Goal: Task Accomplishment & Management: Manage account settings

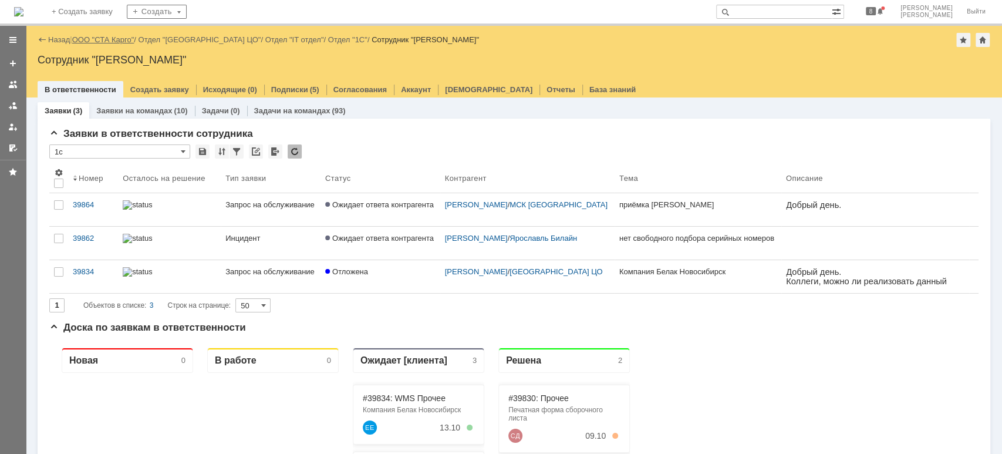
click at [116, 38] on link "ООО "СТА Карго"" at bounding box center [103, 39] width 62 height 9
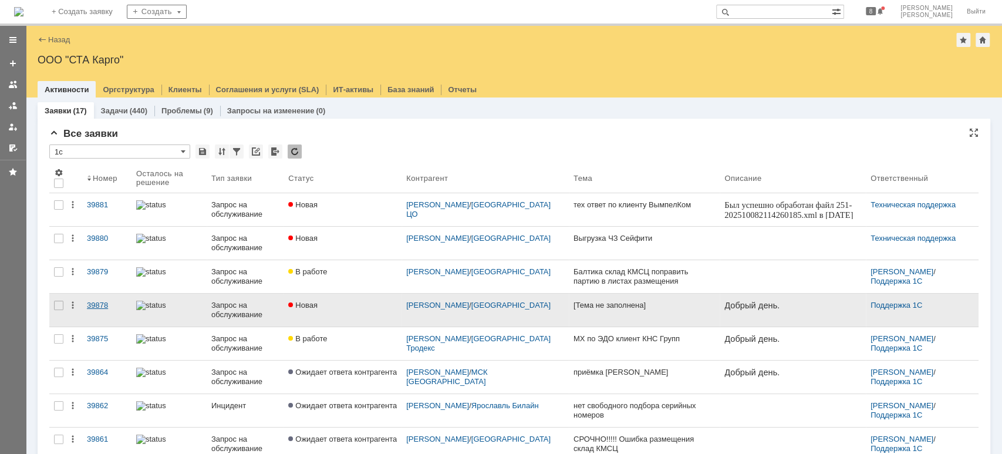
click at [103, 308] on div "39878" at bounding box center [107, 305] width 40 height 9
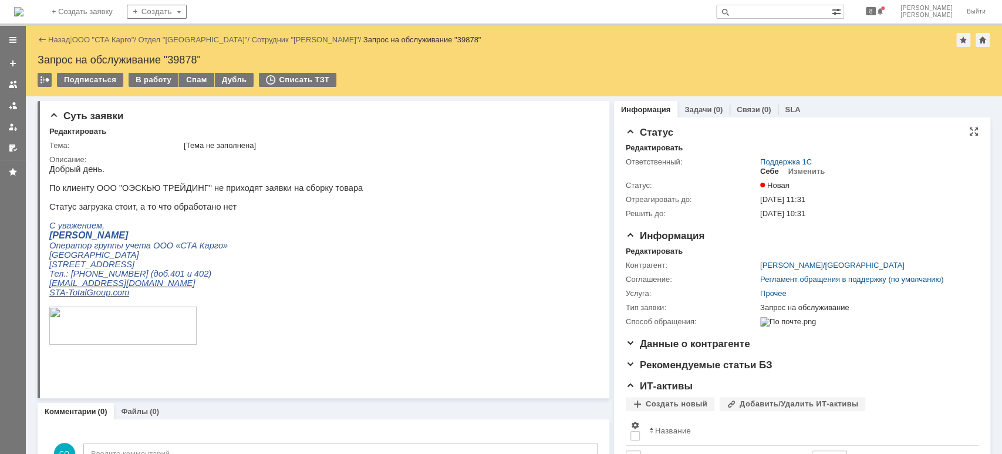
click at [760, 167] on div "Себе" at bounding box center [769, 171] width 19 height 9
click at [146, 80] on div "В работу" at bounding box center [154, 80] width 50 height 14
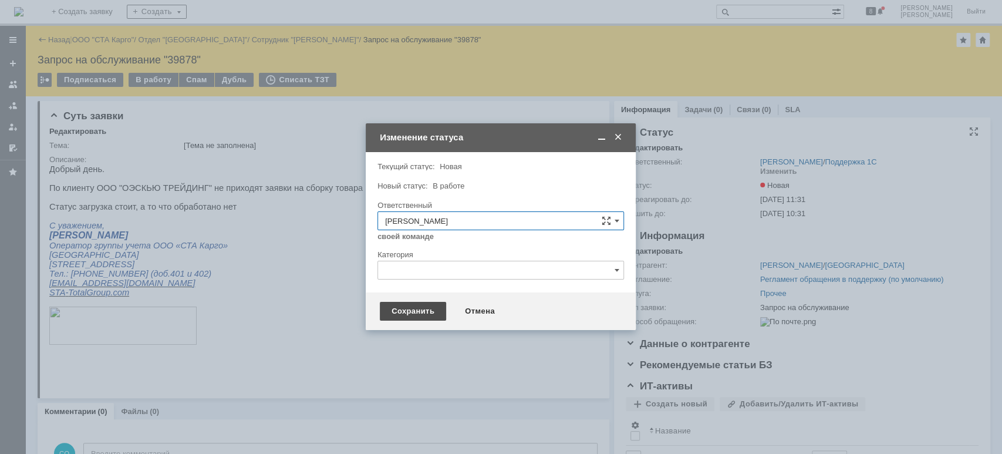
click at [399, 318] on div "Сохранить" at bounding box center [413, 311] width 66 height 19
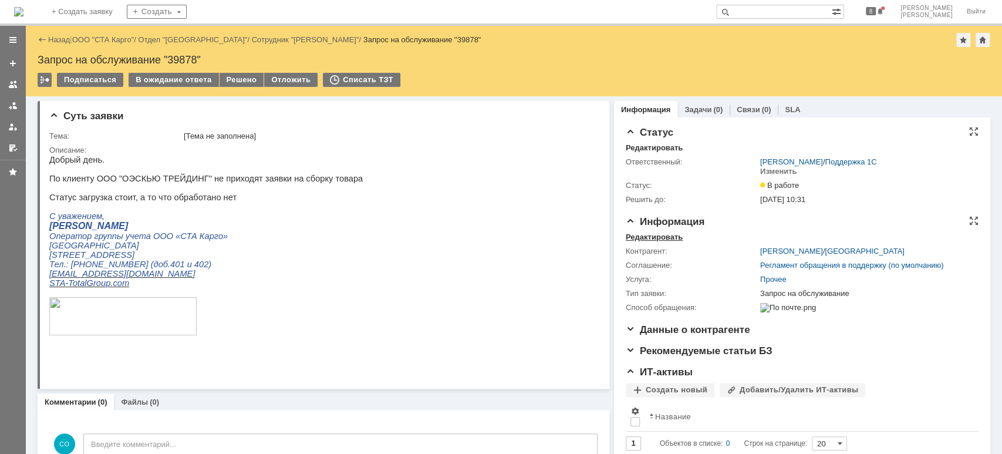
click at [645, 235] on div "Редактировать" at bounding box center [654, 236] width 57 height 9
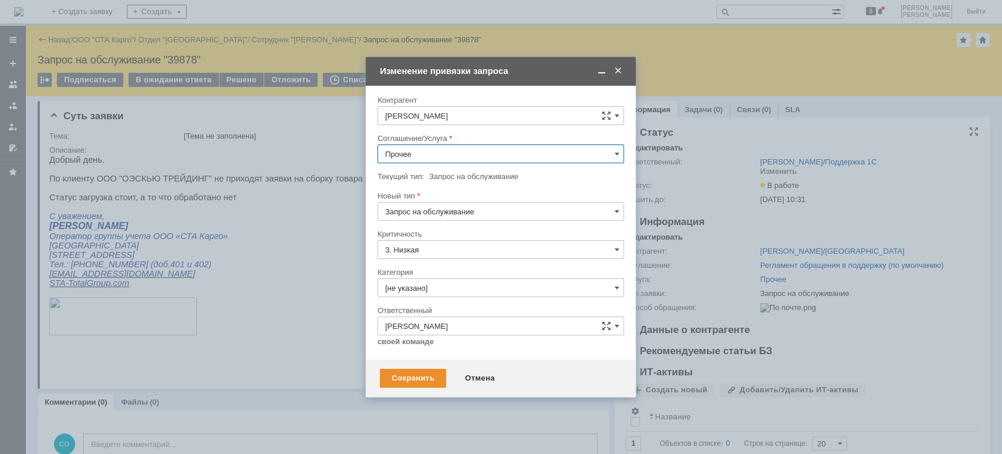
click at [435, 157] on input "Прочее" at bounding box center [500, 153] width 247 height 19
click at [451, 215] on span "WMS Обмены" at bounding box center [500, 211] width 231 height 9
type input "WMS Обмены"
click at [443, 292] on input "[не указано]" at bounding box center [500, 287] width 247 height 19
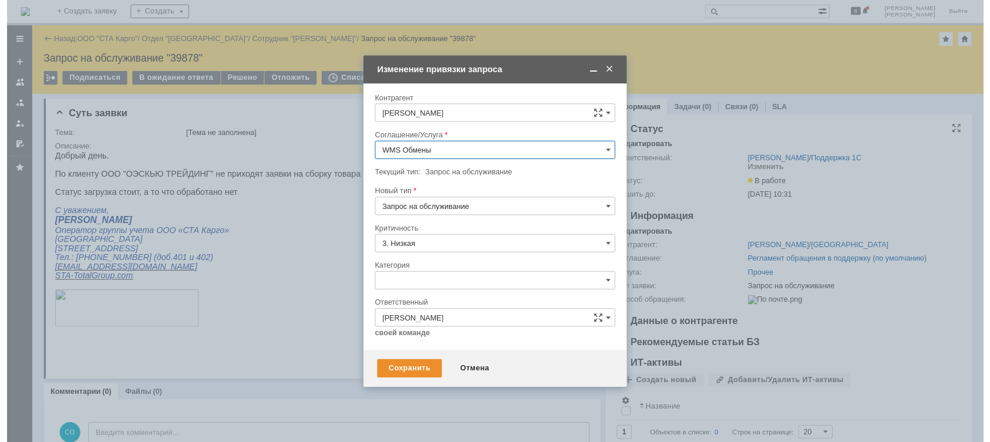
scroll to position [14, 0]
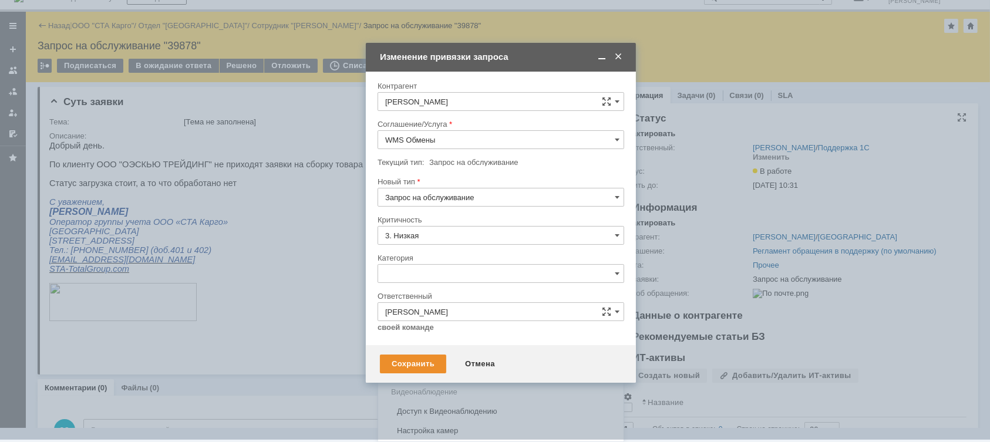
click at [445, 354] on span "Консультация пользователя" at bounding box center [500, 353] width 231 height 9
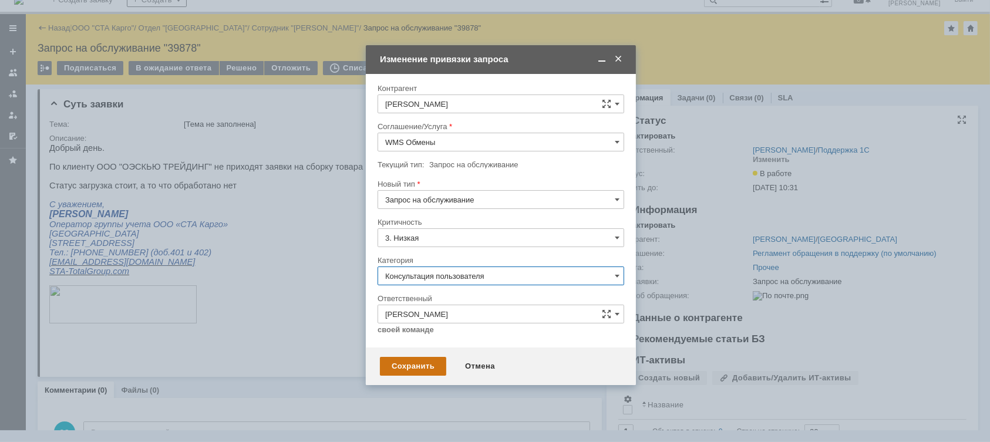
type input "Консультация пользователя"
click at [417, 362] on div "Сохранить" at bounding box center [413, 366] width 66 height 19
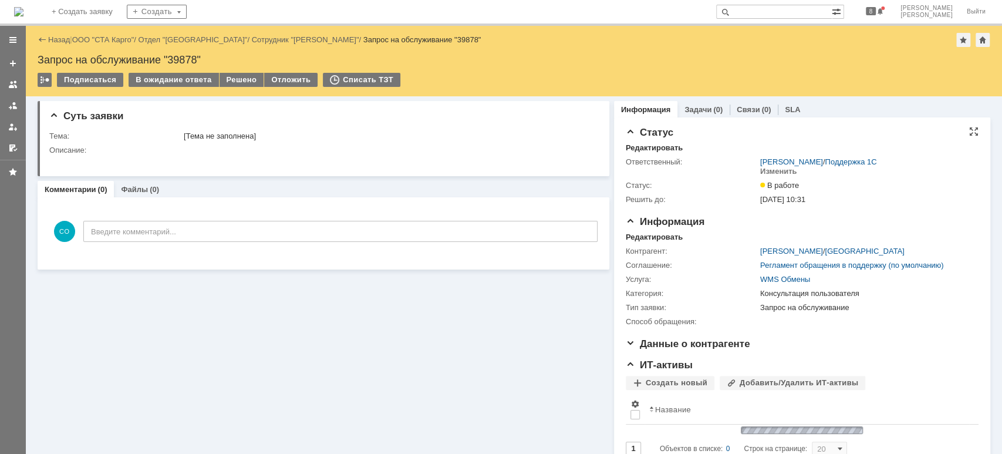
scroll to position [0, 0]
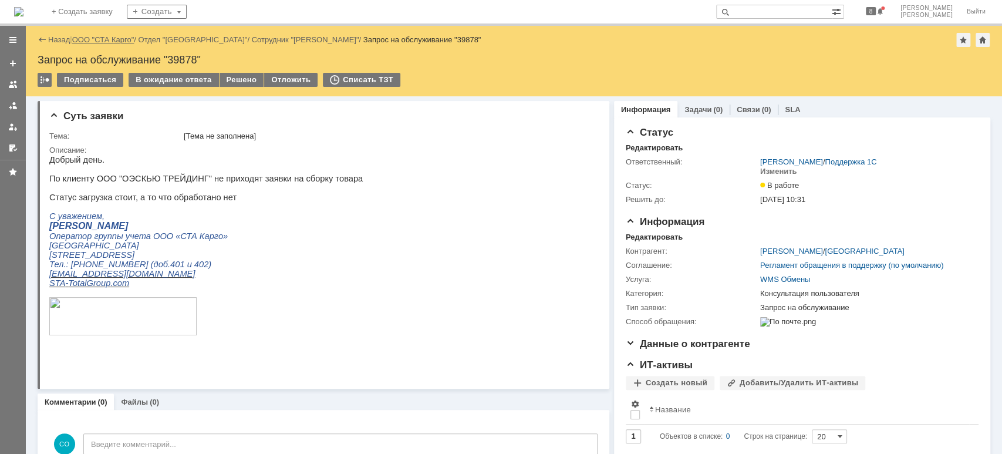
click at [109, 42] on link "ООО "СТА Карго"" at bounding box center [103, 39] width 62 height 9
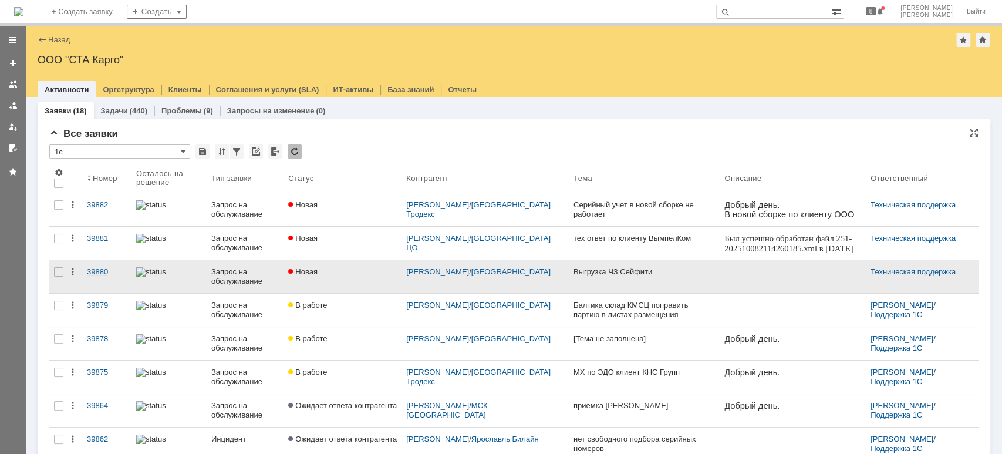
click at [94, 268] on div "39880" at bounding box center [107, 271] width 40 height 9
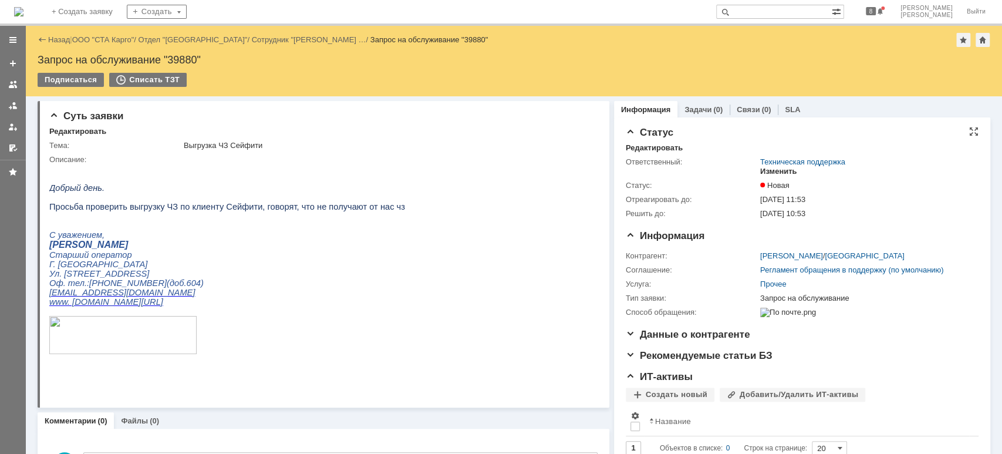
click at [761, 168] on div "Изменить" at bounding box center [778, 171] width 37 height 9
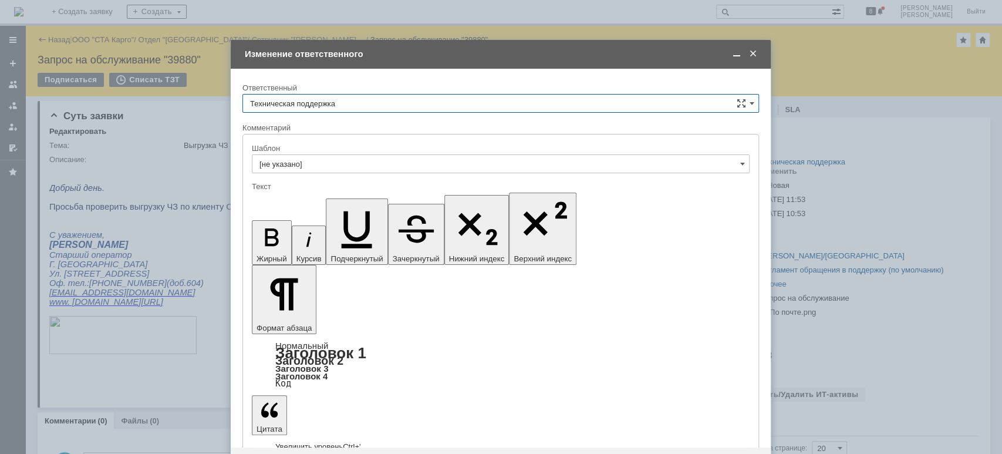
click at [348, 106] on input "Техническая поддержка" at bounding box center [500, 103] width 517 height 19
click at [321, 161] on span "[PERSON_NAME]" at bounding box center [500, 163] width 501 height 9
type input "[PERSON_NAME]"
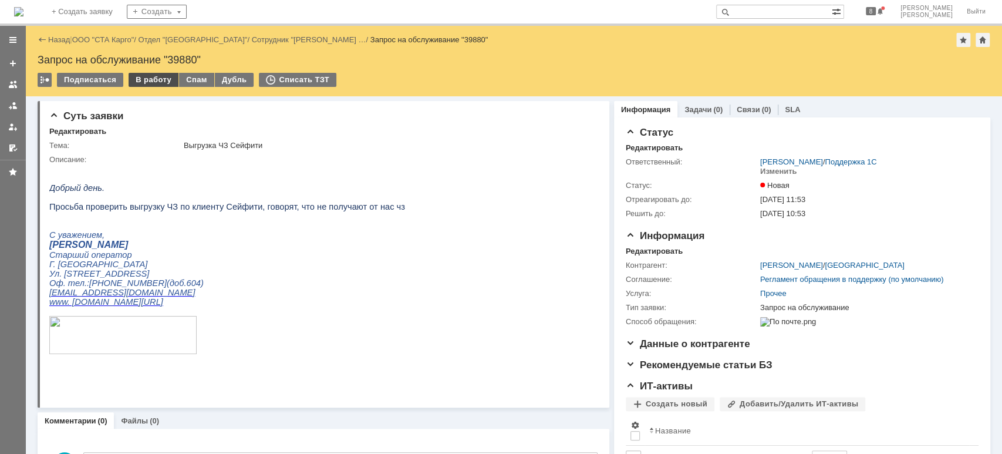
click at [159, 81] on div "В работу" at bounding box center [154, 80] width 50 height 14
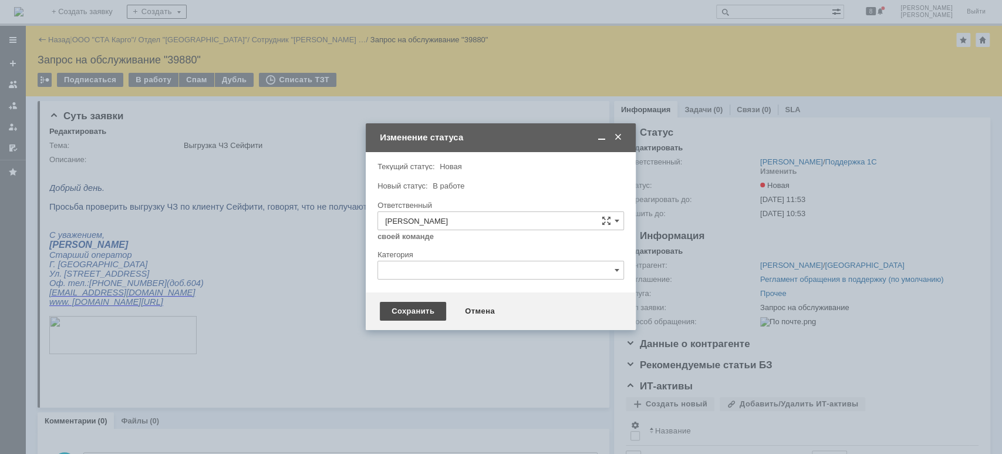
click at [413, 315] on div "Сохранить" at bounding box center [413, 311] width 66 height 19
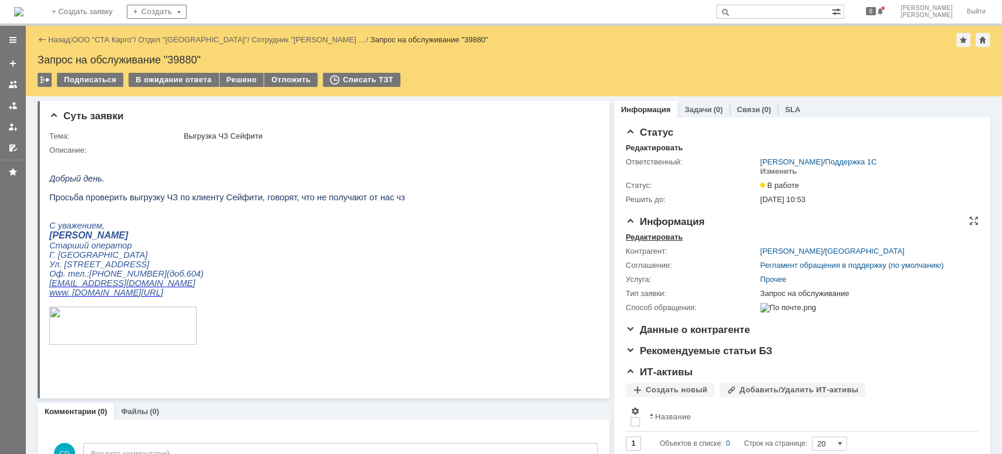
click at [626, 234] on div "Редактировать" at bounding box center [654, 236] width 57 height 9
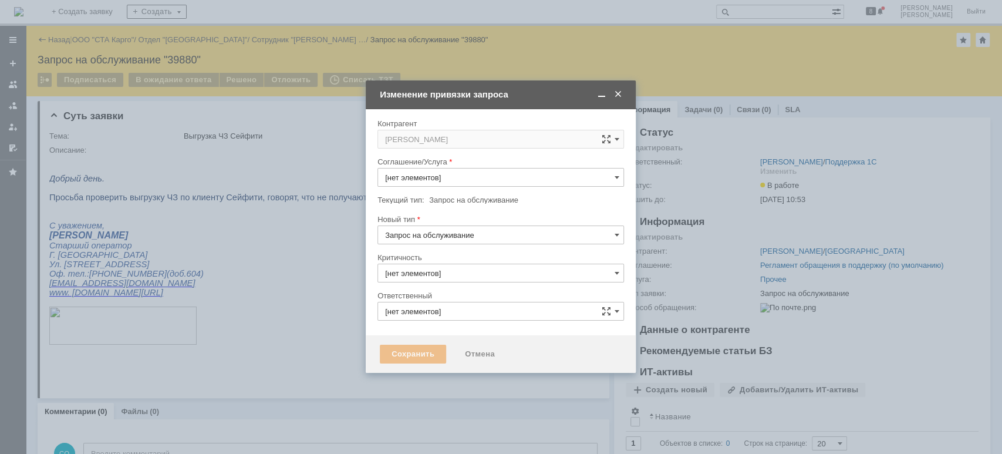
type input "3. Низкая"
type input "[PERSON_NAME]"
type input "Прочее"
type input "[не указано]"
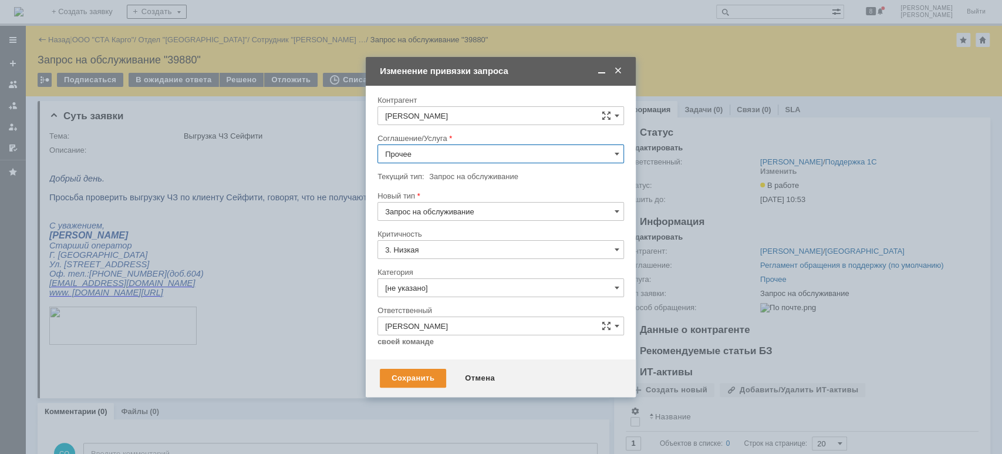
click at [426, 159] on input "Прочее" at bounding box center [500, 153] width 247 height 19
click at [447, 215] on div "WMS Обмены" at bounding box center [500, 212] width 245 height 19
type input "WMS Обмены"
click at [413, 379] on div "Сохранить" at bounding box center [413, 378] width 66 height 19
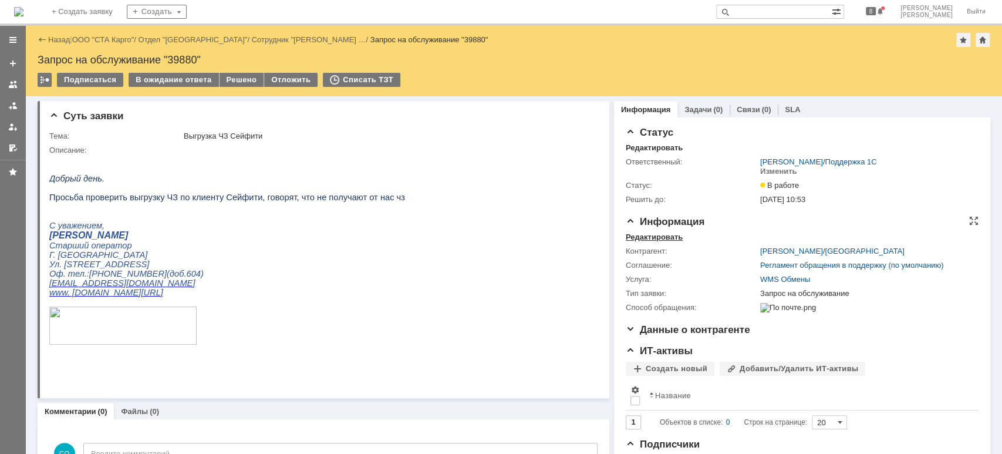
click at [648, 232] on div "Редактировать" at bounding box center [654, 236] width 57 height 9
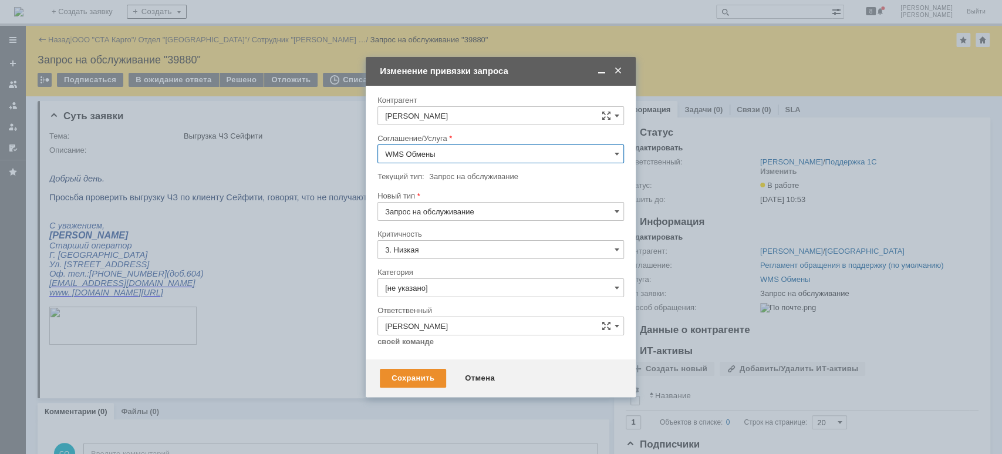
click at [480, 213] on input "Запрос на обслуживание" at bounding box center [500, 211] width 247 height 19
drag, startPoint x: 503, startPoint y: 197, endPoint x: 484, endPoint y: 227, distance: 35.0
click at [503, 196] on div "Новый тип" at bounding box center [499, 196] width 244 height 8
type input "Запрос на обслуживание"
click at [459, 285] on input "[не указано]" at bounding box center [500, 287] width 247 height 19
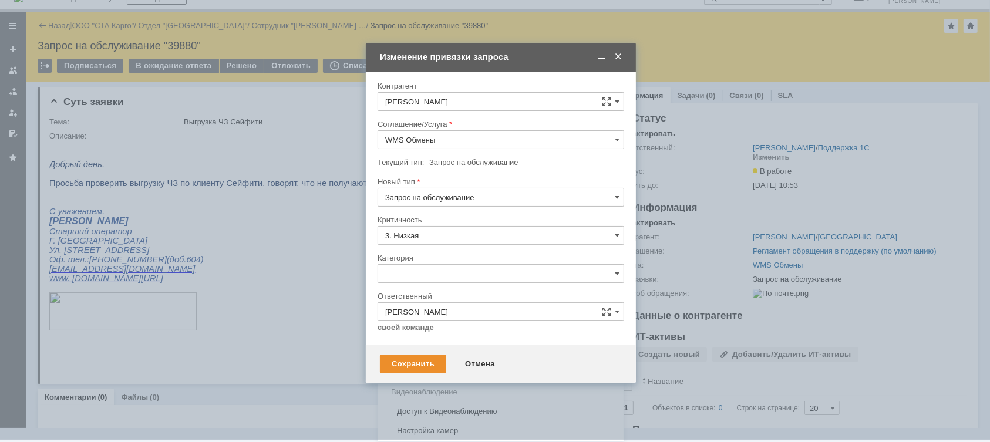
click at [461, 349] on span "Консультация пользователя" at bounding box center [500, 353] width 231 height 9
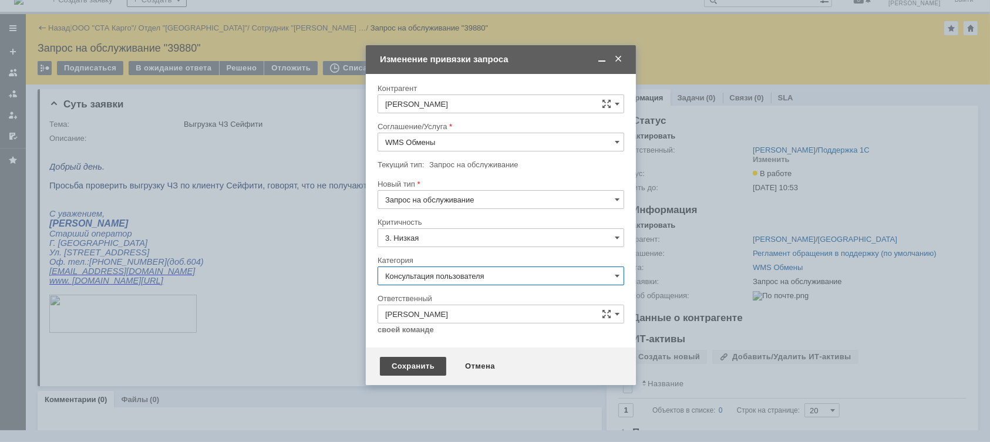
click at [420, 362] on div "Сохранить" at bounding box center [413, 366] width 66 height 19
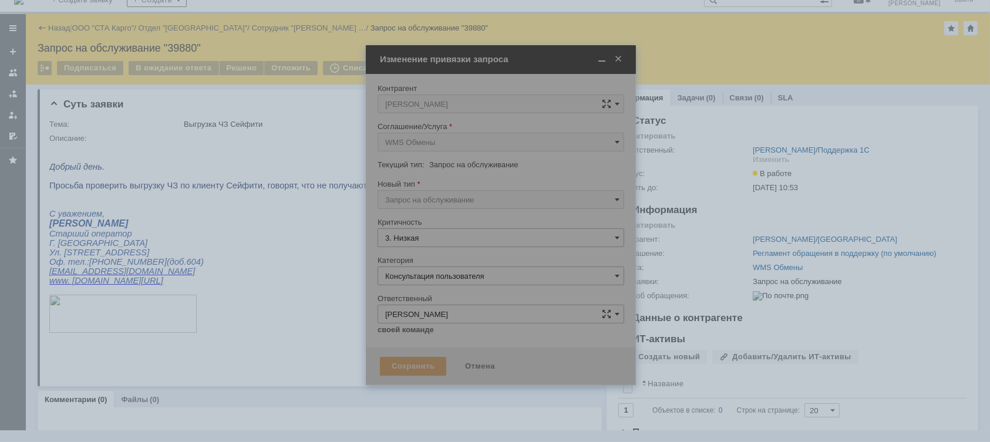
type input "Консультация пользователя"
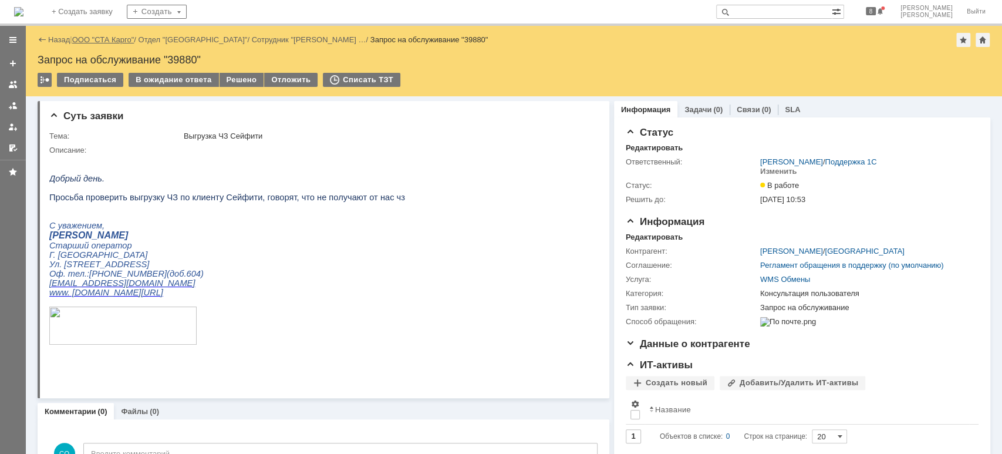
click at [127, 39] on link "ООО "СТА Карго"" at bounding box center [103, 39] width 62 height 9
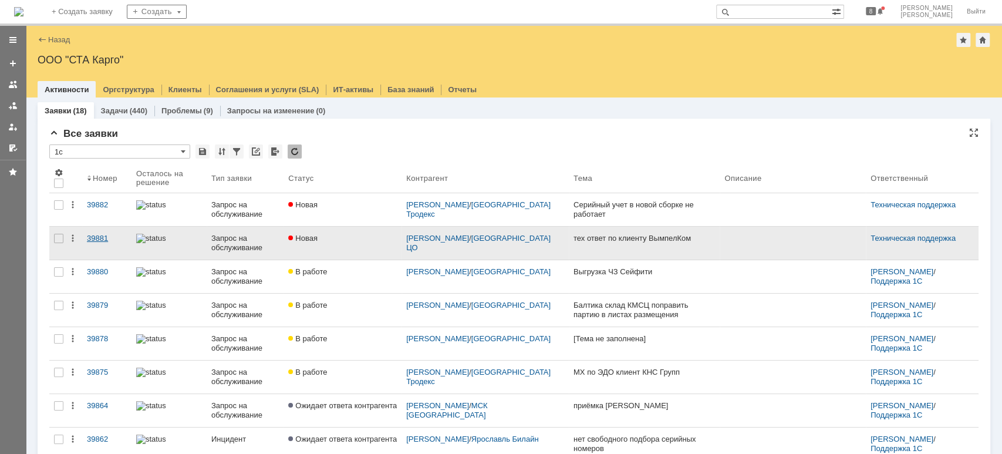
click at [108, 235] on div "39881" at bounding box center [107, 238] width 40 height 9
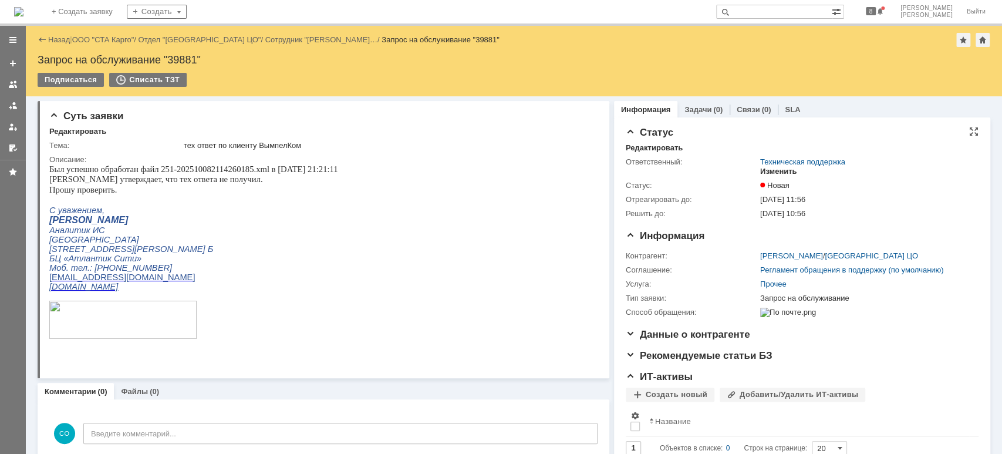
click at [780, 171] on div "Изменить" at bounding box center [778, 171] width 37 height 9
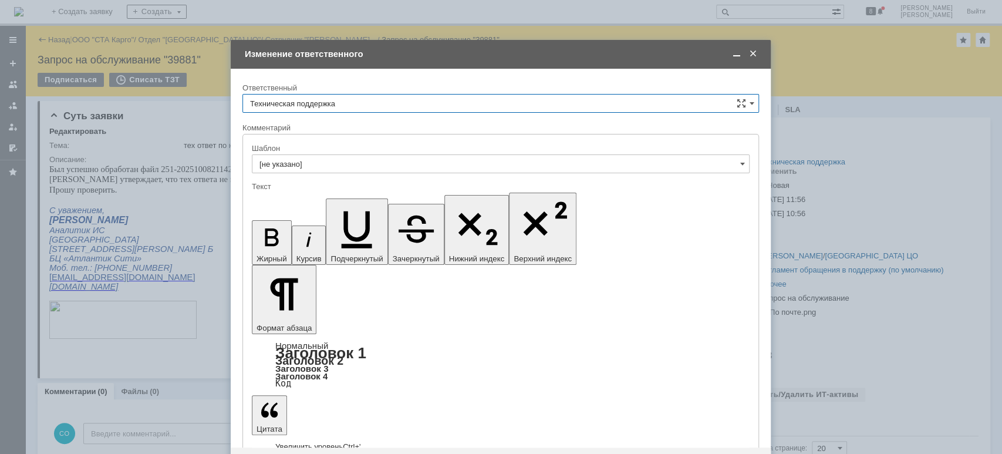
click at [350, 107] on input "Техническая поддержка" at bounding box center [500, 103] width 517 height 19
click at [319, 159] on span "[PERSON_NAME]" at bounding box center [500, 163] width 501 height 9
type input "[PERSON_NAME]"
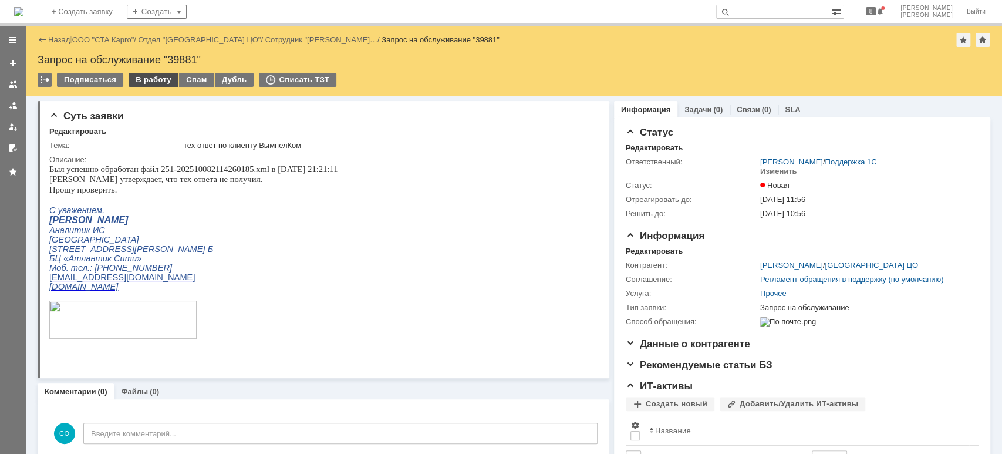
click at [146, 80] on div "В работу" at bounding box center [154, 80] width 50 height 14
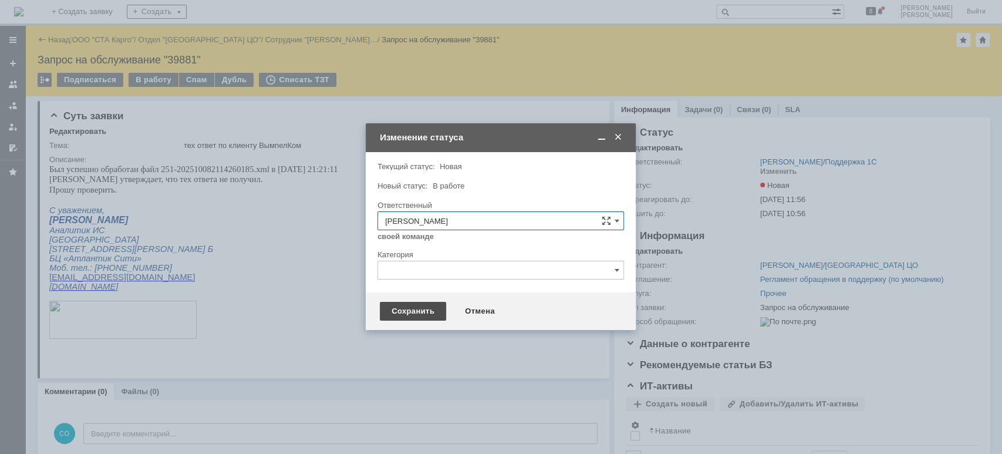
click at [399, 304] on div "Сохранить" at bounding box center [413, 311] width 66 height 19
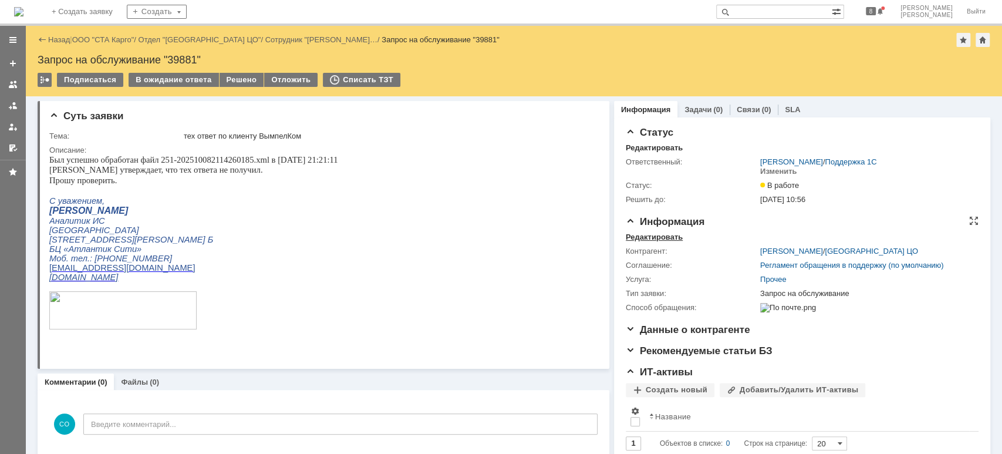
click at [633, 237] on div "Редактировать" at bounding box center [654, 236] width 57 height 9
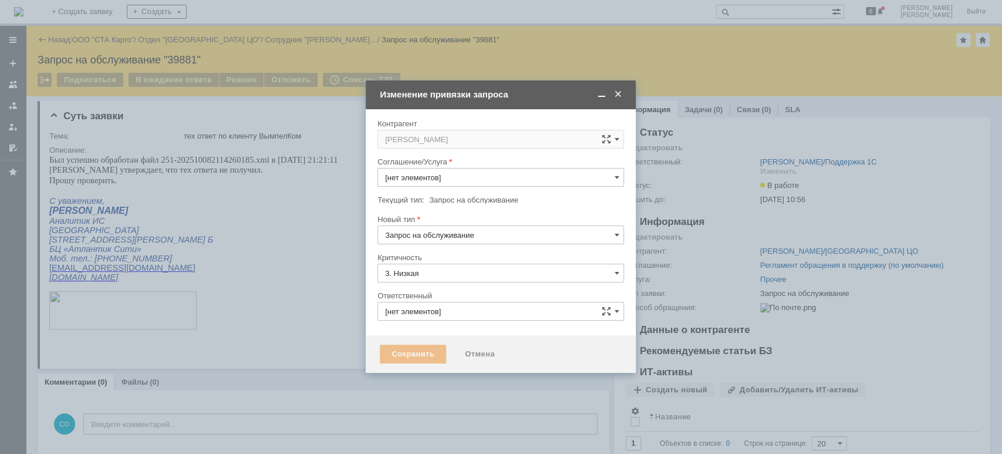
type input "[PERSON_NAME]"
type input "Прочее"
type input "[не указано]"
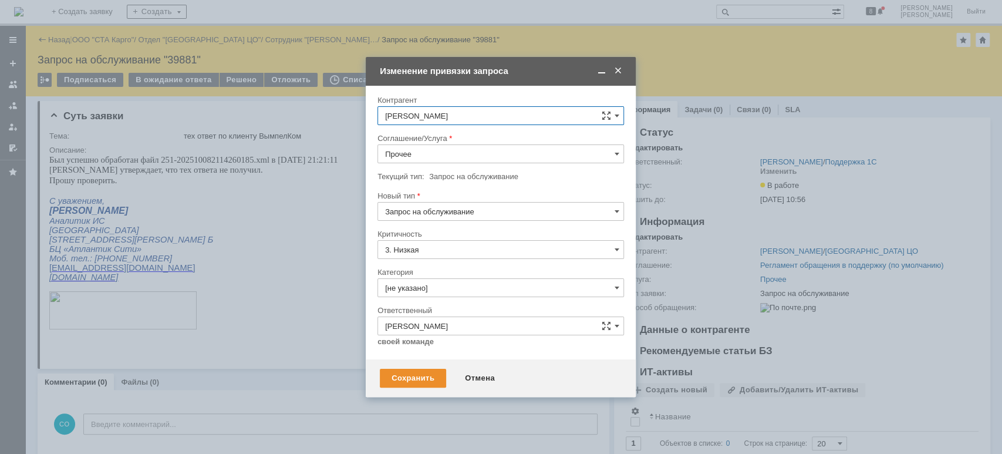
click at [455, 157] on input "Прочее" at bounding box center [500, 153] width 247 height 19
click at [481, 284] on div "WMS Обмены" at bounding box center [500, 290] width 245 height 19
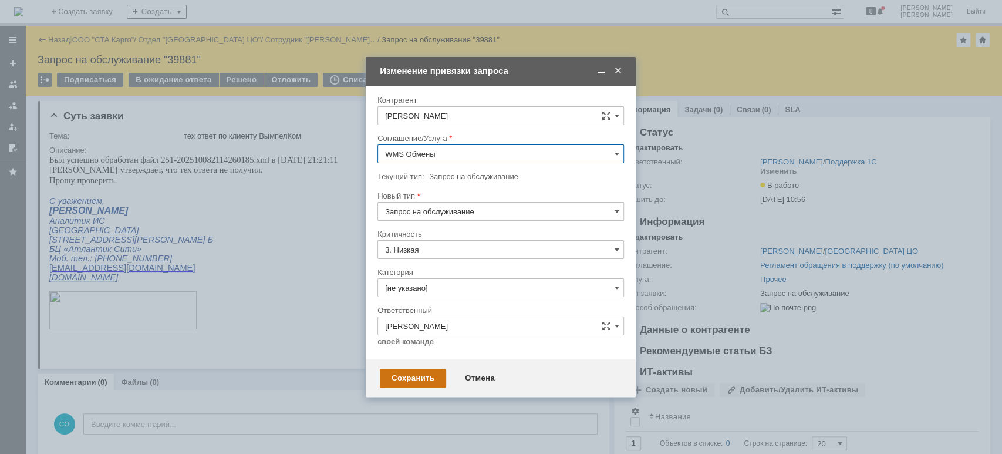
type input "WMS Обмены"
click at [463, 288] on input "[не указано]" at bounding box center [500, 287] width 247 height 19
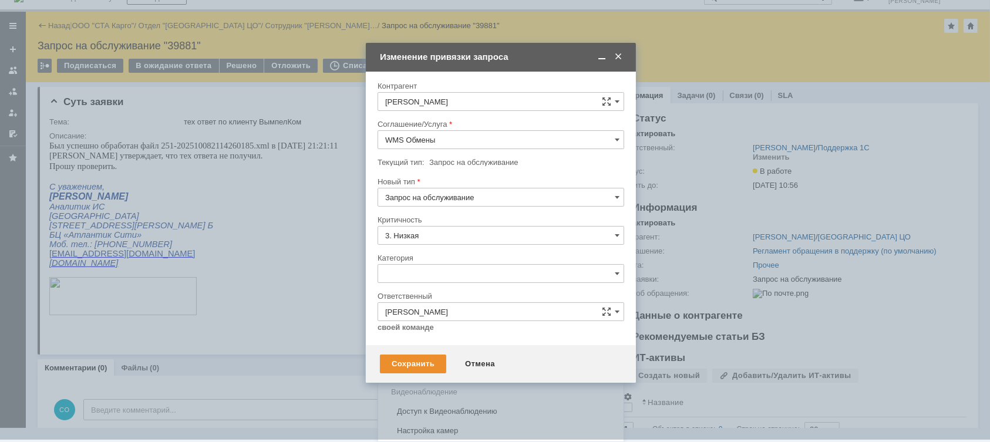
click at [456, 349] on span "Консультация пользователя" at bounding box center [500, 353] width 231 height 9
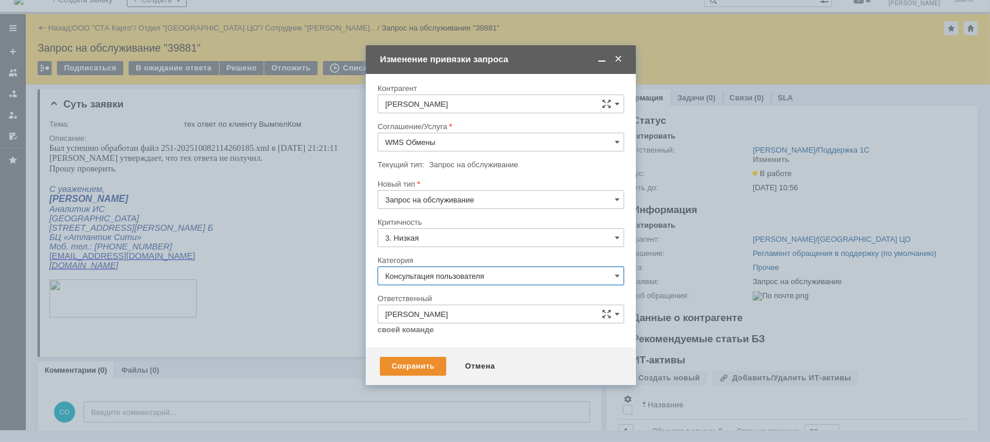
type input "Консультация пользователя"
click at [411, 365] on div "Сохранить" at bounding box center [413, 366] width 66 height 19
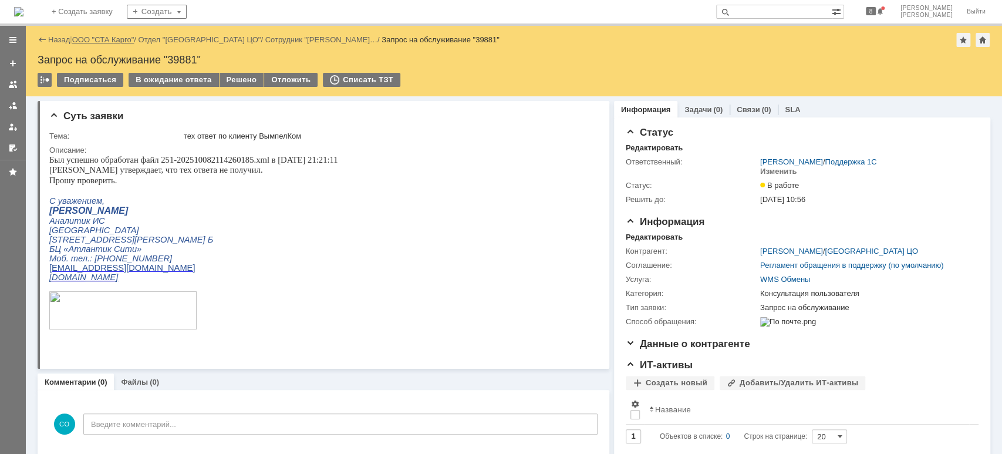
click at [132, 38] on link "ООО "СТА Карго"" at bounding box center [103, 39] width 62 height 9
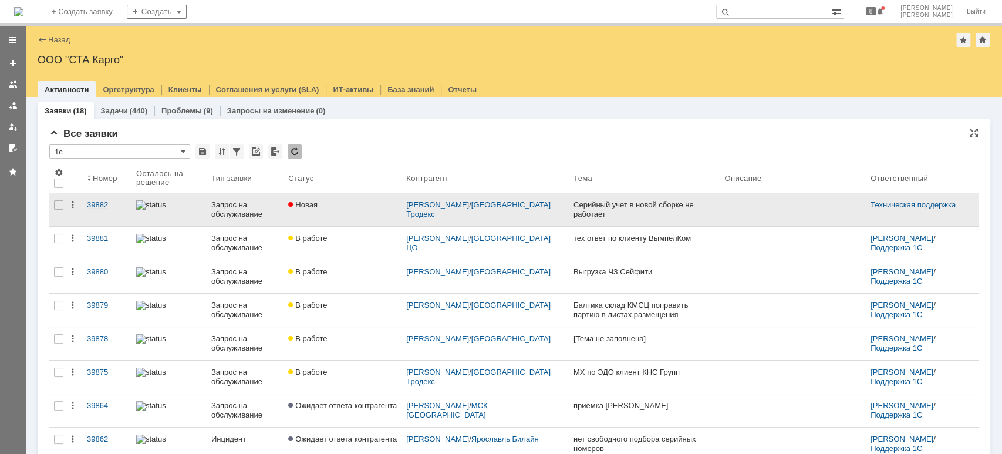
click at [112, 203] on div "39882" at bounding box center [107, 204] width 40 height 9
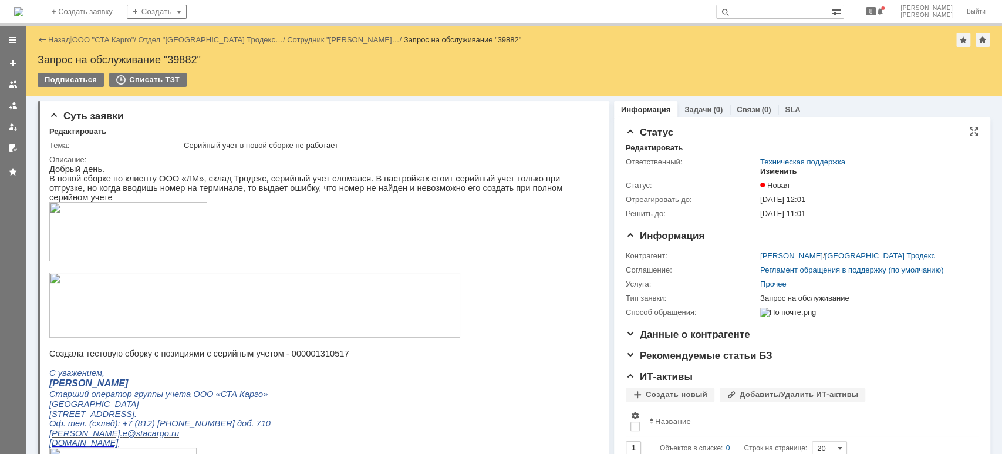
click at [779, 174] on div "Изменить" at bounding box center [778, 171] width 37 height 9
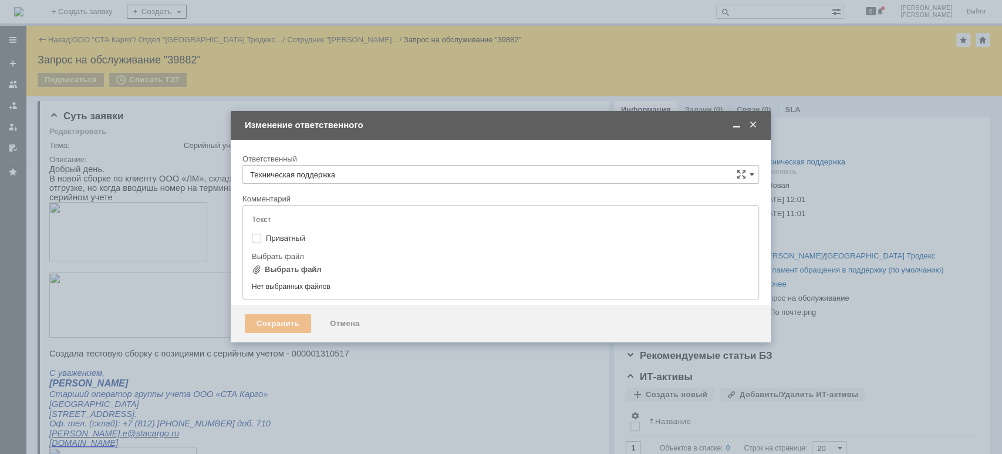
type input "[не указано]"
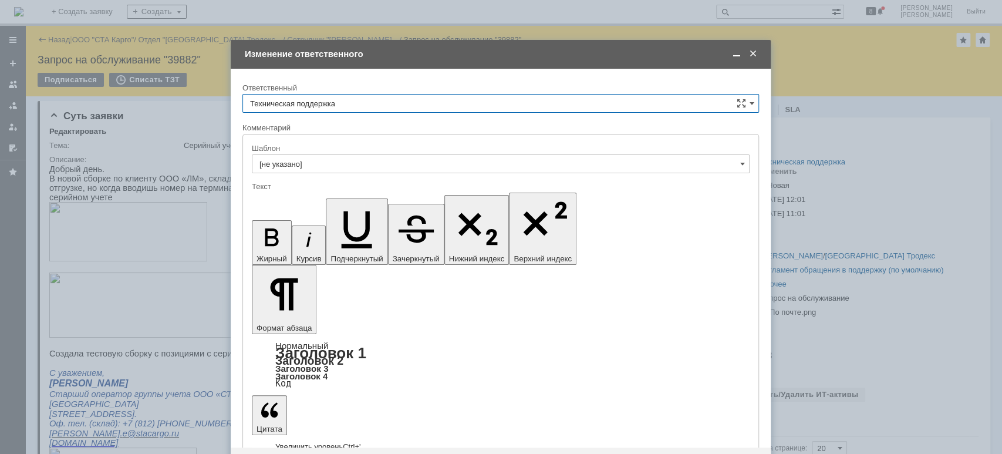
click at [360, 103] on input "Техническая поддержка" at bounding box center [500, 103] width 517 height 19
click at [341, 161] on span "[PERSON_NAME]" at bounding box center [500, 163] width 501 height 9
type input "[PERSON_NAME]"
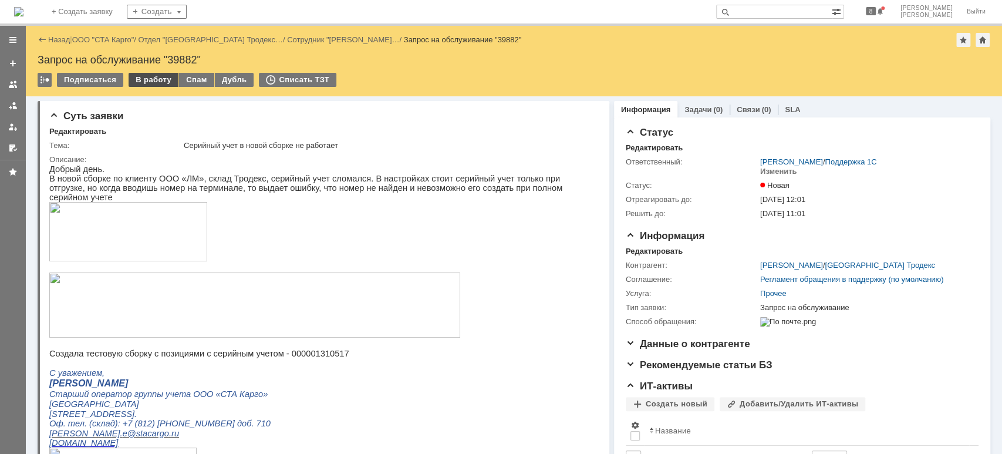
drag, startPoint x: 138, startPoint y: 75, endPoint x: 141, endPoint y: 81, distance: 6.6
click at [139, 75] on div "В работу" at bounding box center [154, 80] width 50 height 14
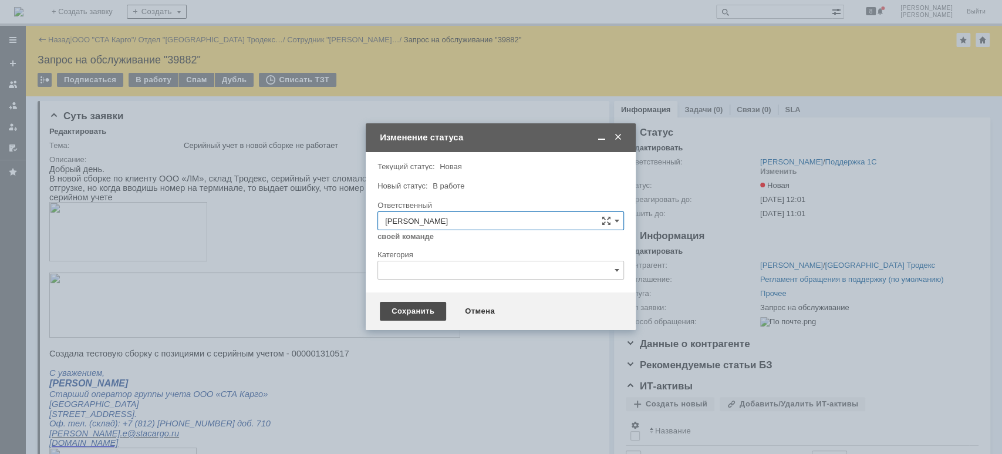
click at [409, 309] on div "Сохранить" at bounding box center [413, 311] width 66 height 19
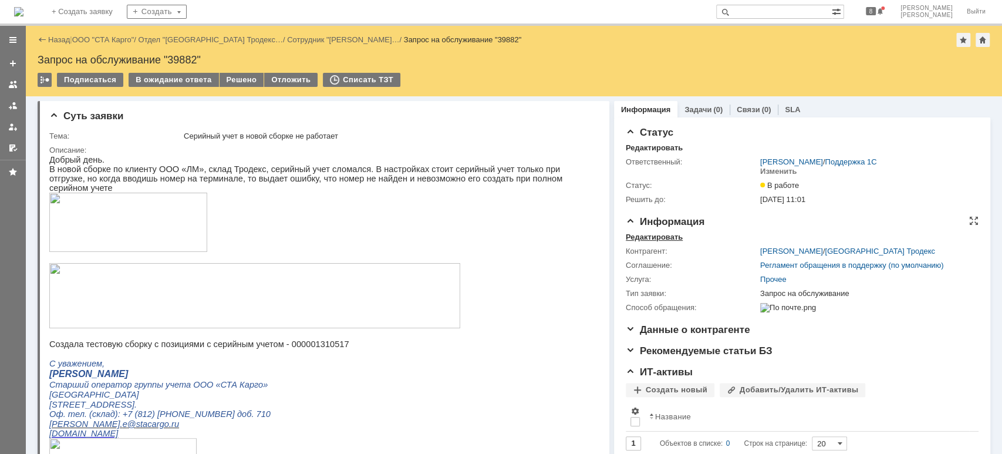
click at [649, 237] on div "Редактировать" at bounding box center [654, 236] width 57 height 9
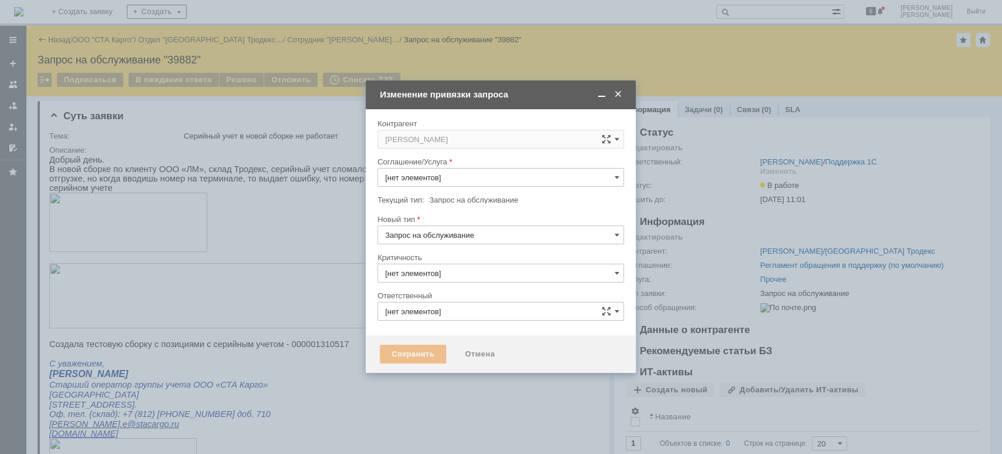
type input "[PERSON_NAME]"
type input "Прочее"
type input "3. Низкая"
type input "[не указано]"
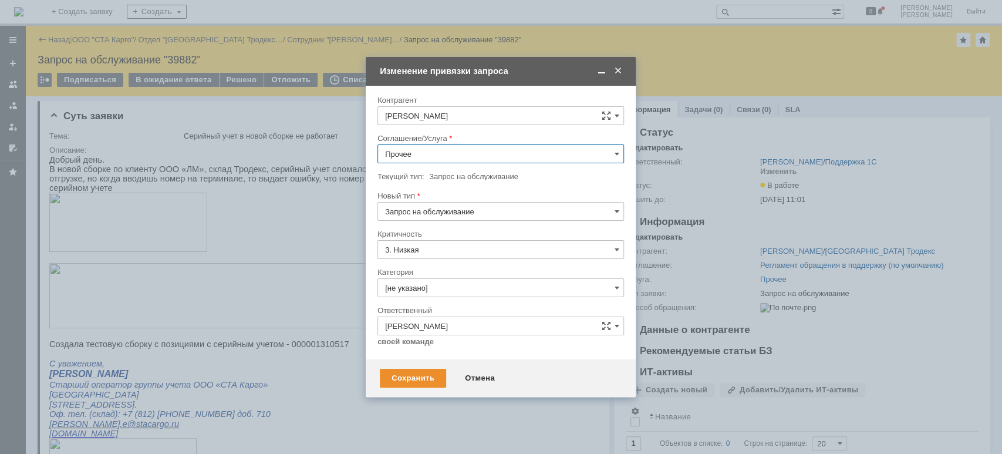
click at [427, 154] on input "Прочее" at bounding box center [500, 153] width 247 height 19
click at [481, 258] on span "WMS Сборка ТСД" at bounding box center [500, 258] width 231 height 9
type input "WMS Сборка ТСД"
click at [459, 285] on input "[не указано]" at bounding box center [500, 287] width 247 height 19
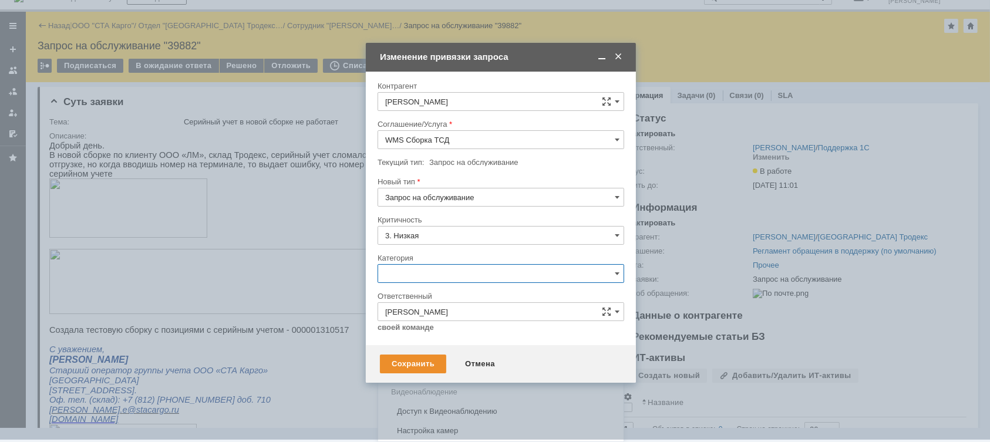
click at [437, 368] on span "Ошибка" at bounding box center [500, 372] width 231 height 9
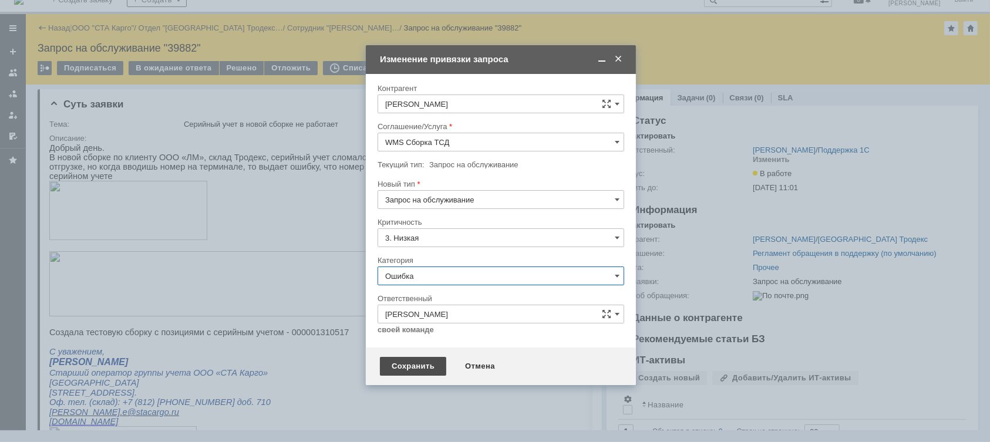
click at [424, 365] on div "Сохранить" at bounding box center [413, 366] width 66 height 19
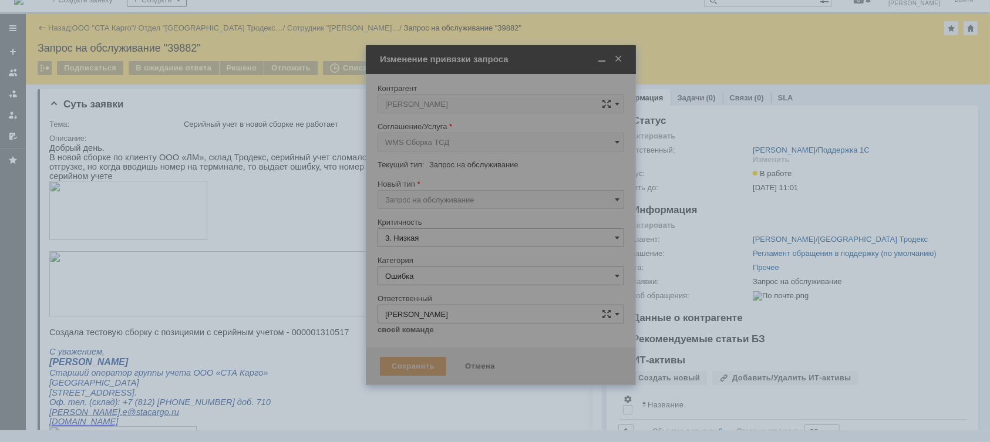
type input "Ошибка"
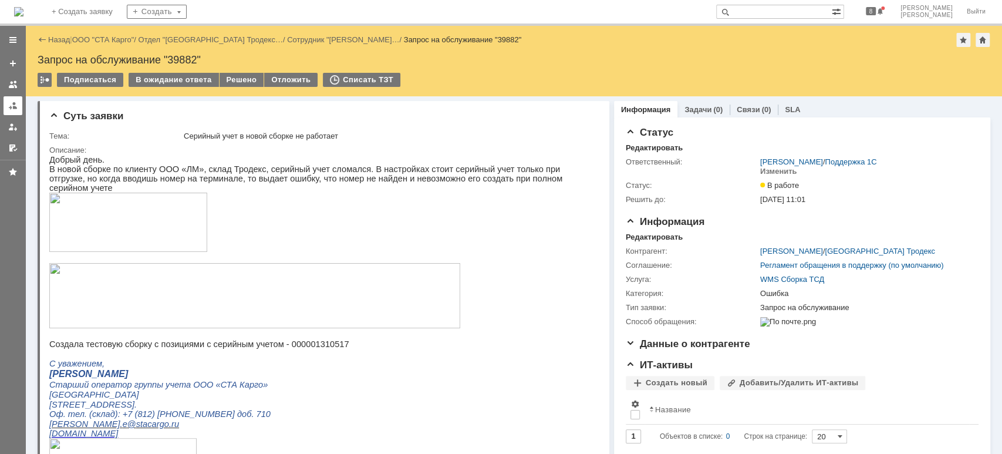
click at [9, 110] on link at bounding box center [13, 105] width 19 height 19
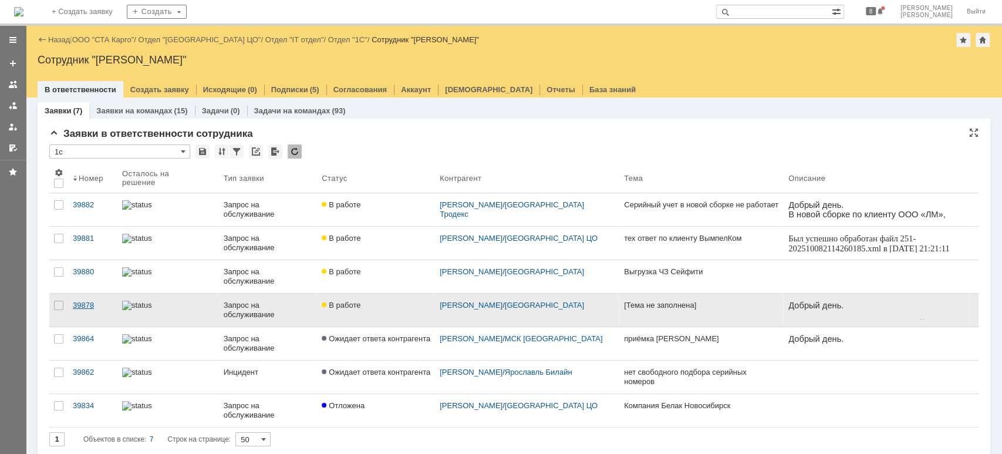
click at [77, 301] on div "39878" at bounding box center [93, 305] width 40 height 9
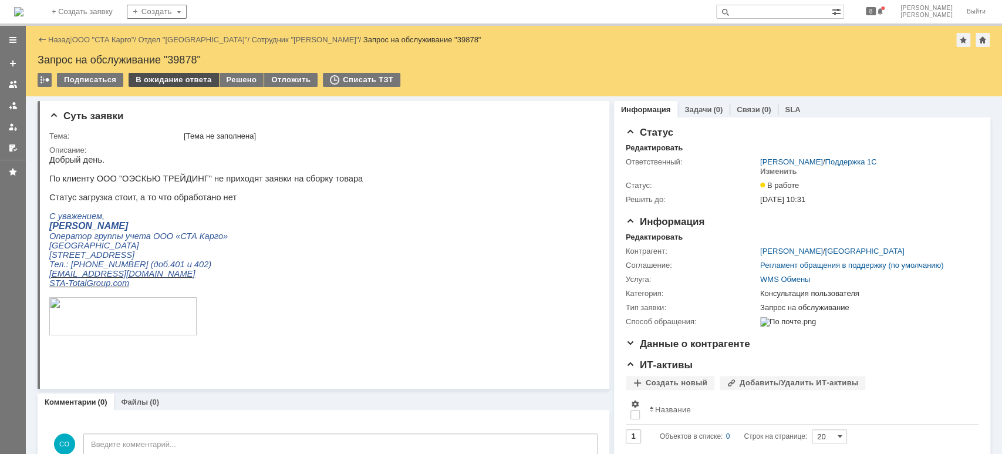
click at [157, 77] on div "В ожидание ответа" at bounding box center [174, 80] width 90 height 14
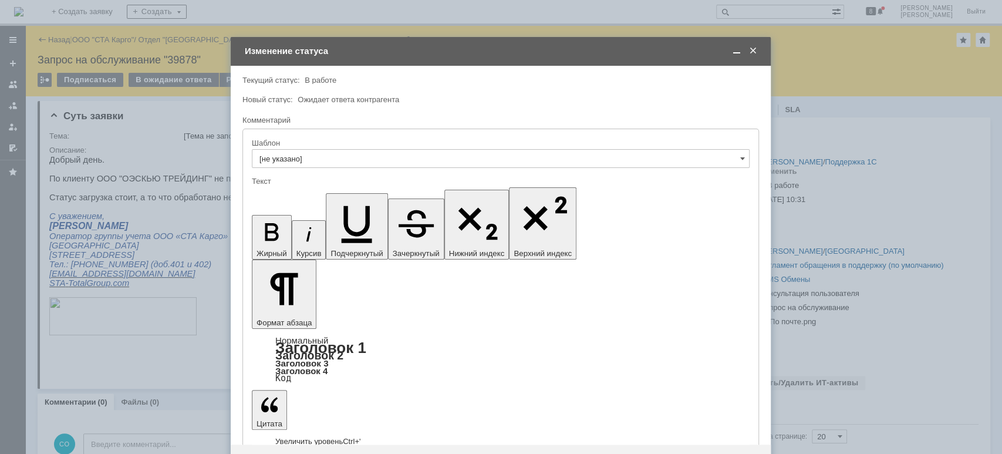
copy div "xml"
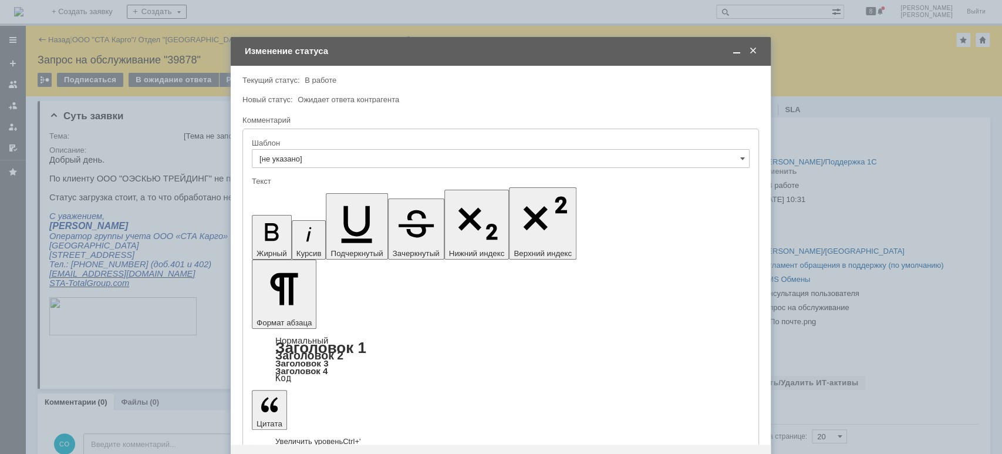
click at [296, 453] on div "Сохранить" at bounding box center [278, 463] width 66 height 19
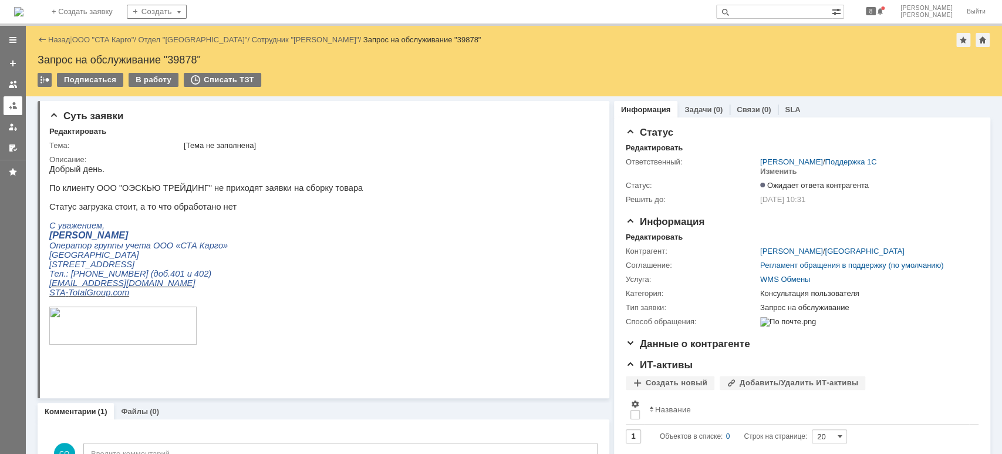
click at [13, 113] on link at bounding box center [13, 105] width 19 height 19
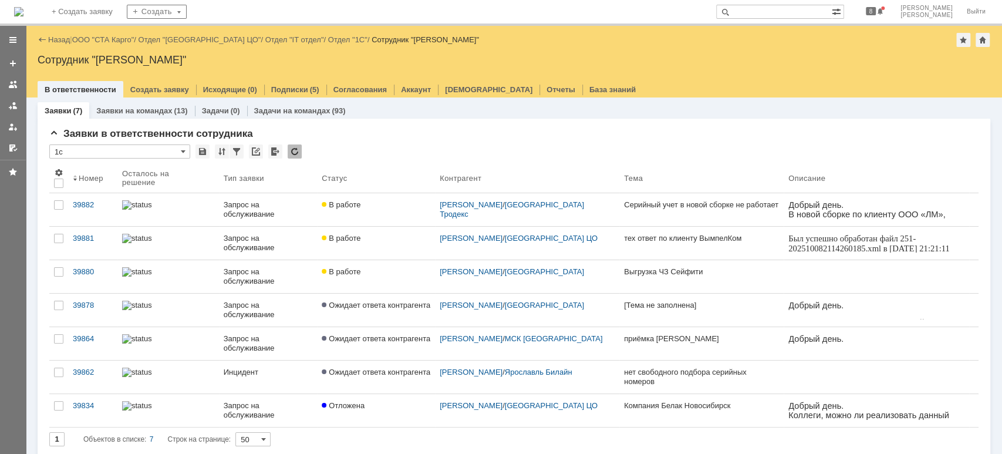
click at [92, 271] on div "39880" at bounding box center [93, 271] width 40 height 9
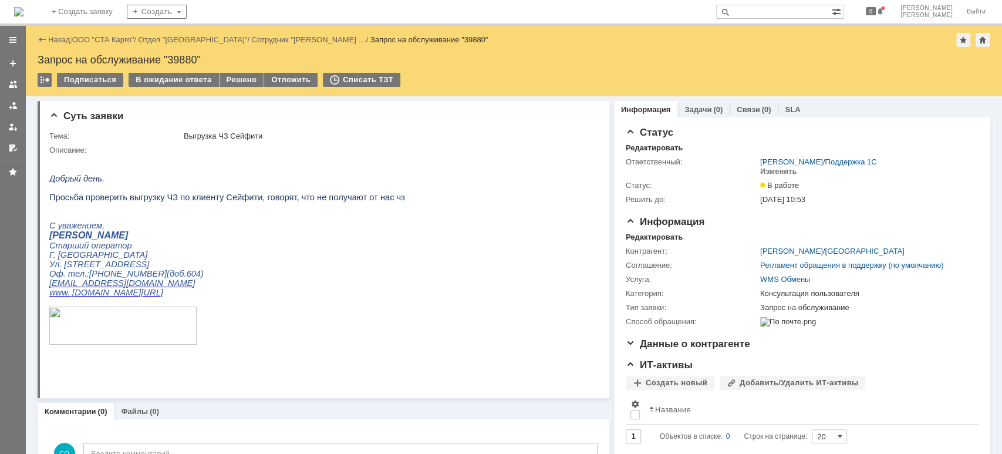
click at [102, 38] on link "ООО "СТА Карго"" at bounding box center [103, 39] width 62 height 9
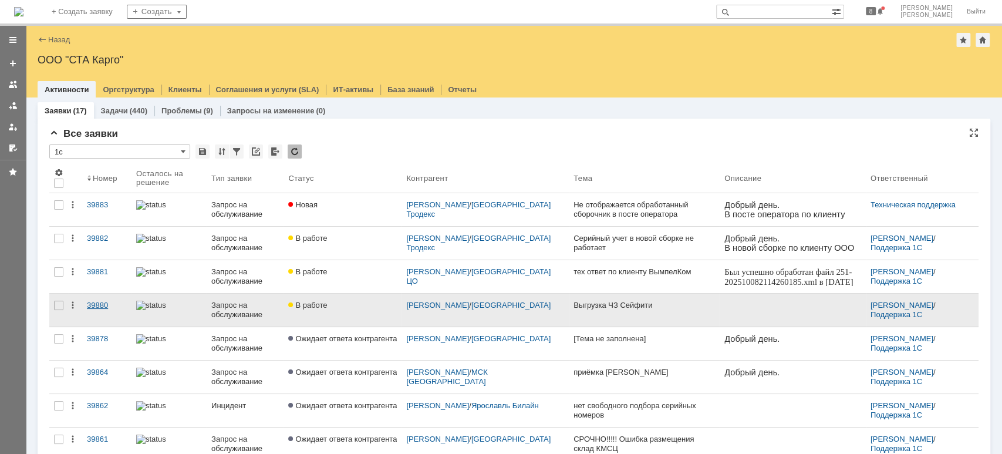
click at [90, 302] on div "39880" at bounding box center [107, 305] width 40 height 9
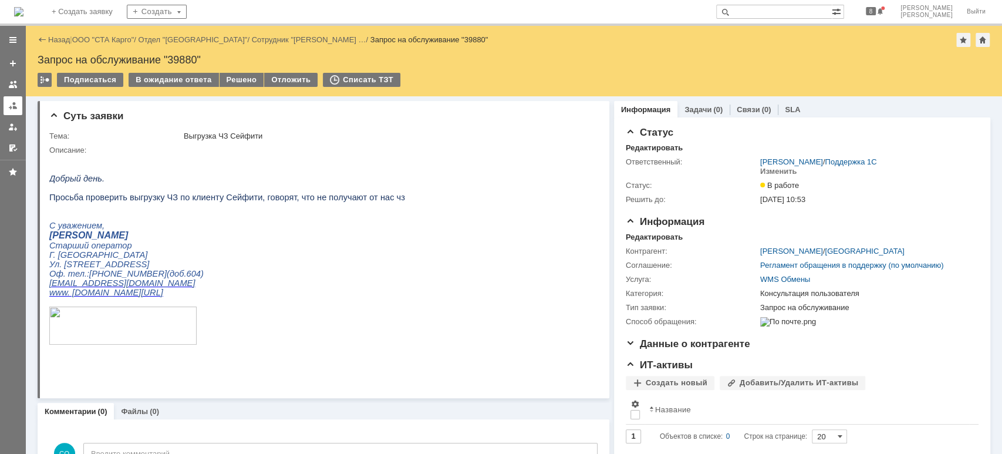
click at [15, 103] on div at bounding box center [12, 105] width 9 height 9
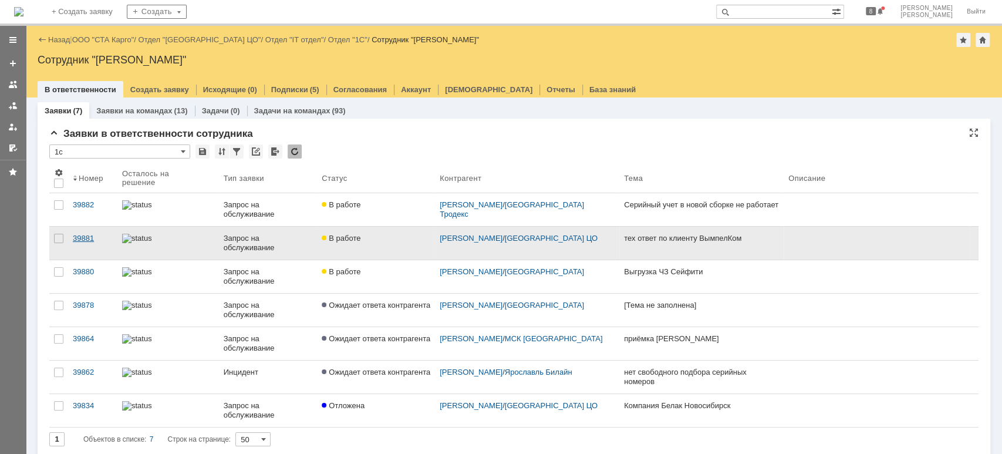
click at [89, 241] on div "39881" at bounding box center [93, 238] width 40 height 9
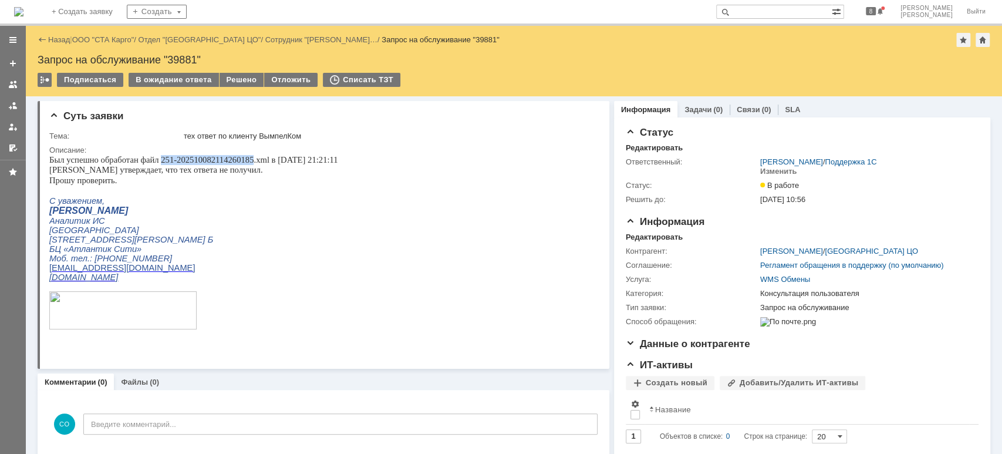
drag, startPoint x: 162, startPoint y: 162, endPoint x: 253, endPoint y: 160, distance: 91.0
click at [253, 160] on span "Был успешно обработан файл 251-202510082114260185.xml в [DATE] 21:21:11" at bounding box center [193, 159] width 289 height 9
copy span "251-202510082114260185"
click at [208, 160] on span "Был успешно обработан файл 251-202510082114260185.xml в [DATE] 21:21:11" at bounding box center [193, 159] width 289 height 9
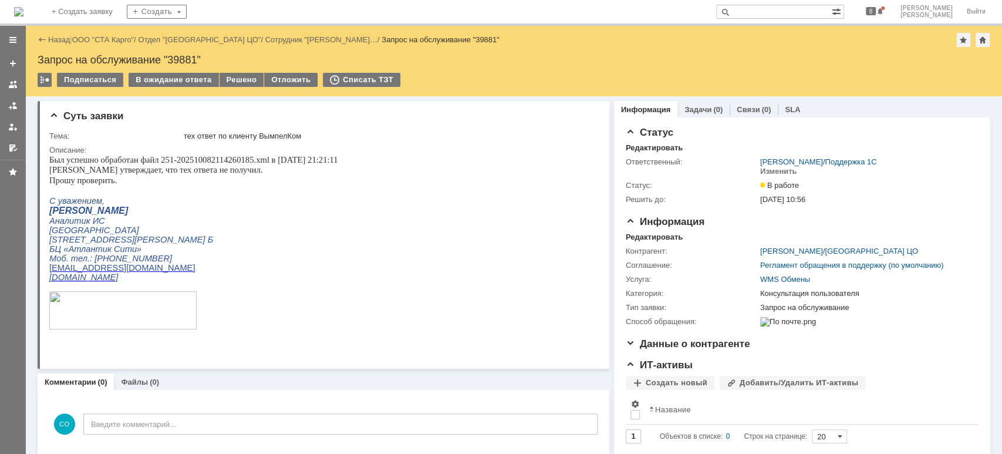
click at [320, 231] on p "[GEOGRAPHIC_DATA]" at bounding box center [193, 229] width 289 height 9
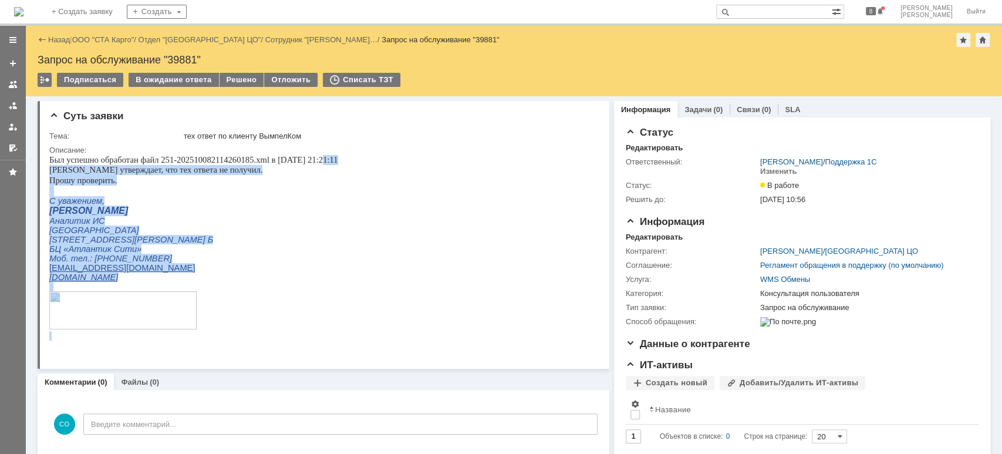
drag, startPoint x: 352, startPoint y: 159, endPoint x: 318, endPoint y: 160, distance: 33.5
click at [318, 160] on html "Был успешно обработан файл 251-202510082114260185.xml в 08.10.2025 21:21:11 Кли…" at bounding box center [318, 248] width 538 height 186
click at [285, 214] on p "[PERSON_NAME]" at bounding box center [193, 210] width 289 height 11
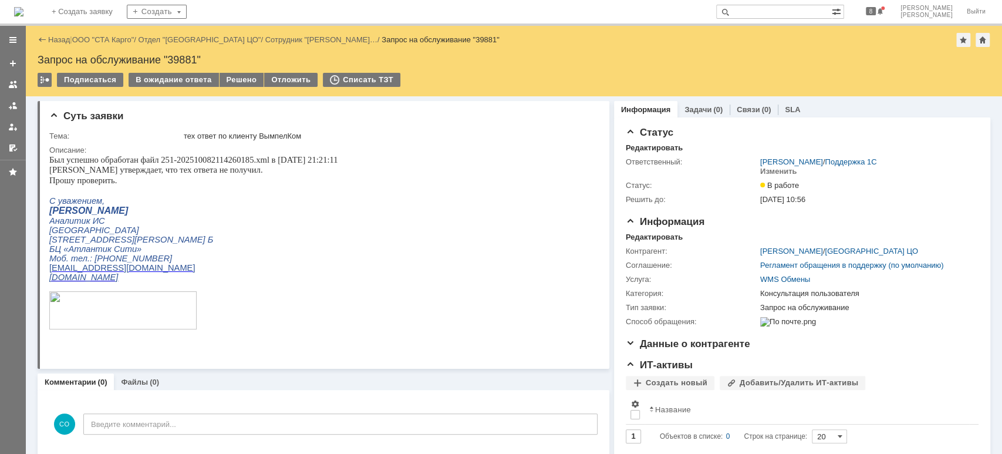
click at [213, 162] on span "Был успешно обработан файл 251-202510082114260185.xml в [DATE] 21:21:11" at bounding box center [193, 159] width 289 height 9
click at [181, 162] on span "Был успешно обработан файл 251-202510082114260185.xml в [DATE] 21:21:11" at bounding box center [193, 159] width 289 height 9
drag, startPoint x: 162, startPoint y: 160, endPoint x: 258, endPoint y: 160, distance: 96.3
click at [258, 160] on span "Был успешно обработан файл 251-202510082114260185.xml в [DATE] 21:21:11" at bounding box center [193, 159] width 289 height 9
click at [176, 171] on span "[PERSON_NAME] утверждает, что тех ответа не получил." at bounding box center [155, 169] width 213 height 9
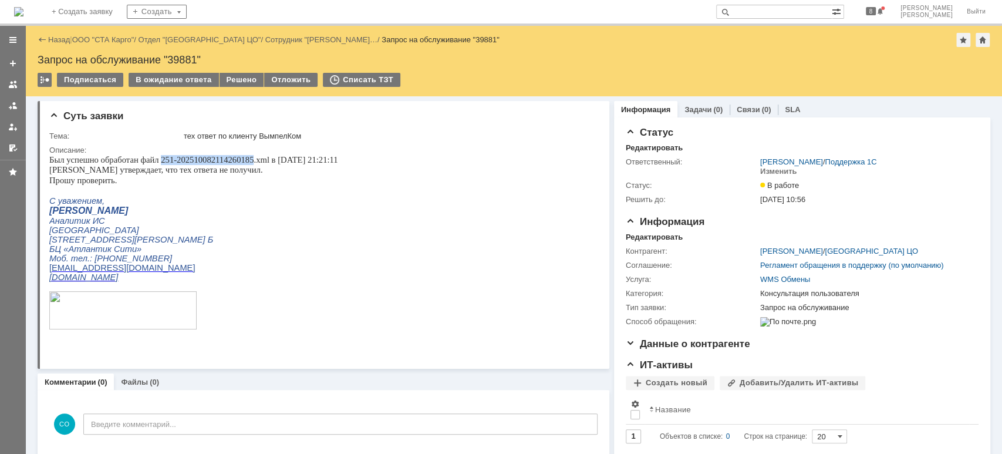
drag, startPoint x: 162, startPoint y: 156, endPoint x: 252, endPoint y: 159, distance: 90.5
click at [252, 159] on span "Был успешно обработан файл 251-202510082114260185.xml в [DATE] 21:21:11" at bounding box center [193, 159] width 289 height 9
click at [244, 164] on span "Был успешно обработан файл 251-202510082114260185.xml в [DATE] 21:21:11" at bounding box center [193, 159] width 289 height 9
click at [193, 162] on span "Был успешно обработан файл 251-202510082114260185.xml в [DATE] 21:21:11" at bounding box center [193, 159] width 289 height 9
drag, startPoint x: 180, startPoint y: 161, endPoint x: 252, endPoint y: 158, distance: 72.3
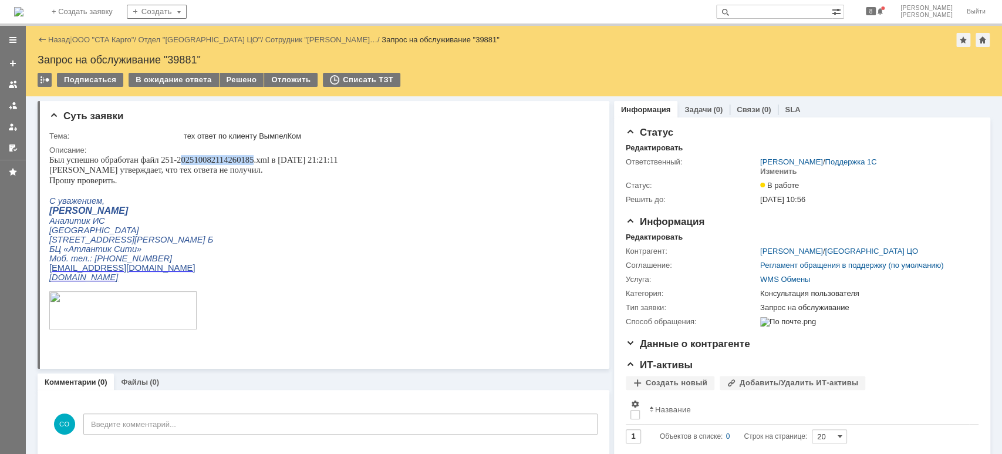
click at [252, 158] on span "Был успешно обработан файл 251-202510082114260185.xml в [DATE] 21:21:11" at bounding box center [193, 159] width 289 height 9
click at [195, 164] on span "Был успешно обработан файл 251-202510082114260185.xml в [DATE] 21:21:11" at bounding box center [193, 159] width 289 height 9
click at [181, 161] on span "Был успешно обработан файл 251-202510082114260185.xml в [DATE] 21:21:11" at bounding box center [193, 159] width 289 height 9
drag, startPoint x: 159, startPoint y: 161, endPoint x: 255, endPoint y: 159, distance: 96.3
click at [255, 159] on span "Был успешно обработан файл 251-202510082114260185.xml в [DATE] 21:21:11" at bounding box center [193, 159] width 289 height 9
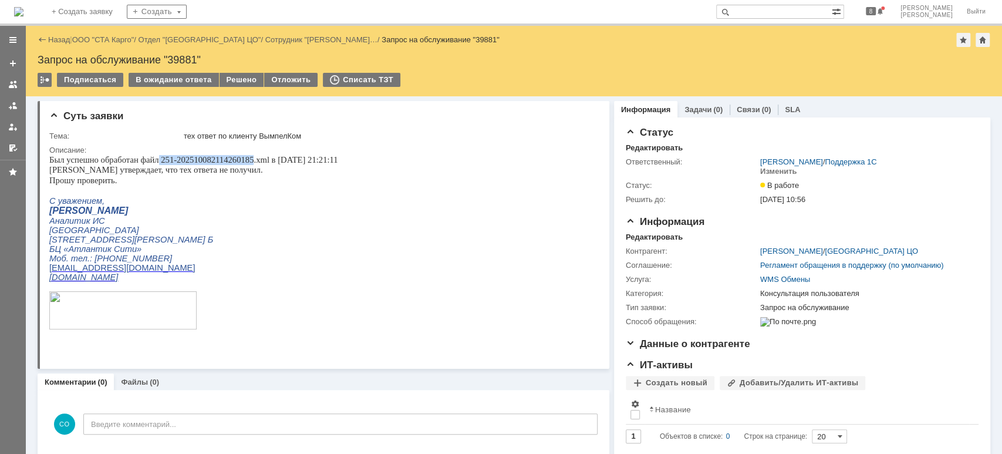
copy span "251-202510082114260185"
click at [150, 79] on div "В ожидание ответа" at bounding box center [174, 80] width 90 height 14
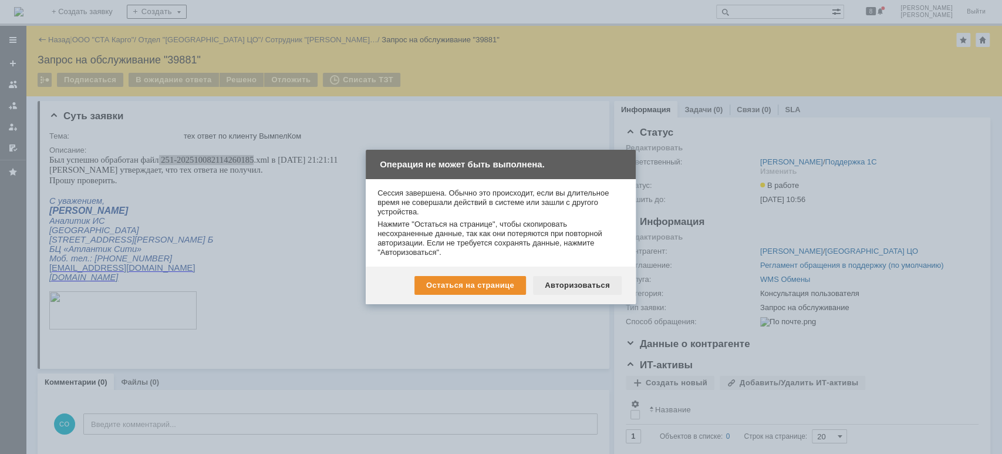
click at [573, 286] on div "Авторизоваться" at bounding box center [577, 285] width 89 height 19
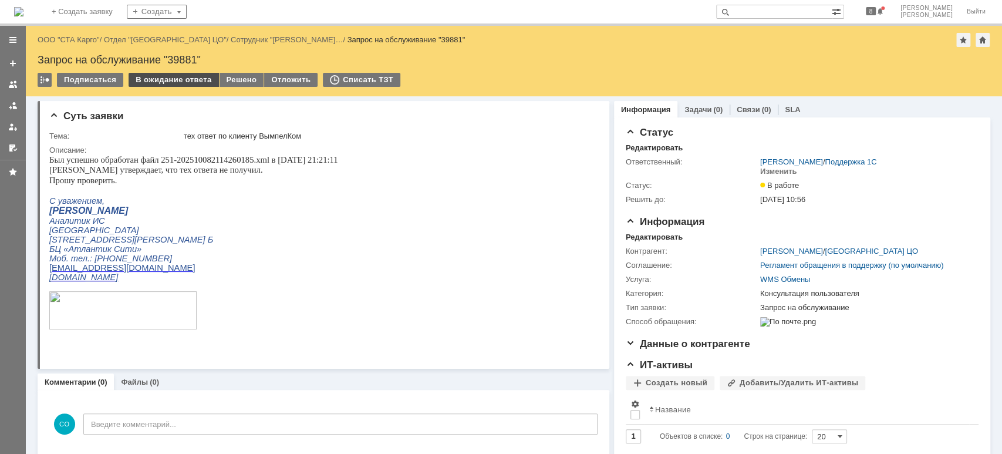
click at [176, 82] on div "В ожидание ответа" at bounding box center [174, 80] width 90 height 14
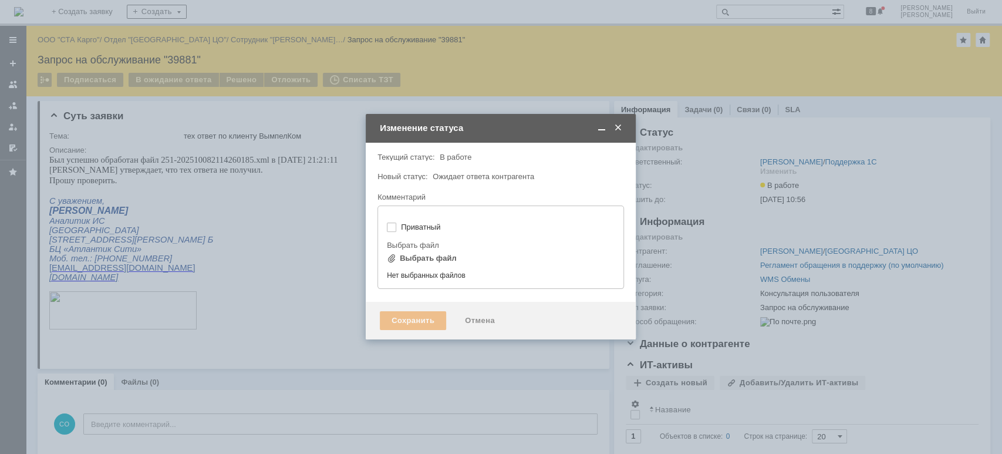
type input "[не указано]"
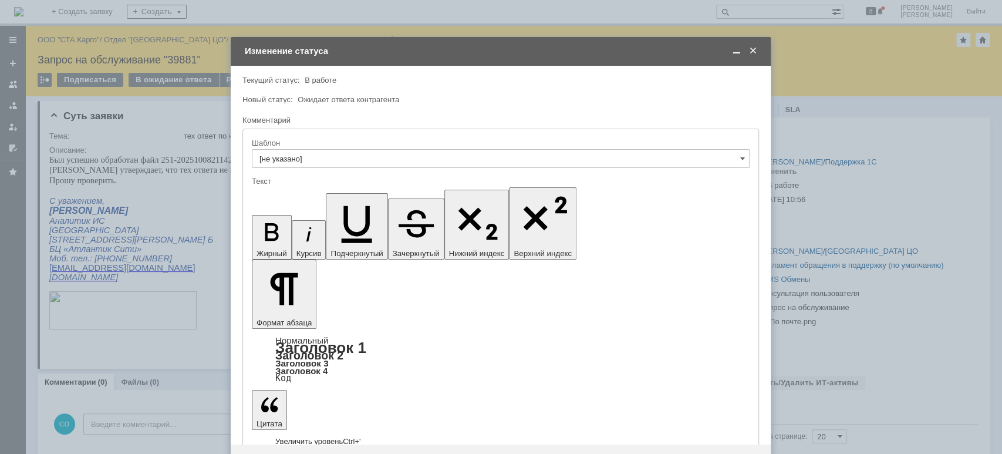
click at [254, 453] on div "Сохранить" at bounding box center [278, 463] width 66 height 19
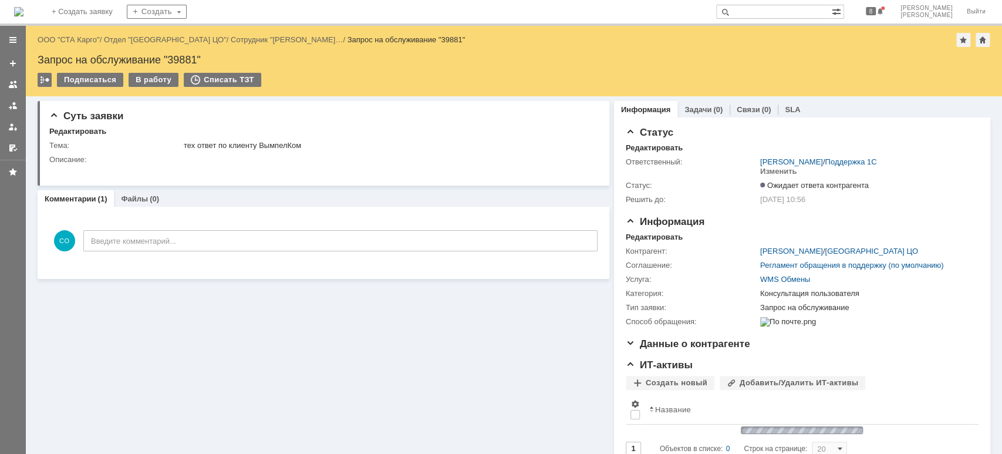
click at [10, 105] on div at bounding box center [12, 105] width 9 height 9
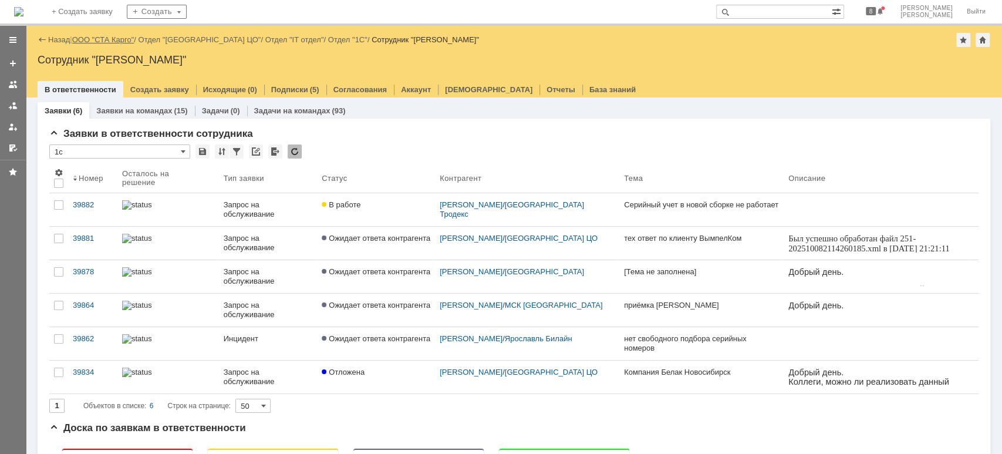
click at [114, 41] on link "ООО "СТА Карго"" at bounding box center [103, 39] width 62 height 9
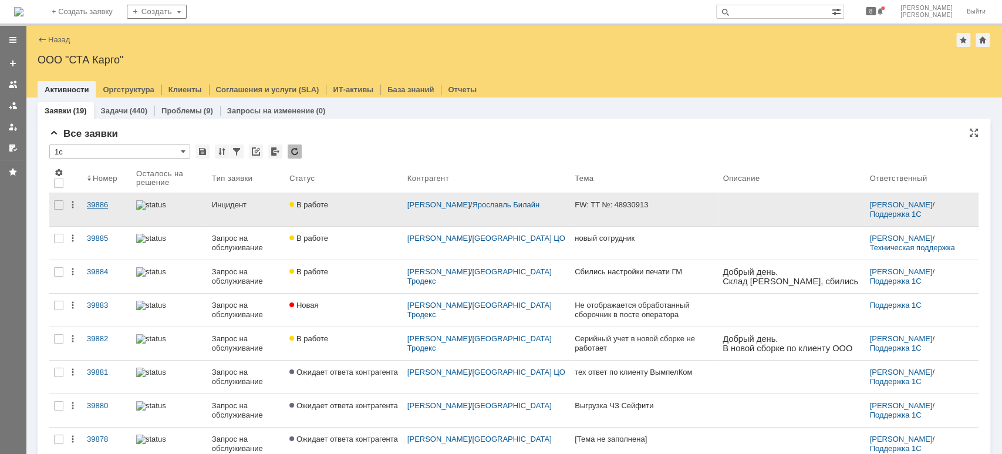
click at [89, 204] on div "39886" at bounding box center [107, 204] width 40 height 9
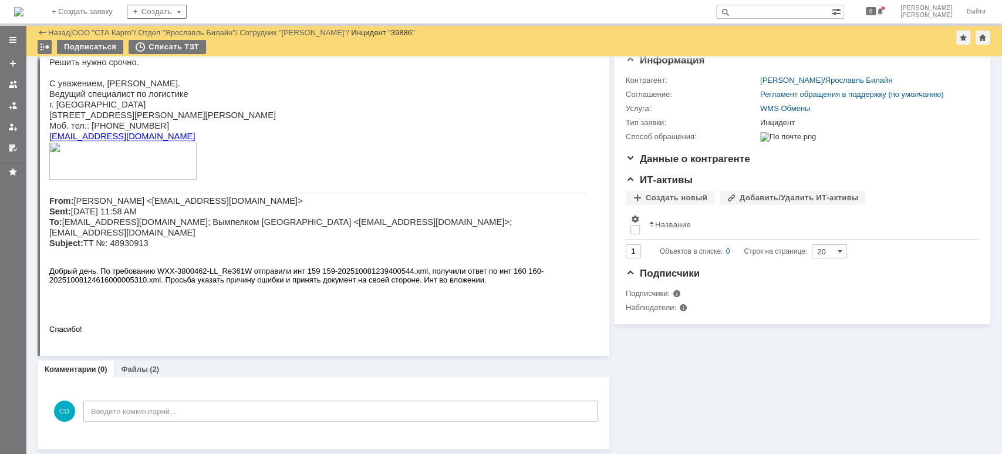
scroll to position [120, 0]
click at [11, 108] on div at bounding box center [12, 105] width 9 height 9
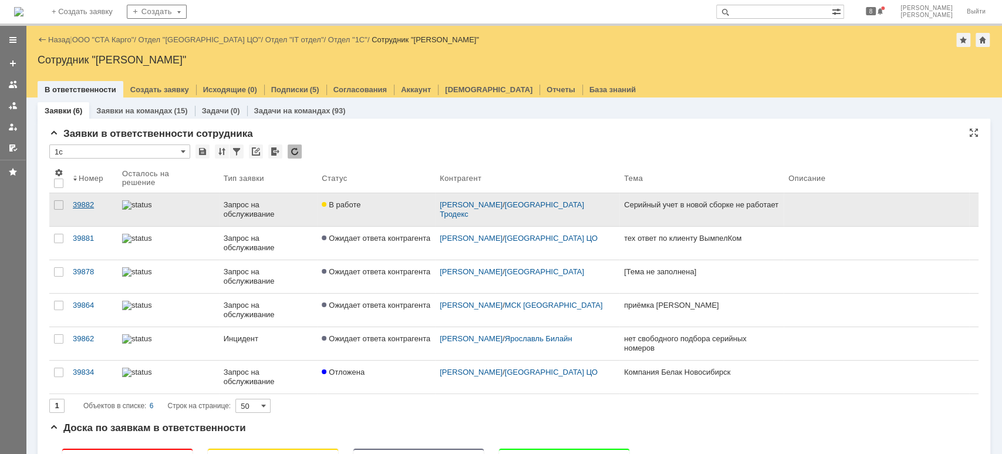
click at [98, 200] on div "39882" at bounding box center [93, 204] width 40 height 9
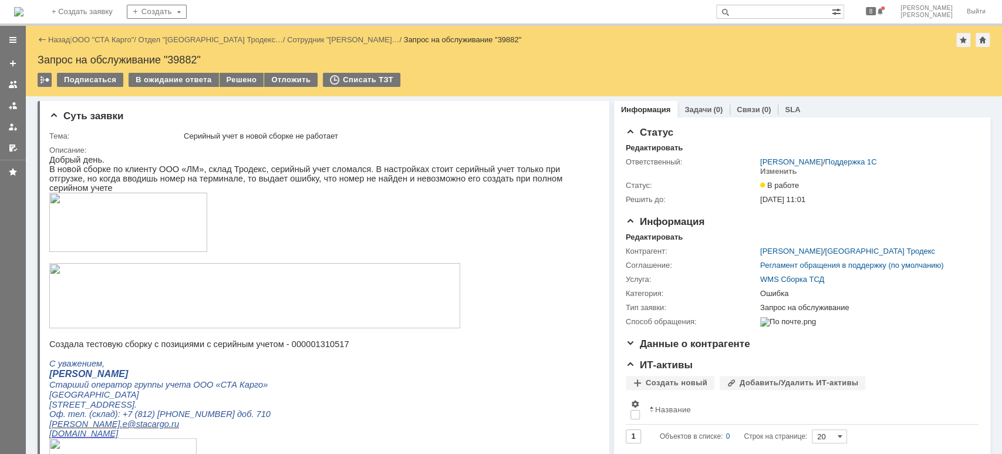
click at [253, 310] on img at bounding box center [254, 295] width 411 height 65
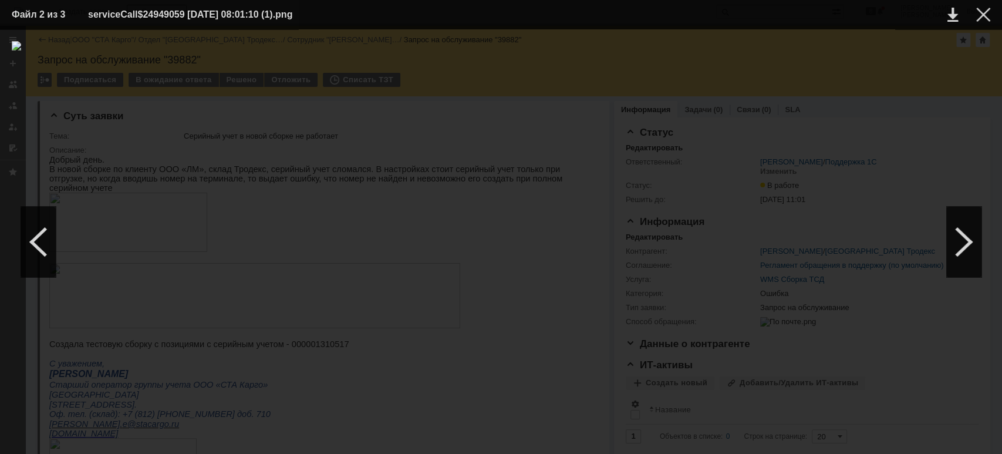
click at [975, 17] on td at bounding box center [974, 15] width 32 height 18
click at [985, 19] on div at bounding box center [983, 15] width 14 height 14
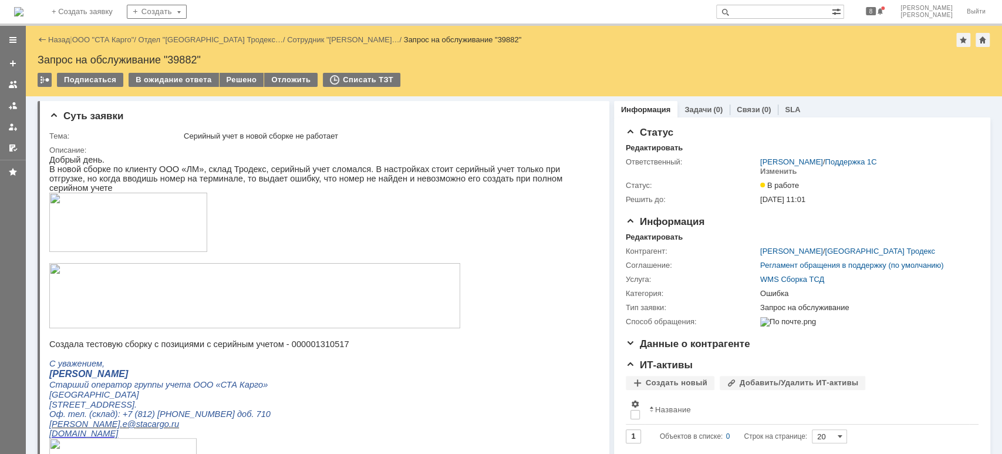
drag, startPoint x: 126, startPoint y: 38, endPoint x: 136, endPoint y: 58, distance: 22.6
click at [126, 38] on link "ООО "СТА Карго"" at bounding box center [103, 39] width 62 height 9
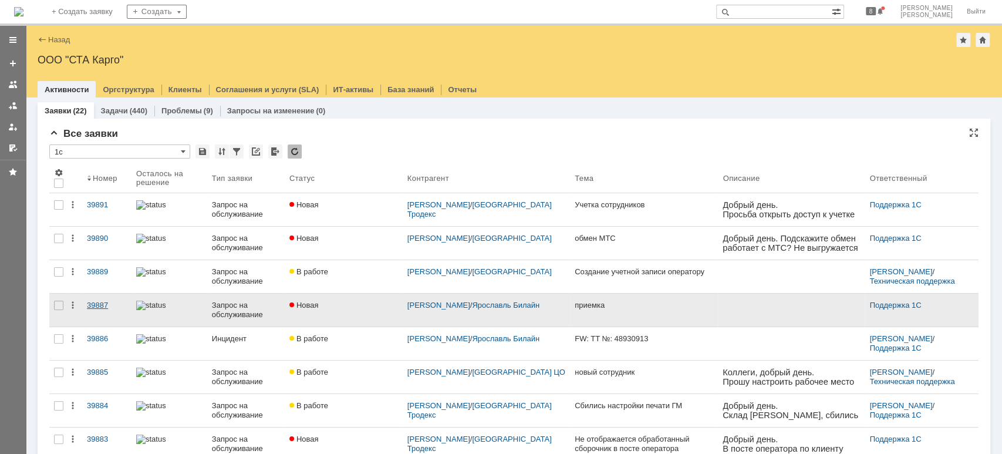
click at [107, 303] on div "39887" at bounding box center [107, 305] width 40 height 9
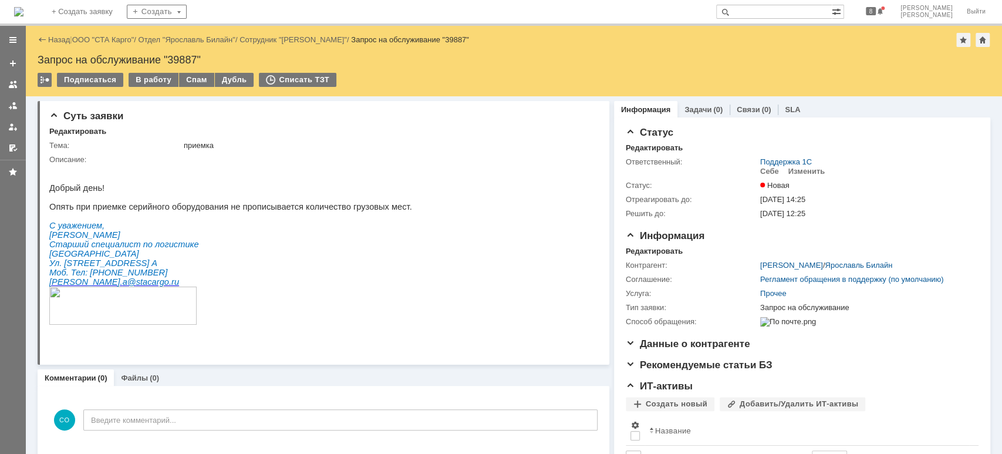
click at [106, 35] on link "ООО "СТА Карго"" at bounding box center [103, 39] width 62 height 9
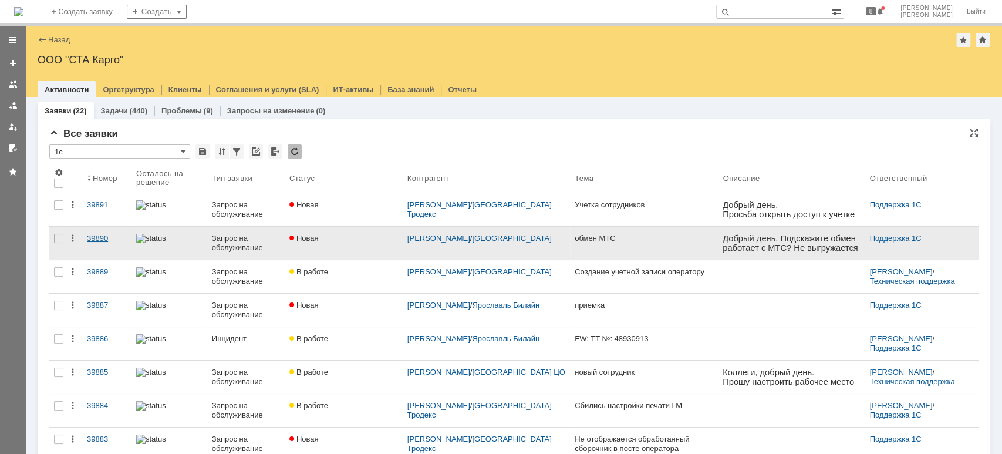
click at [112, 235] on div "39890" at bounding box center [107, 238] width 40 height 9
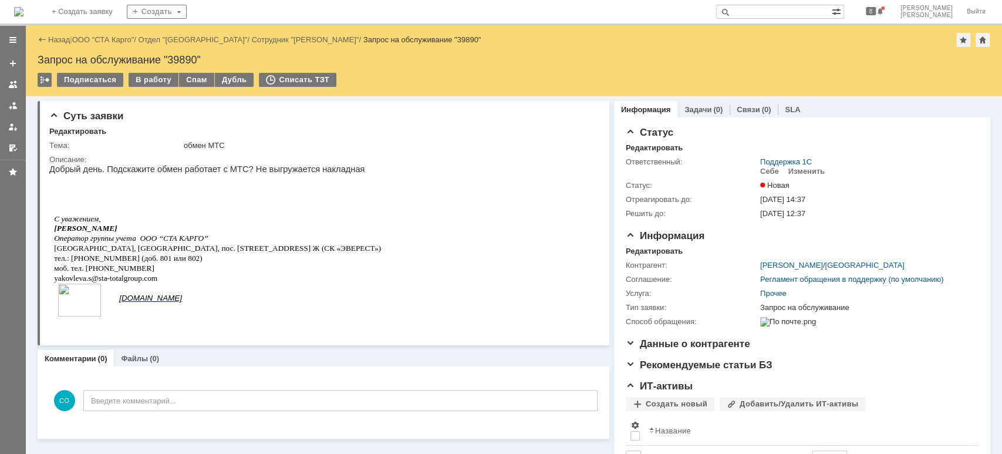
click at [100, 41] on link "ООО "СТА Карго"" at bounding box center [103, 39] width 62 height 9
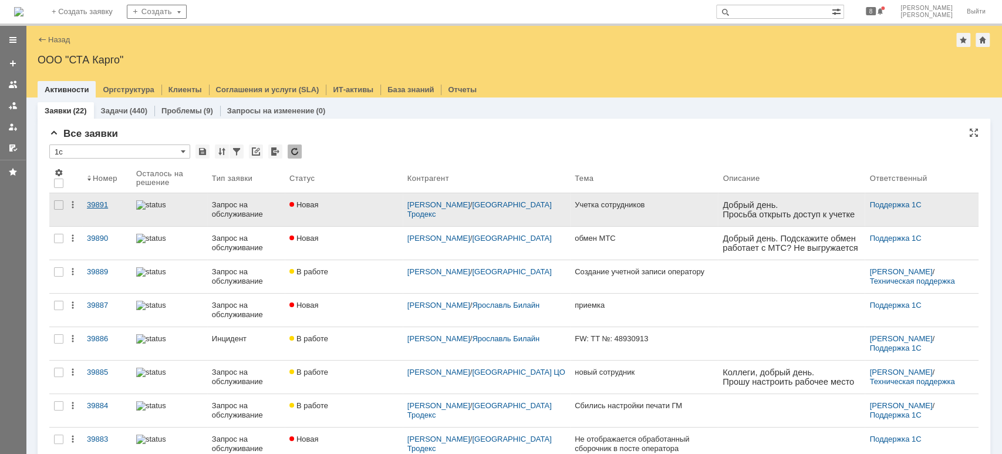
click at [103, 204] on div "39891" at bounding box center [107, 204] width 40 height 9
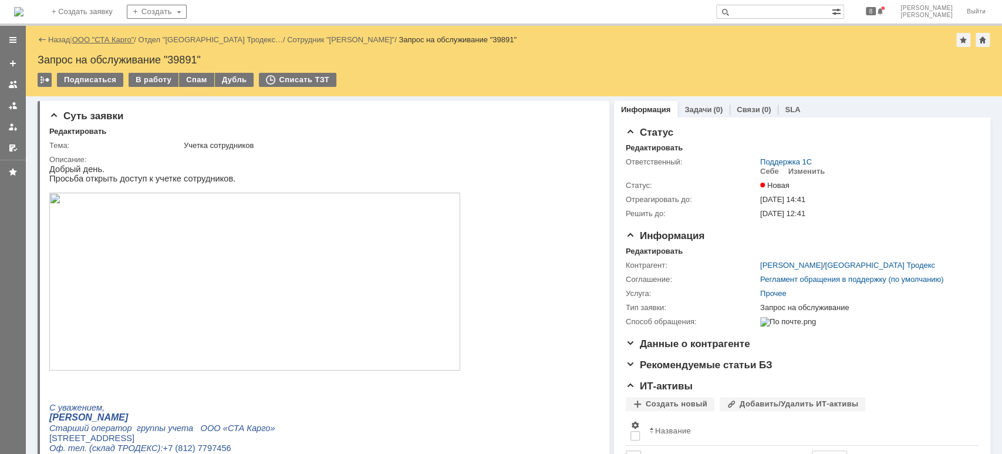
click at [102, 42] on link "ООО "СТА Карго"" at bounding box center [103, 39] width 62 height 9
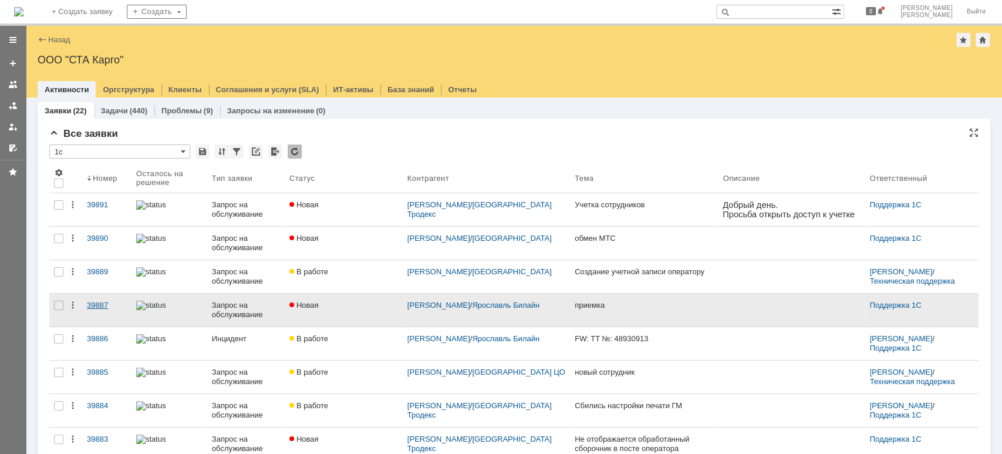
click at [100, 307] on div "39887" at bounding box center [107, 305] width 40 height 9
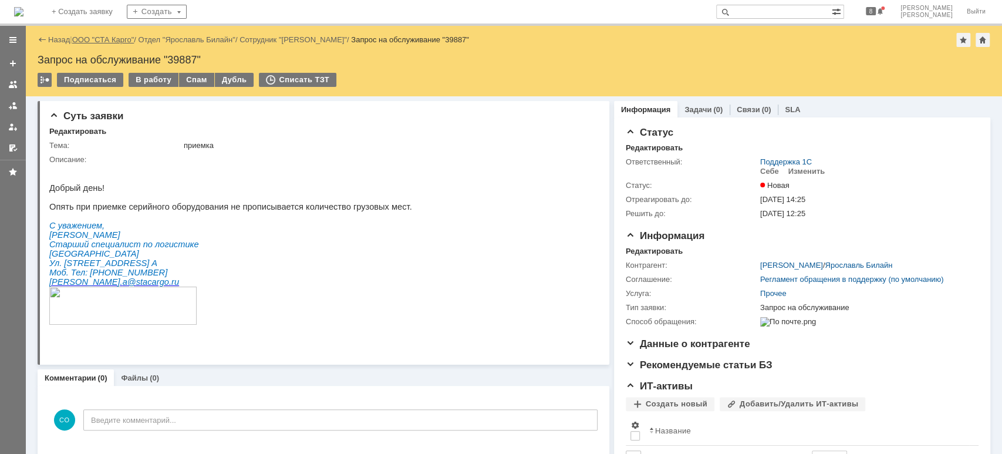
click at [95, 42] on link "ООО "СТА Карго"" at bounding box center [103, 39] width 62 height 9
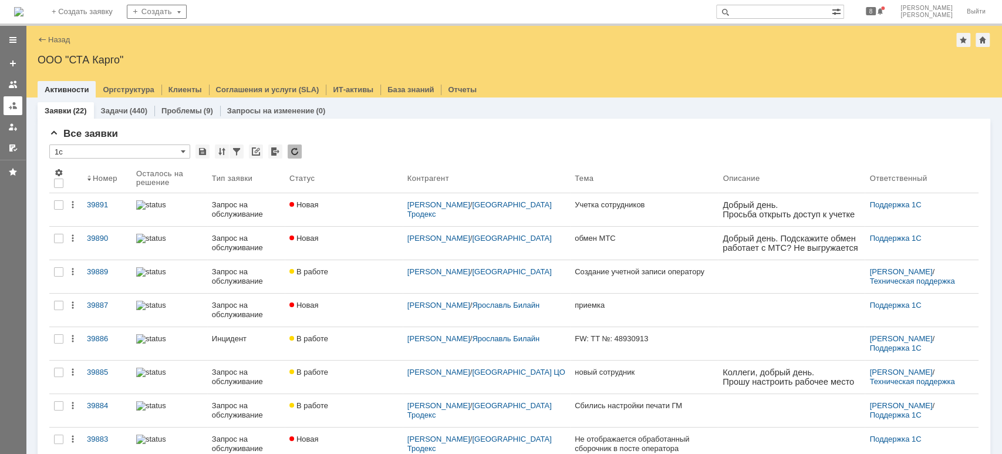
click at [9, 107] on div at bounding box center [12, 105] width 9 height 9
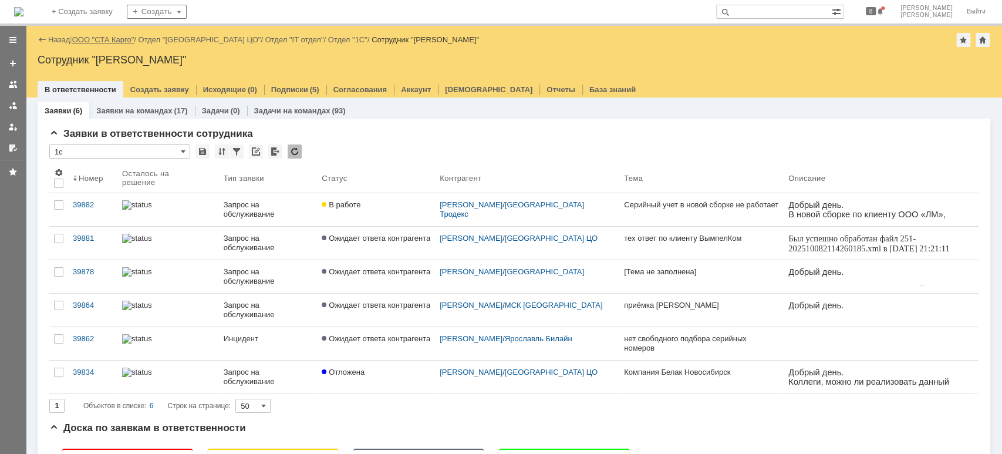
click at [118, 35] on link "ООО "СТА Карго"" at bounding box center [103, 39] width 62 height 9
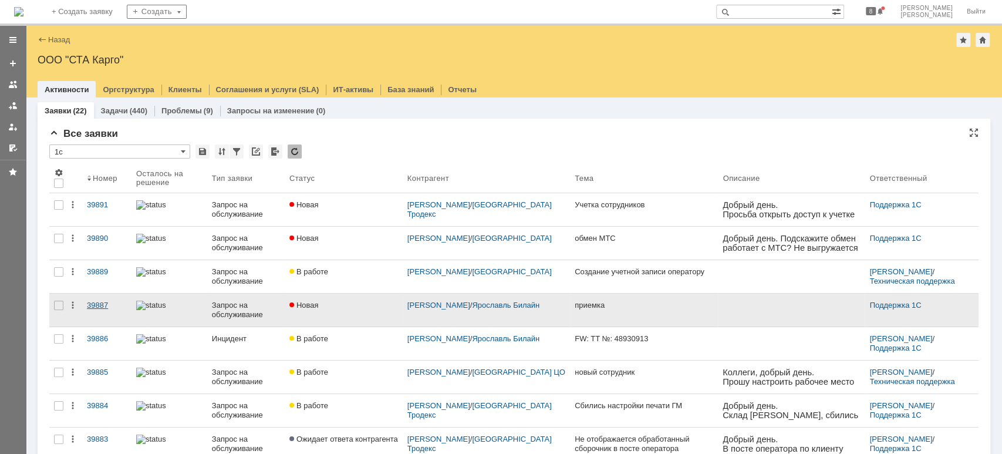
click at [99, 304] on div "39887" at bounding box center [107, 305] width 40 height 9
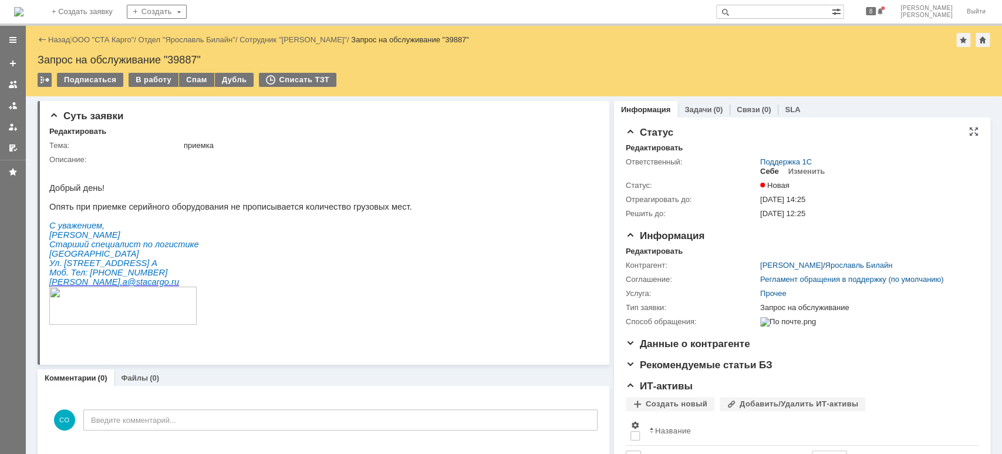
click at [761, 173] on div "Себе" at bounding box center [769, 171] width 19 height 9
click at [159, 75] on div "В работу" at bounding box center [154, 80] width 50 height 14
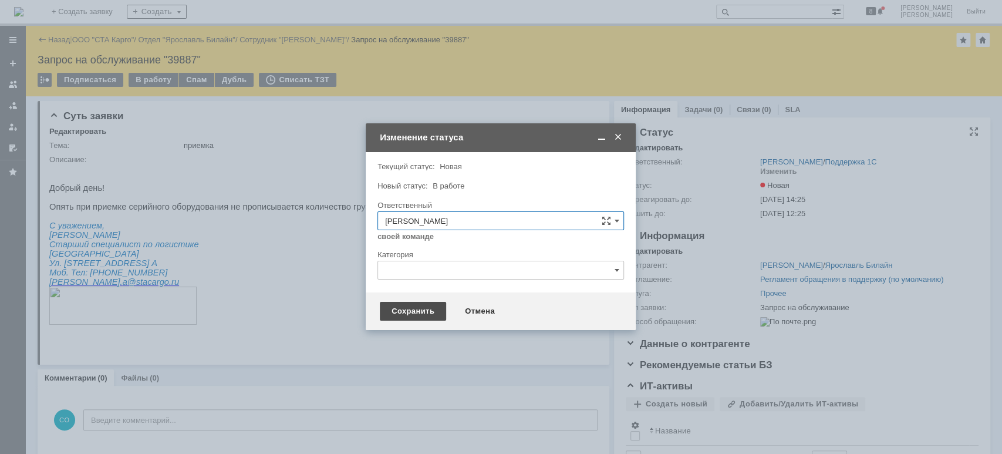
click at [415, 312] on div "Сохранить" at bounding box center [413, 311] width 66 height 19
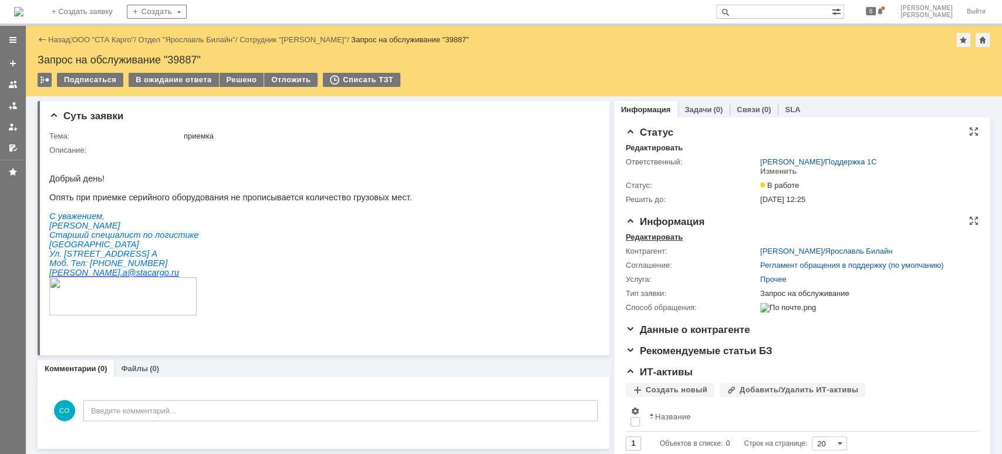
click at [659, 235] on div "Редактировать" at bounding box center [654, 236] width 57 height 9
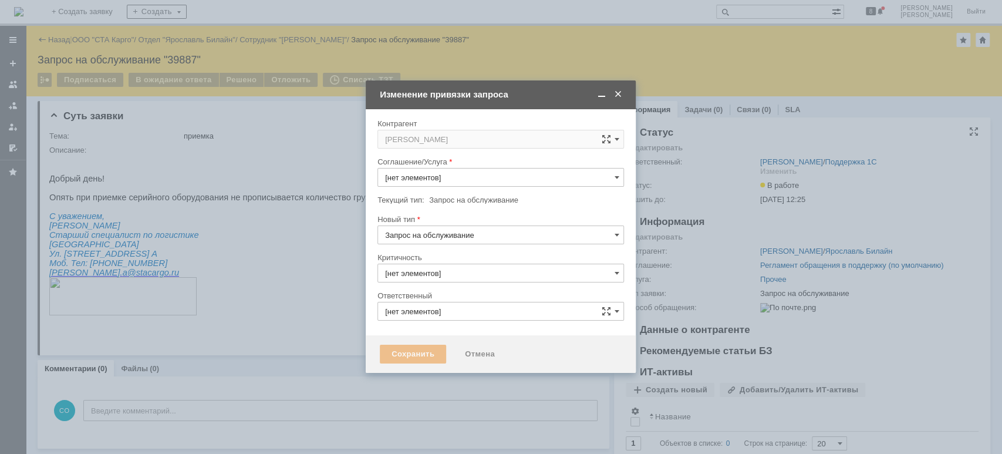
type input "3. Низкая"
type input "[PERSON_NAME]"
type input "Прочее"
type input "[не указано]"
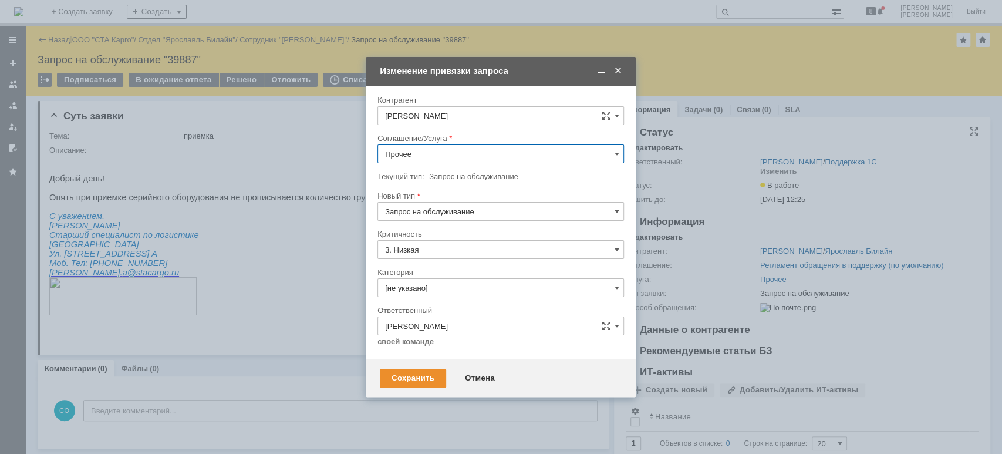
click at [432, 156] on input "Прочее" at bounding box center [500, 153] width 247 height 19
click at [476, 234] on span "WMS Сборка" at bounding box center [500, 238] width 231 height 9
type input "WMS Сборка"
click at [457, 291] on input "[не указано]" at bounding box center [500, 287] width 247 height 19
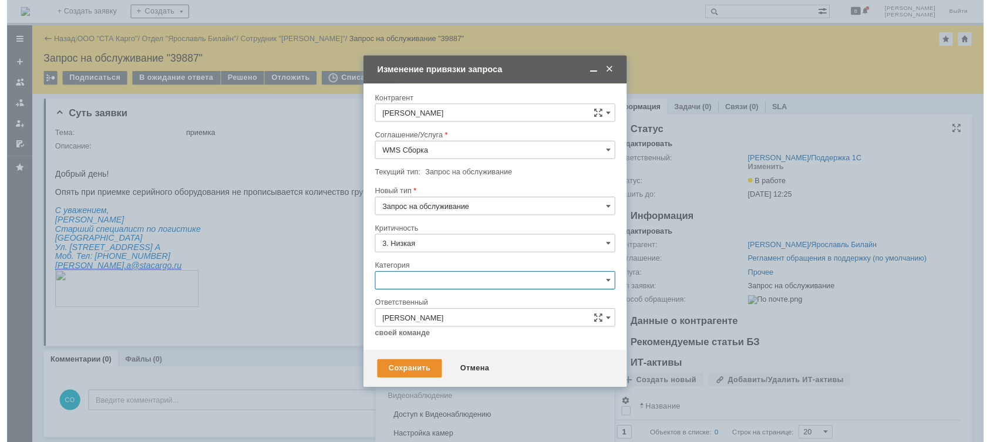
scroll to position [14, 0]
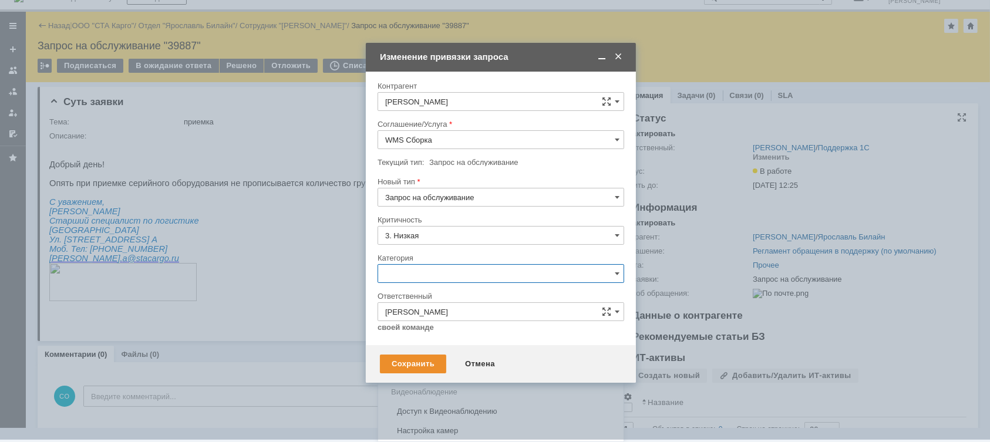
click at [433, 365] on div "Ошибка" at bounding box center [500, 372] width 245 height 19
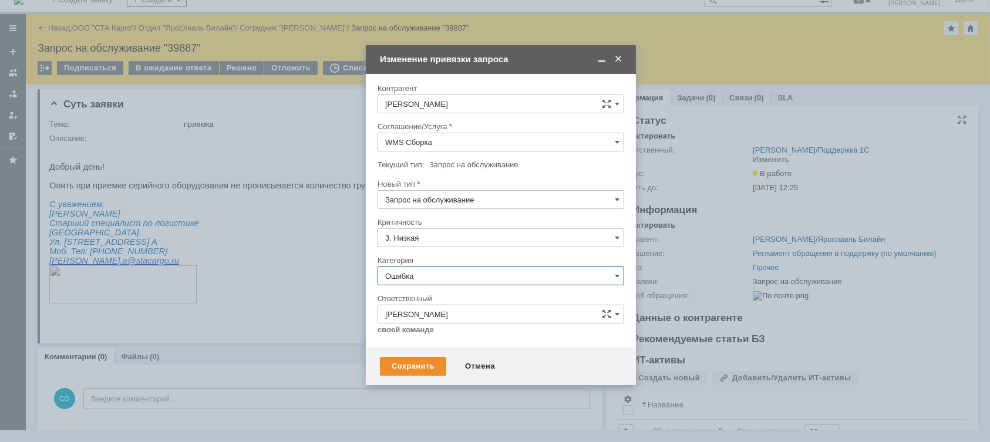
scroll to position [12, 0]
click at [419, 359] on div "Сохранить" at bounding box center [413, 366] width 66 height 19
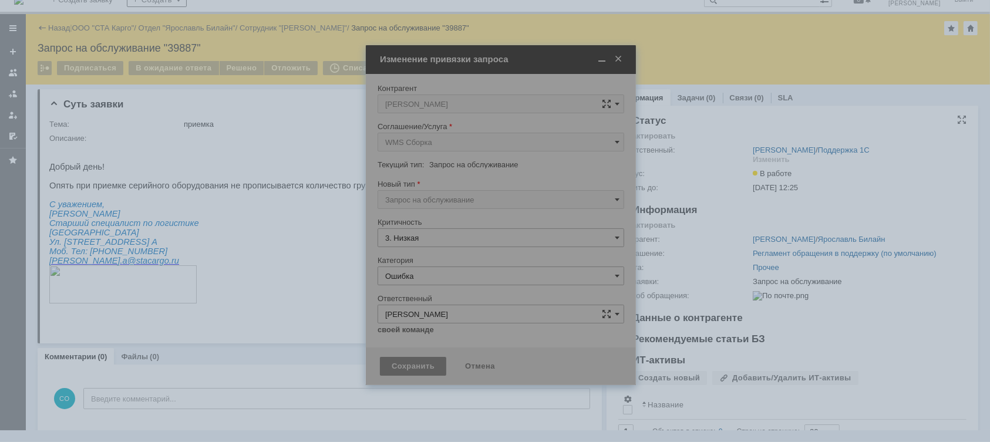
type input "Ошибка"
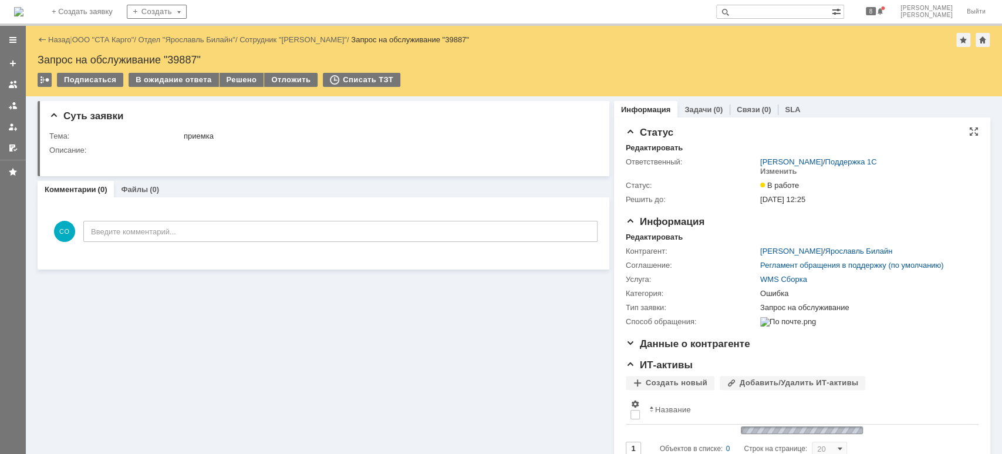
scroll to position [0, 0]
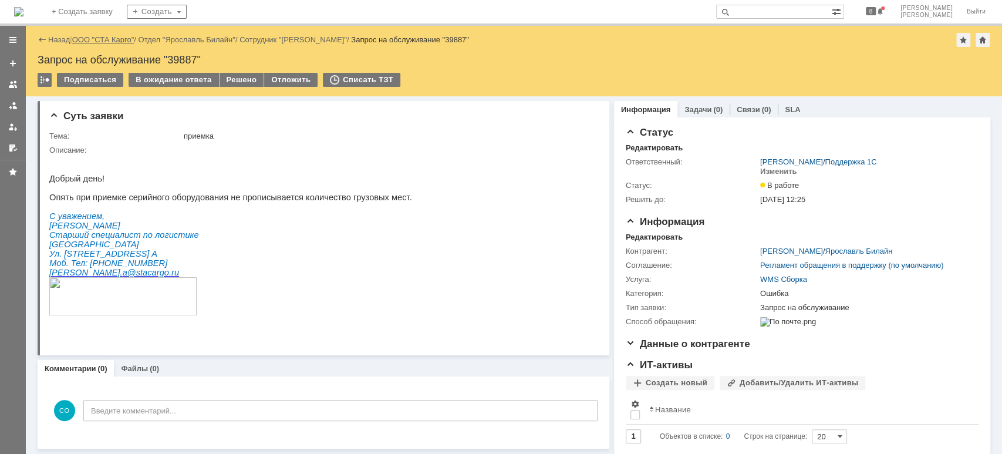
click at [134, 41] on link "ООО "СТА Карго"" at bounding box center [103, 39] width 62 height 9
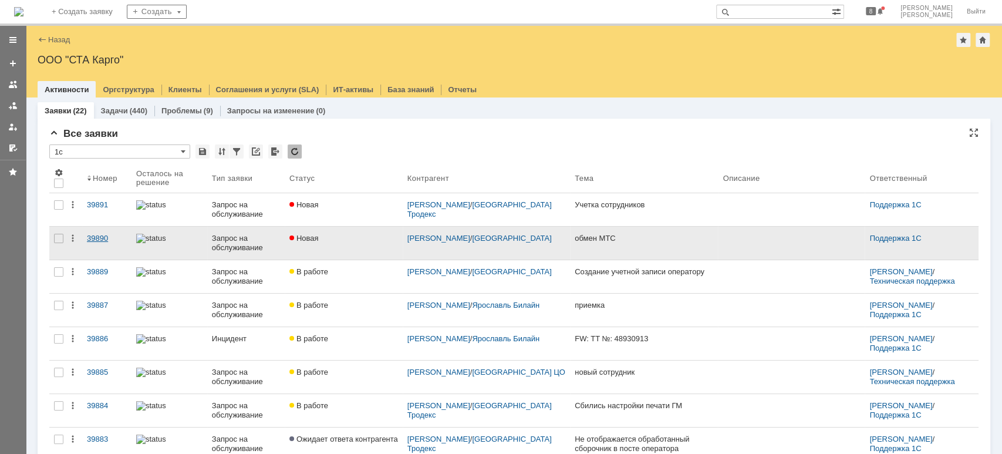
click at [92, 234] on div "39890" at bounding box center [107, 238] width 40 height 9
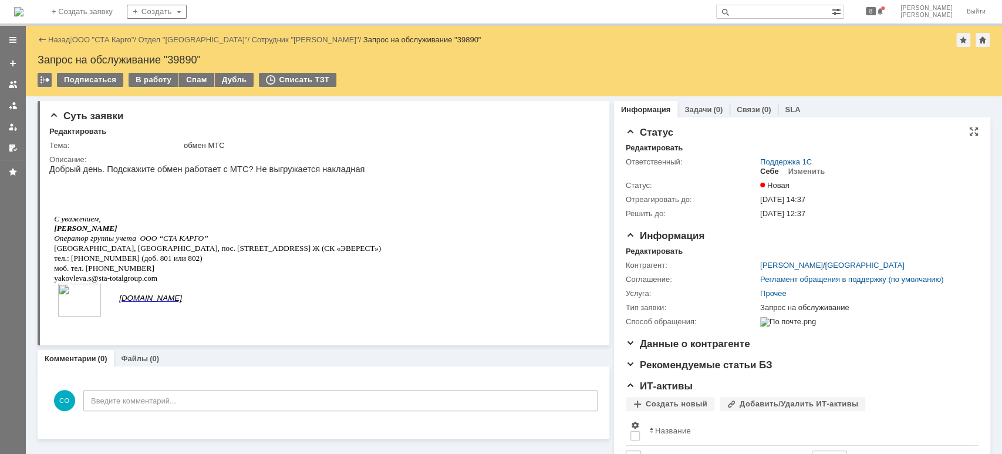
click at [760, 168] on div "Себе" at bounding box center [769, 171] width 19 height 9
click at [154, 80] on div "В работу" at bounding box center [154, 80] width 50 height 14
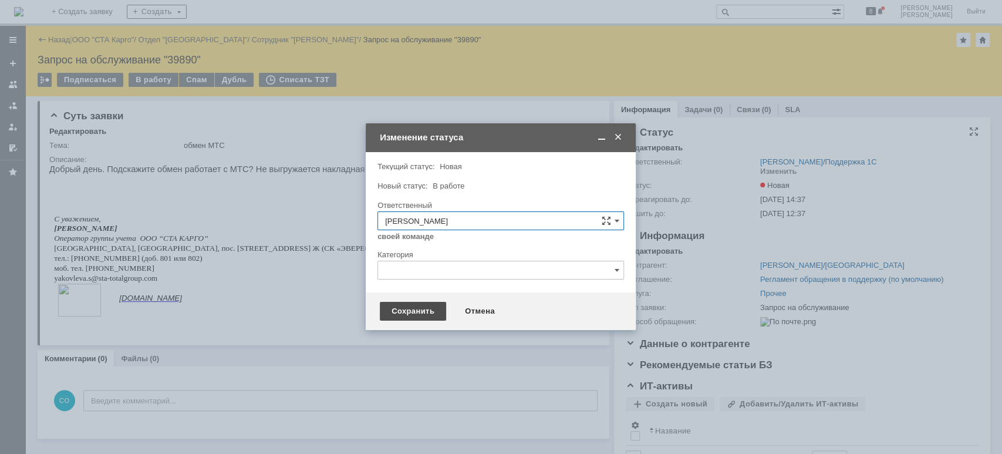
click at [416, 306] on div "Сохранить" at bounding box center [413, 311] width 66 height 19
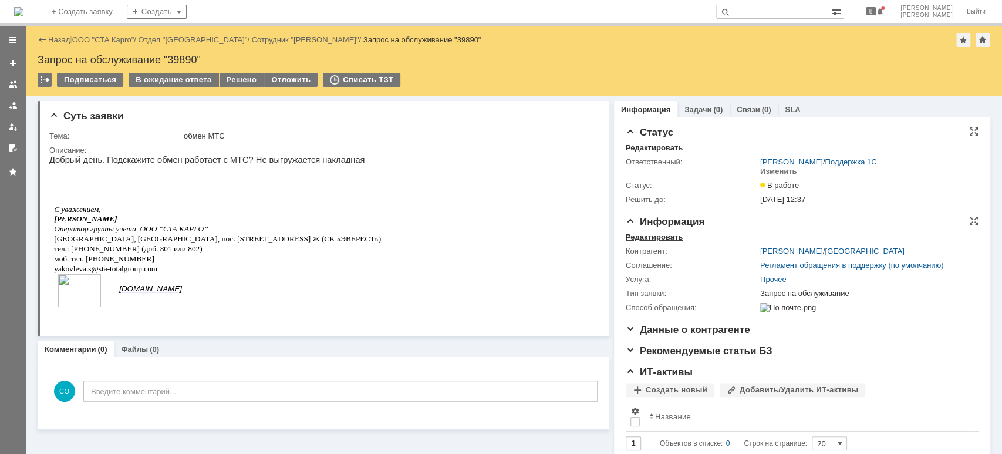
click at [653, 237] on div "Редактировать" at bounding box center [654, 236] width 57 height 9
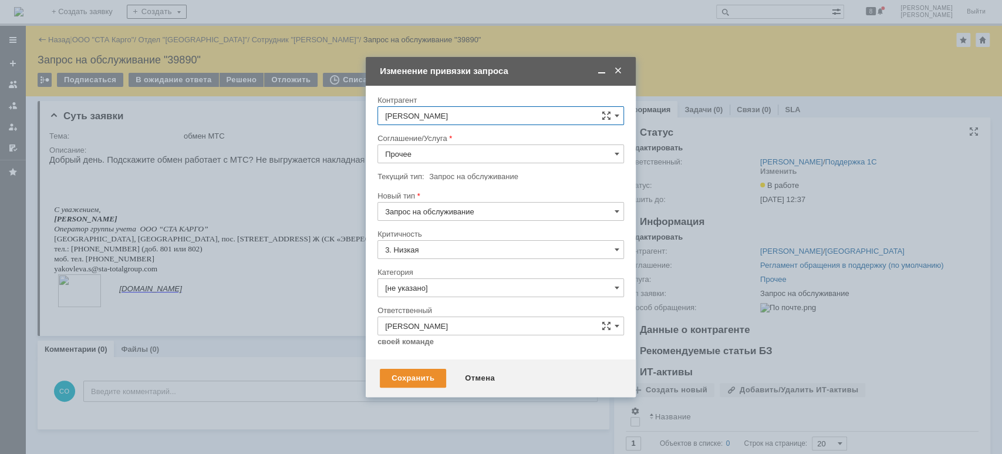
click at [454, 156] on input "Прочее" at bounding box center [500, 153] width 247 height 19
click at [476, 286] on span "WMS Обмены" at bounding box center [500, 290] width 231 height 9
type input "WMS Обмены"
click at [466, 291] on input "[не указано]" at bounding box center [500, 287] width 247 height 19
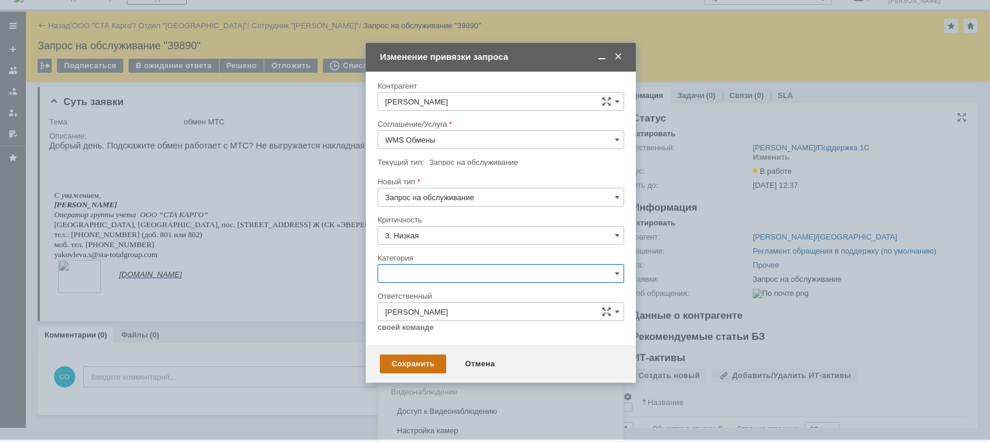
drag, startPoint x: 471, startPoint y: 349, endPoint x: 439, endPoint y: 358, distance: 33.5
click at [471, 349] on span "Консультация пользователя" at bounding box center [500, 353] width 231 height 9
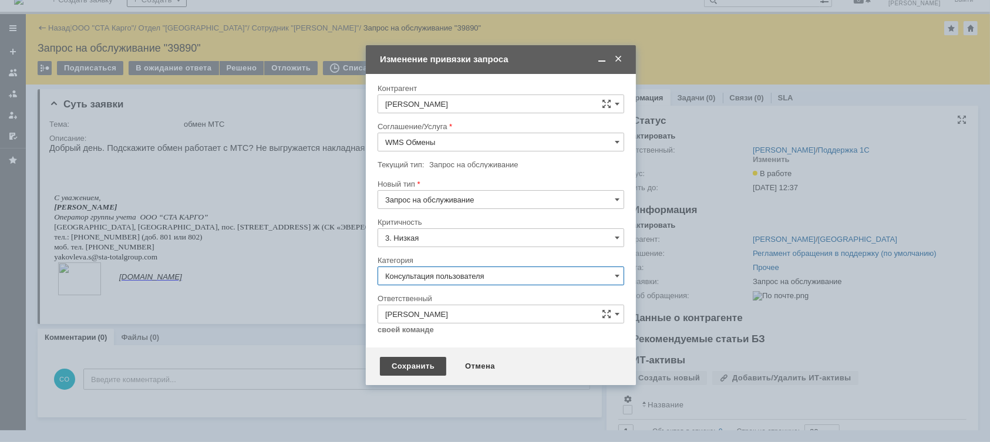
click at [431, 358] on div "Сохранить" at bounding box center [413, 366] width 66 height 19
type input "Консультация пользователя"
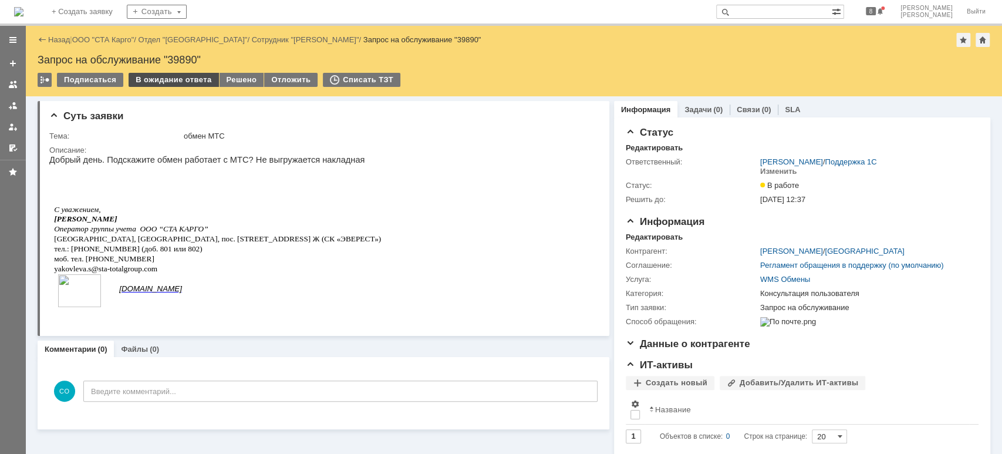
click at [185, 80] on div "В ожидание ответа" at bounding box center [174, 80] width 90 height 14
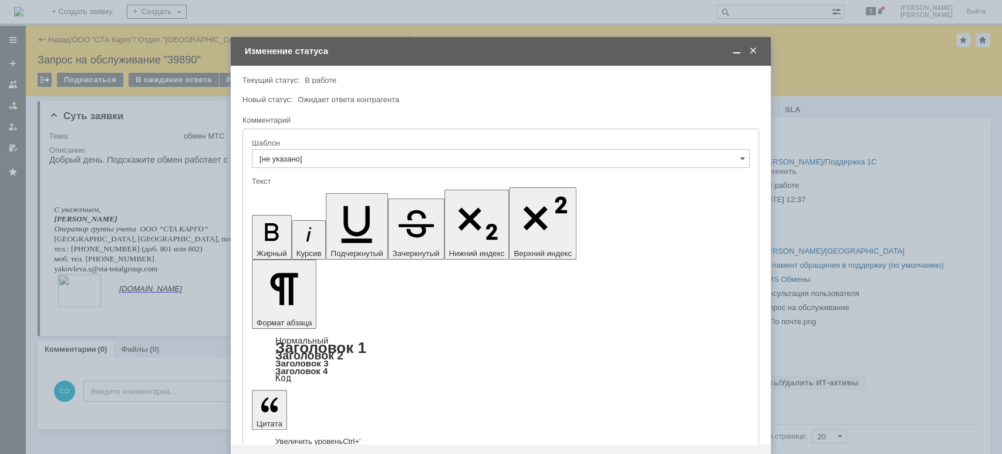
click at [302, 453] on div "Сохранить" at bounding box center [278, 463] width 66 height 19
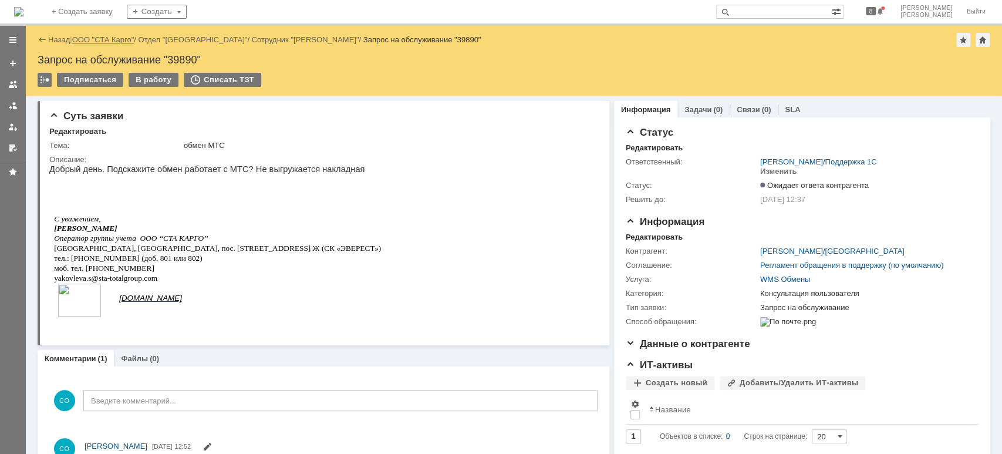
click at [103, 41] on link "ООО "СТА Карго"" at bounding box center [103, 39] width 62 height 9
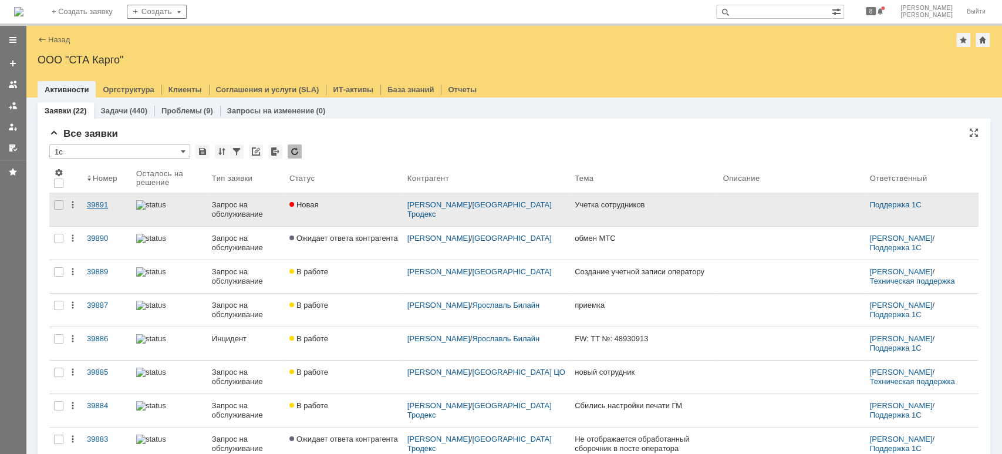
click at [107, 203] on div "39891" at bounding box center [107, 204] width 40 height 9
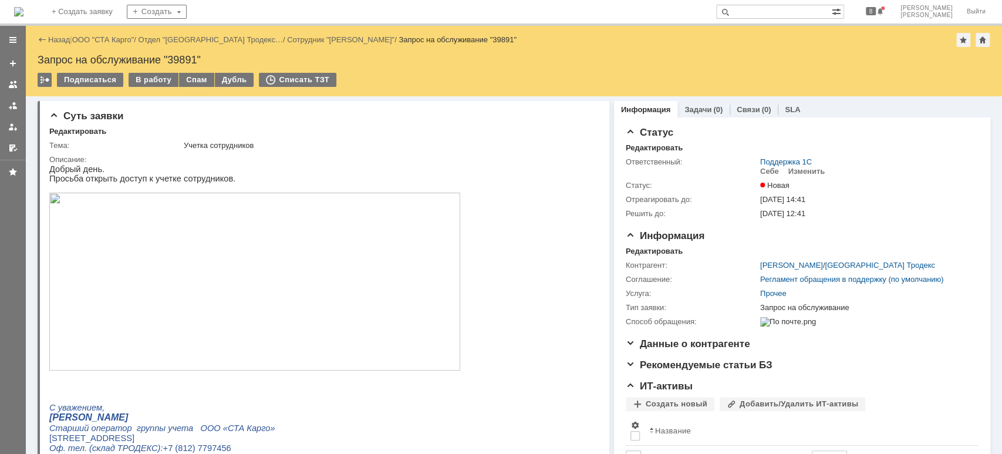
click at [224, 261] on img at bounding box center [254, 282] width 411 height 178
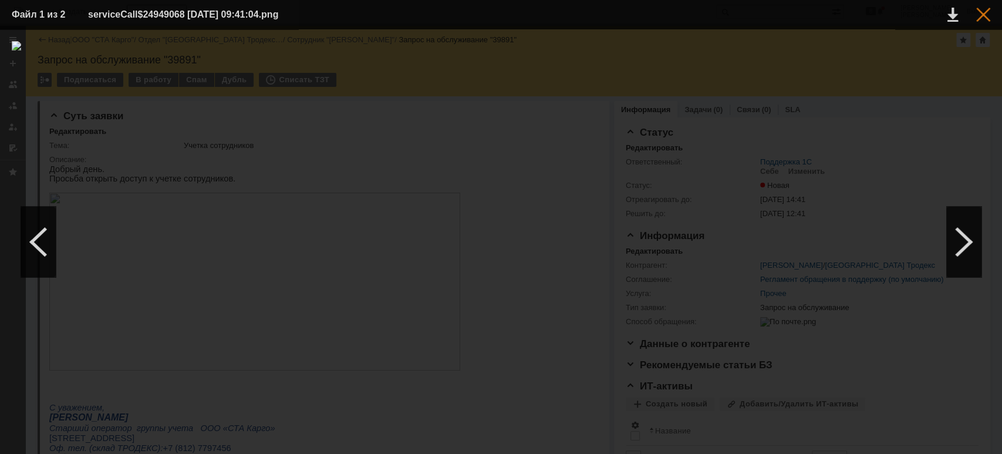
drag, startPoint x: 982, startPoint y: 11, endPoint x: 977, endPoint y: 14, distance: 6.0
click at [982, 12] on div at bounding box center [983, 15] width 14 height 14
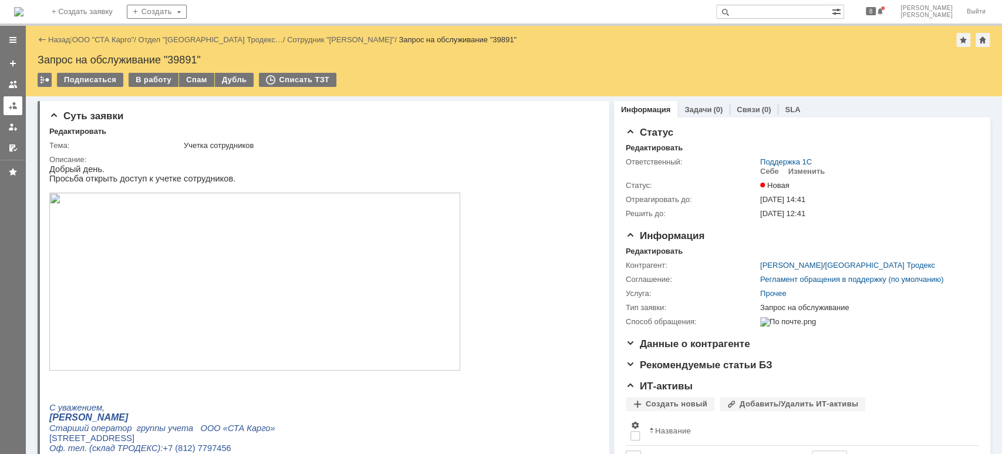
click at [14, 107] on div at bounding box center [12, 105] width 9 height 9
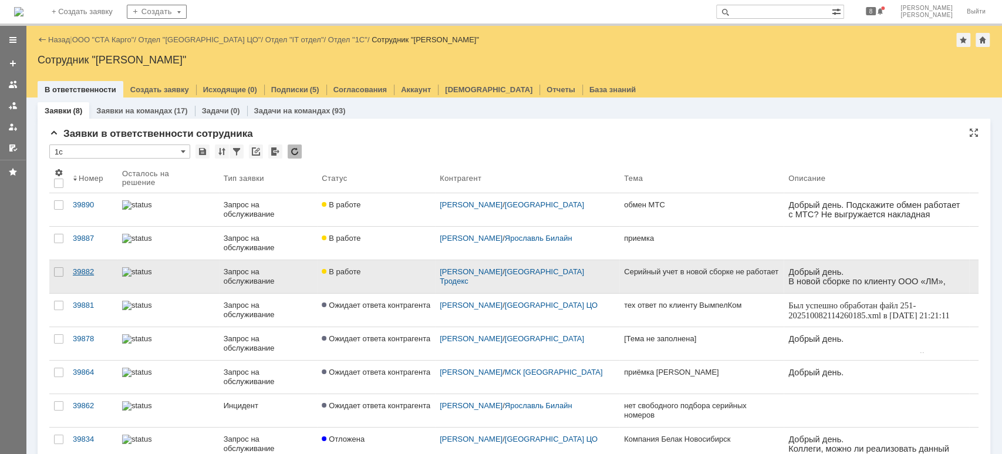
click at [94, 272] on div "39882" at bounding box center [93, 271] width 40 height 9
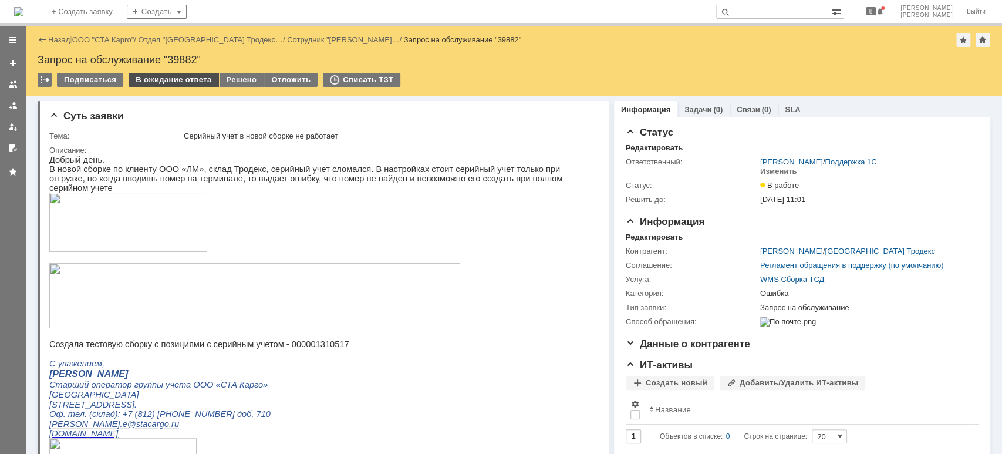
click at [187, 81] on div "В ожидание ответа" at bounding box center [174, 80] width 90 height 14
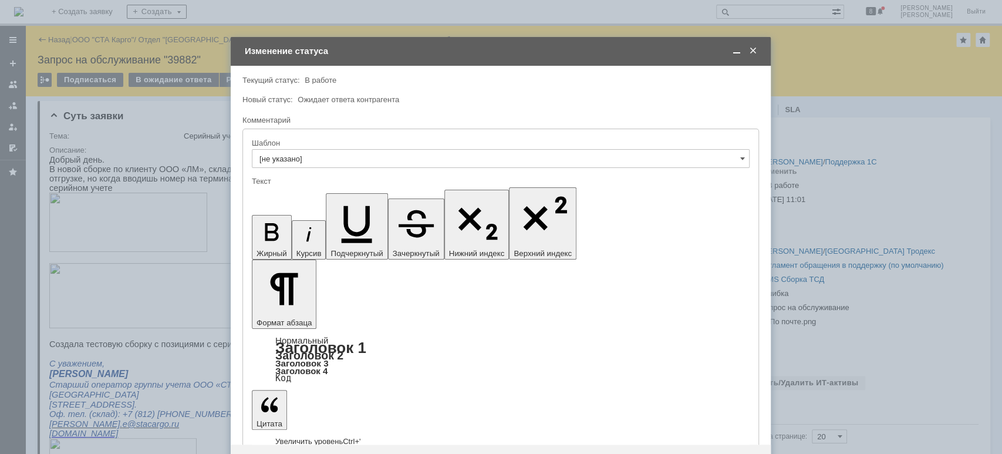
click at [545, 101] on div "Новый статус: Ожидает ответа контрагента" at bounding box center [499, 100] width 514 height 8
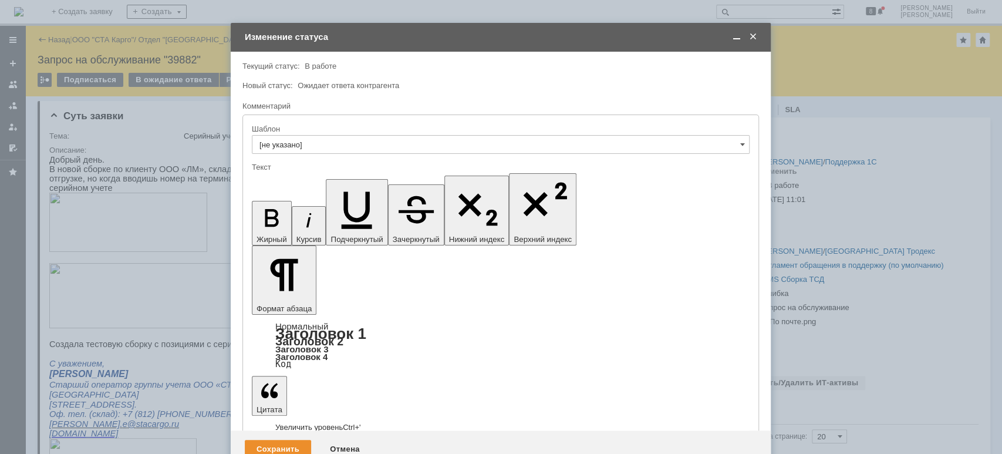
scroll to position [0, 0]
drag, startPoint x: 414, startPoint y: 3243, endPoint x: 420, endPoint y: 3252, distance: 11.1
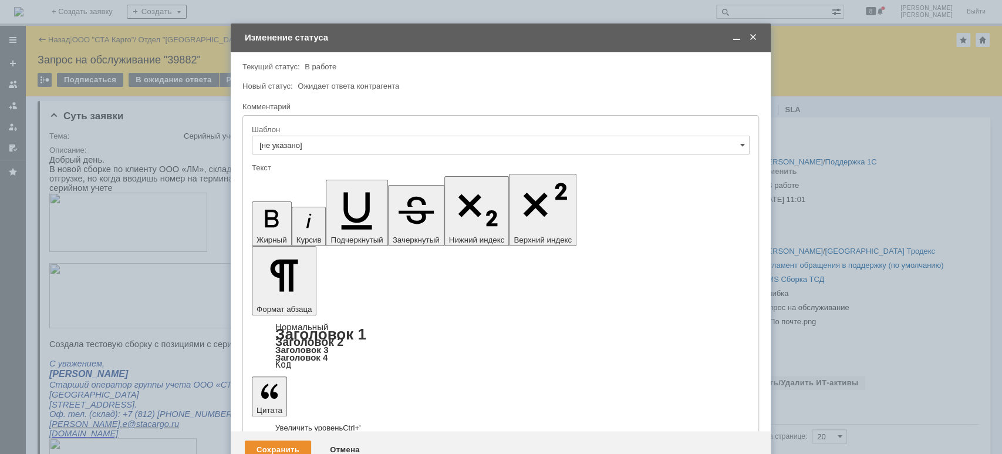
click at [271, 431] on div "Сохранить Отмена" at bounding box center [501, 450] width 540 height 38
click at [292, 440] on div "Сохранить" at bounding box center [278, 449] width 66 height 19
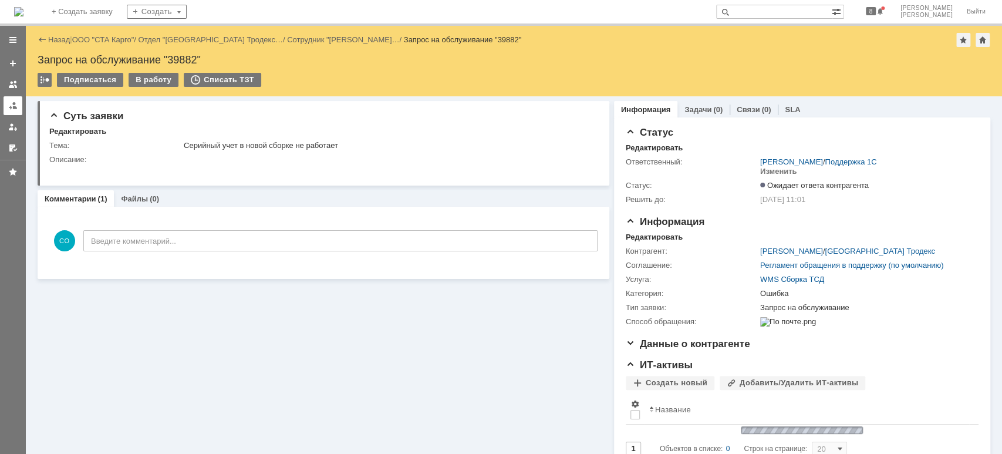
click at [12, 108] on div at bounding box center [12, 105] width 9 height 9
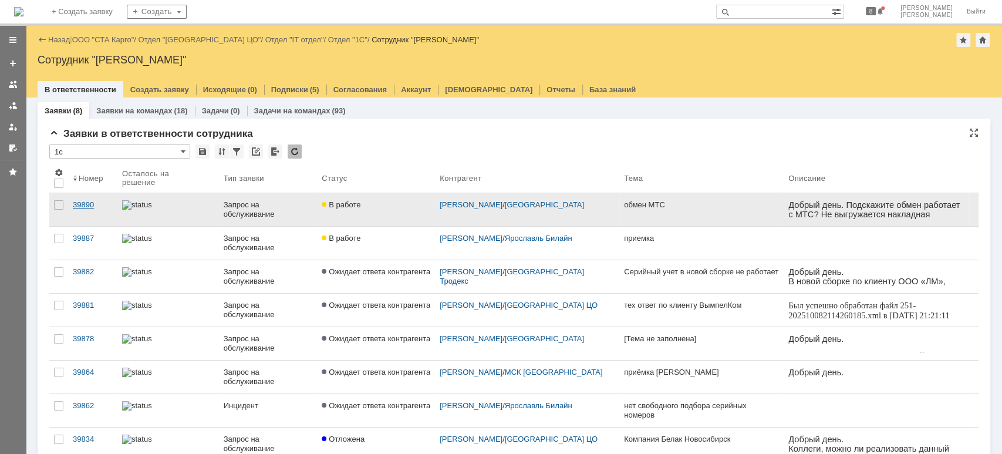
click at [86, 208] on div "39890" at bounding box center [93, 204] width 40 height 9
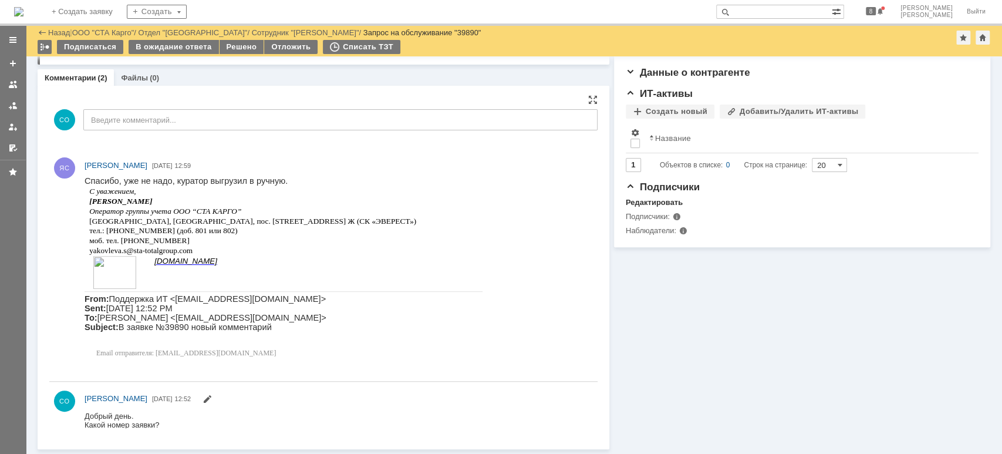
scroll to position [230, 0]
drag, startPoint x: 240, startPoint y: 47, endPoint x: 247, endPoint y: 68, distance: 22.5
click at [240, 48] on div "Решено" at bounding box center [242, 47] width 45 height 14
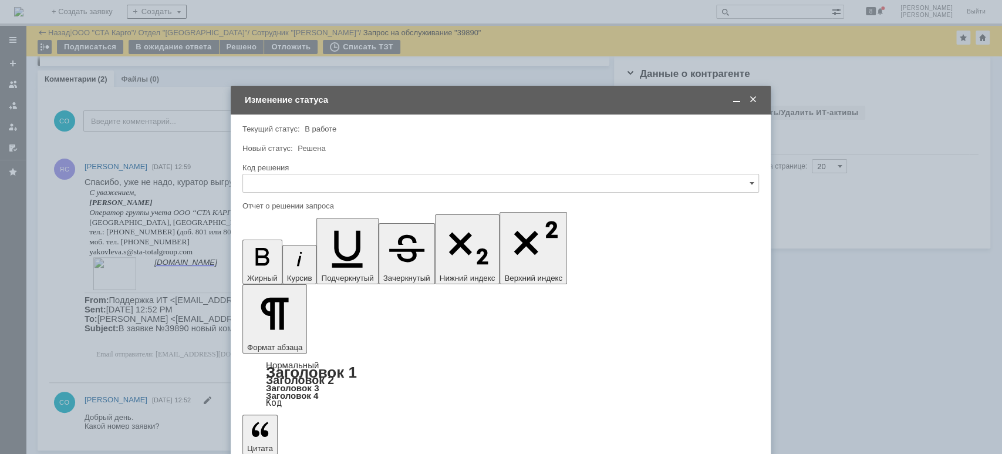
scroll to position [0, 0]
click at [291, 190] on input "text" at bounding box center [500, 183] width 517 height 19
click at [310, 343] on span "Решено" at bounding box center [500, 340] width 501 height 9
type input "Решено"
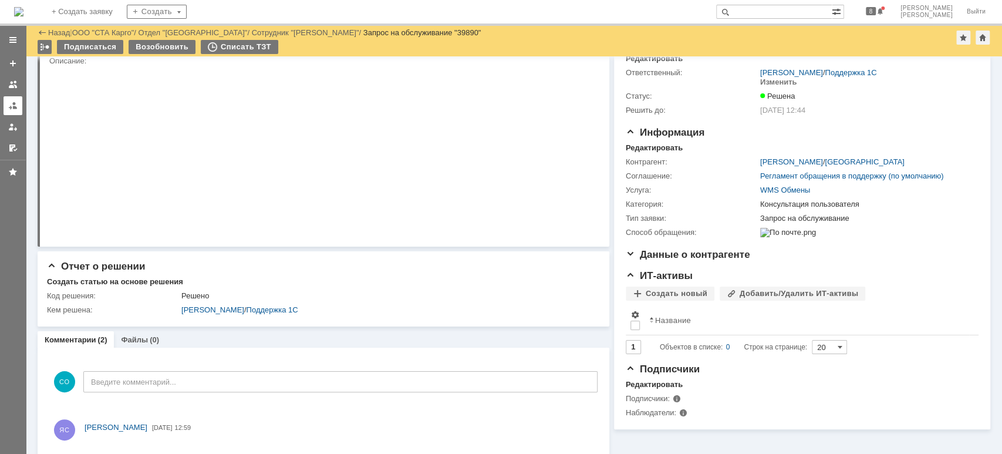
scroll to position [37, 0]
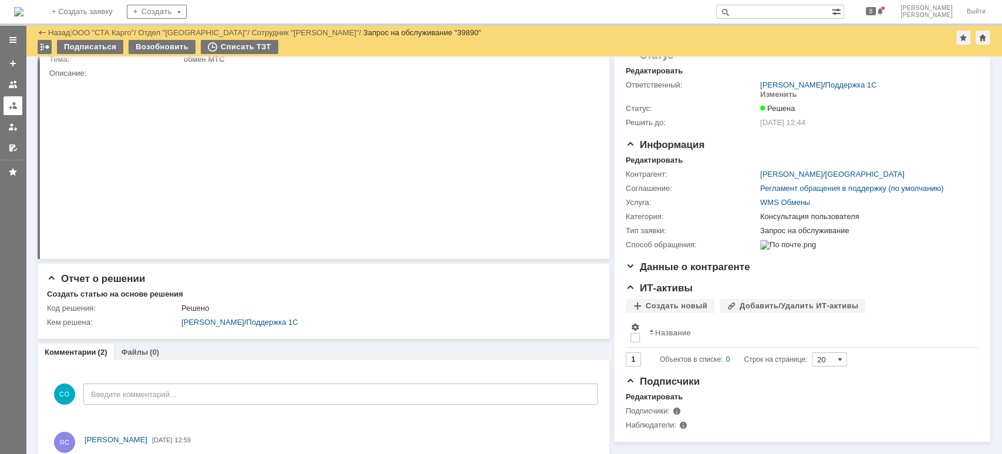
click at [14, 103] on div at bounding box center [12, 105] width 9 height 9
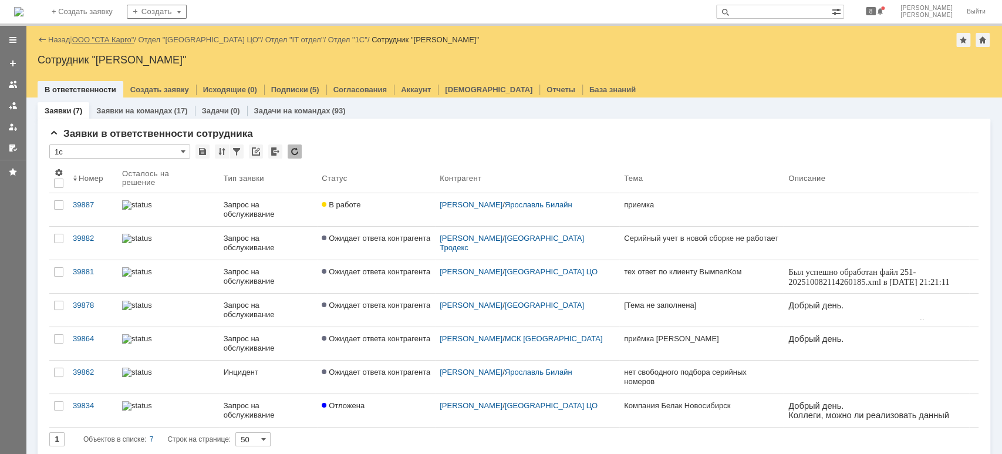
click at [110, 41] on link "ООО "СТА Карго"" at bounding box center [103, 39] width 62 height 9
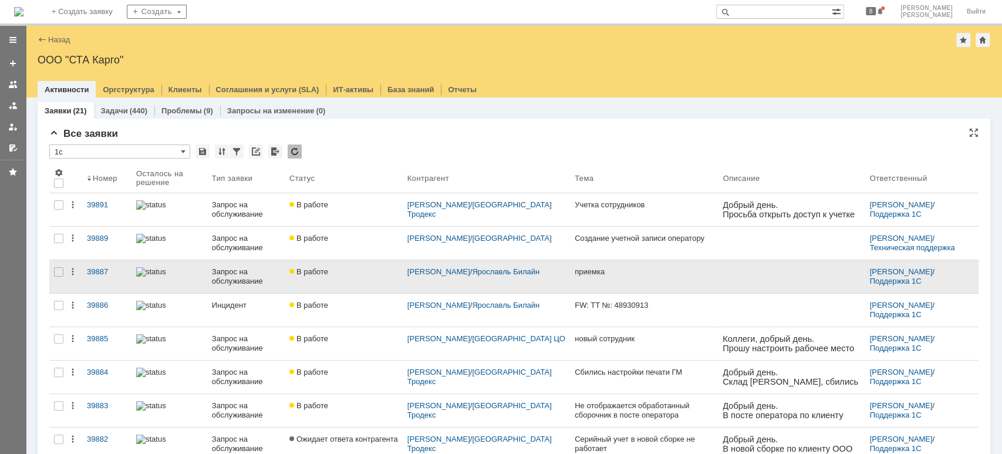
click at [344, 278] on link "В работе" at bounding box center [344, 276] width 118 height 33
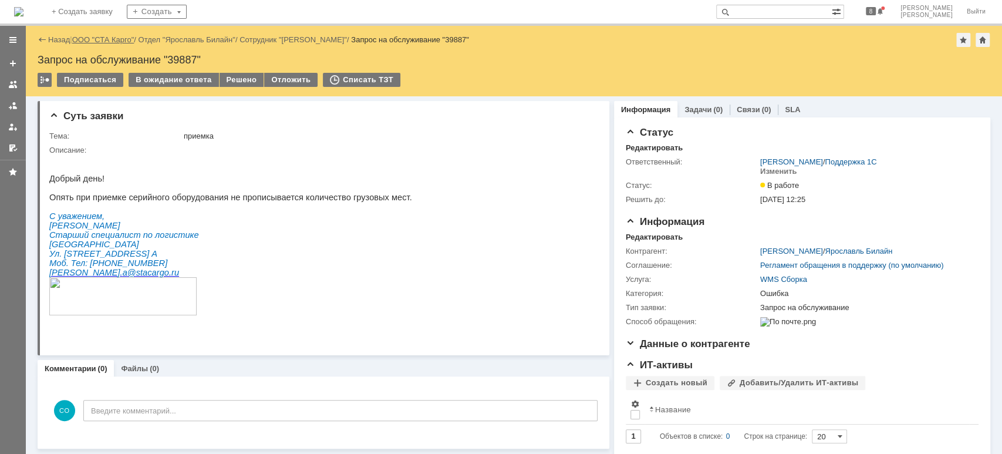
click at [113, 38] on link "ООО "СТА Карго"" at bounding box center [103, 39] width 62 height 9
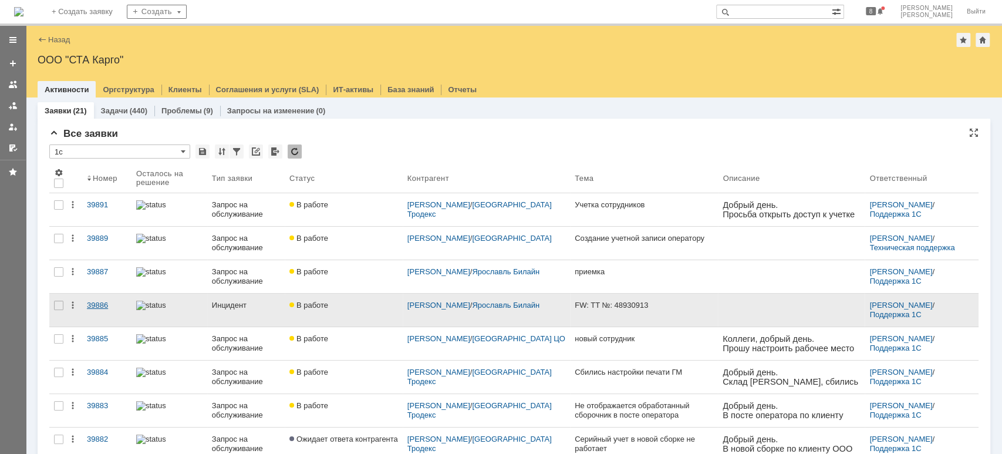
click at [122, 302] on div "39886" at bounding box center [107, 305] width 40 height 9
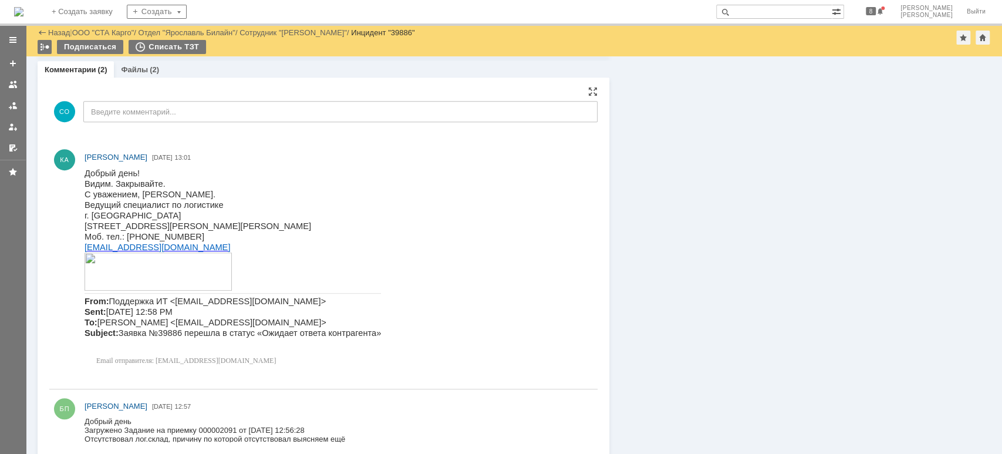
scroll to position [434, 0]
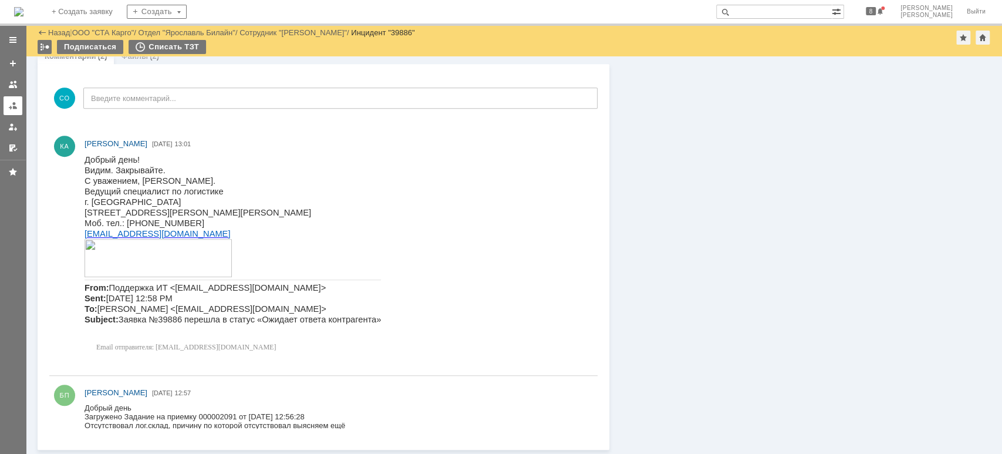
click at [18, 103] on link at bounding box center [13, 105] width 19 height 19
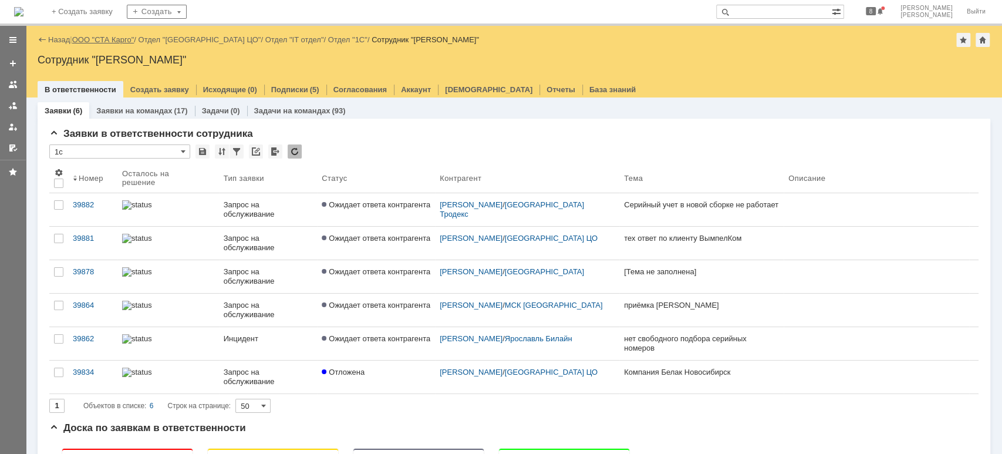
click at [128, 39] on link "ООО "СТА Карго"" at bounding box center [103, 39] width 62 height 9
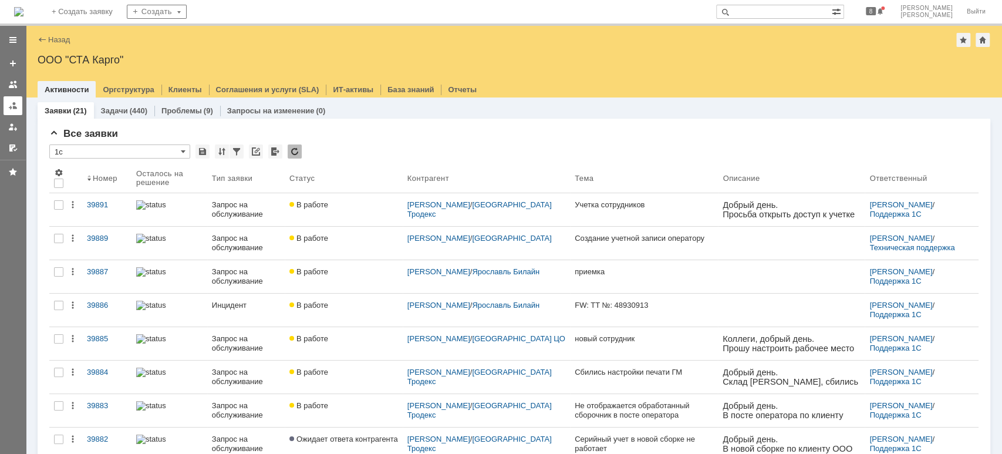
click at [14, 108] on div at bounding box center [12, 105] width 9 height 9
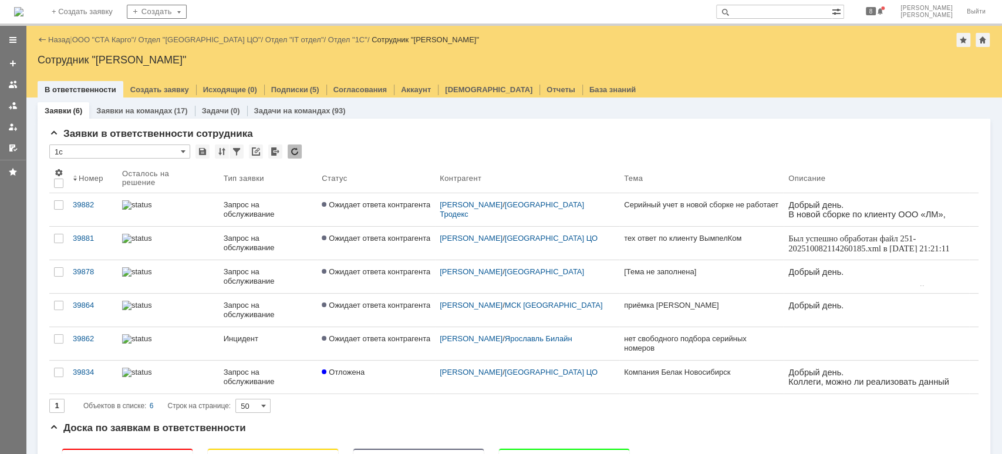
click at [105, 33] on div "Назад | ООО "СТА Карго" / Отдел "[GEOGRAPHIC_DATA] ЦО" / Отдел "IT отдел" / Отд…" at bounding box center [514, 40] width 953 height 14
click at [106, 38] on link "ООО "СТА Карго"" at bounding box center [103, 39] width 62 height 9
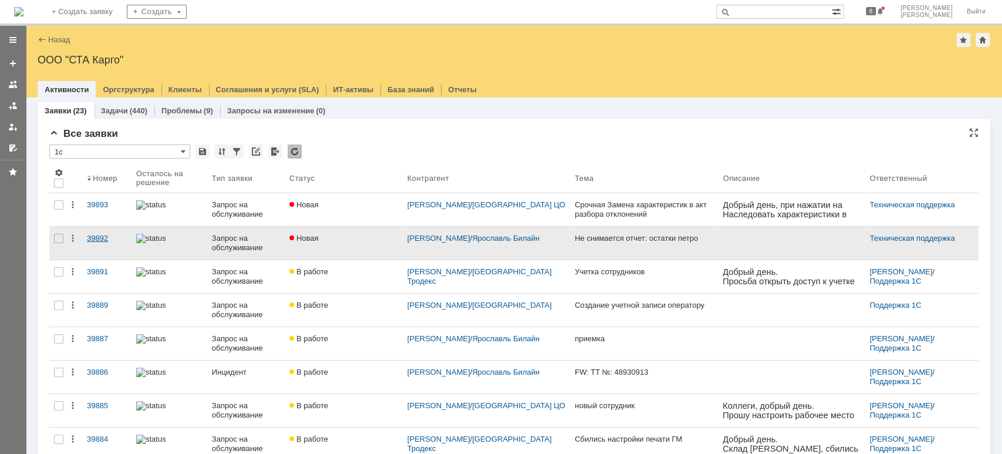
click at [103, 240] on div "39892" at bounding box center [107, 238] width 40 height 9
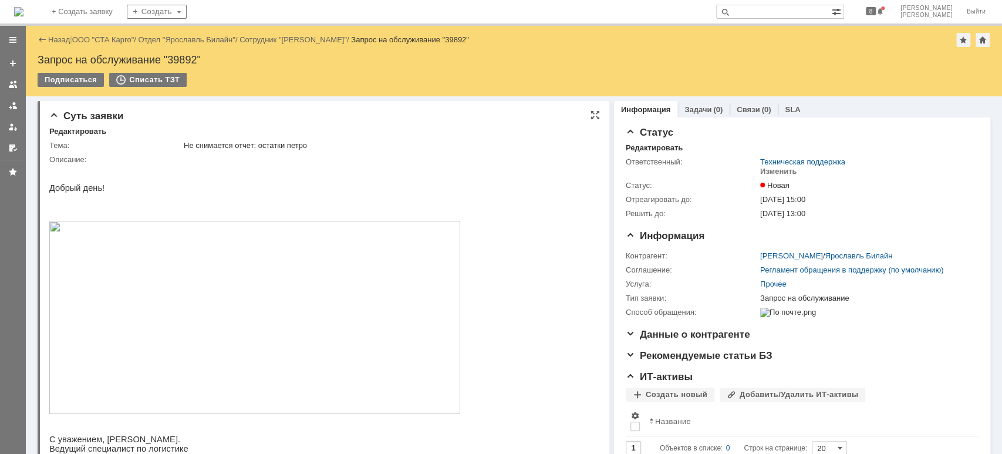
click at [273, 294] on img at bounding box center [254, 317] width 411 height 193
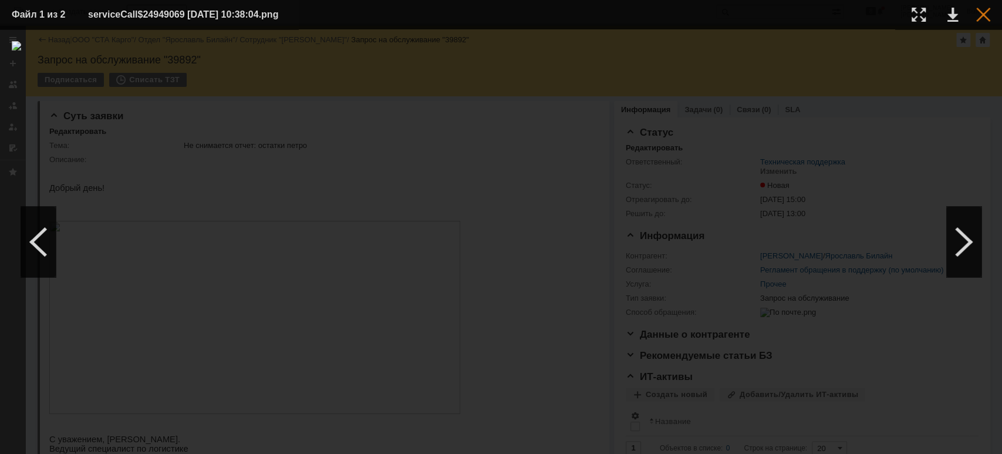
click at [984, 14] on div at bounding box center [983, 15] width 14 height 14
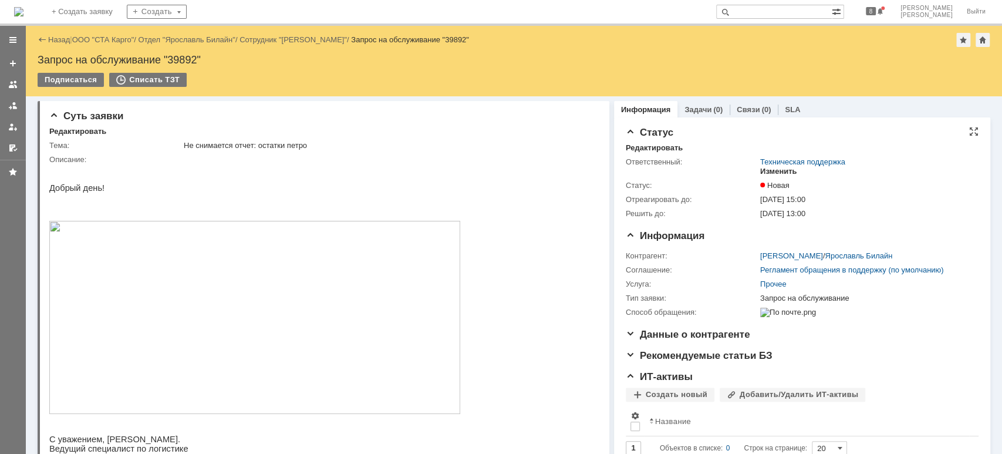
click at [775, 173] on div "Изменить" at bounding box center [778, 171] width 37 height 9
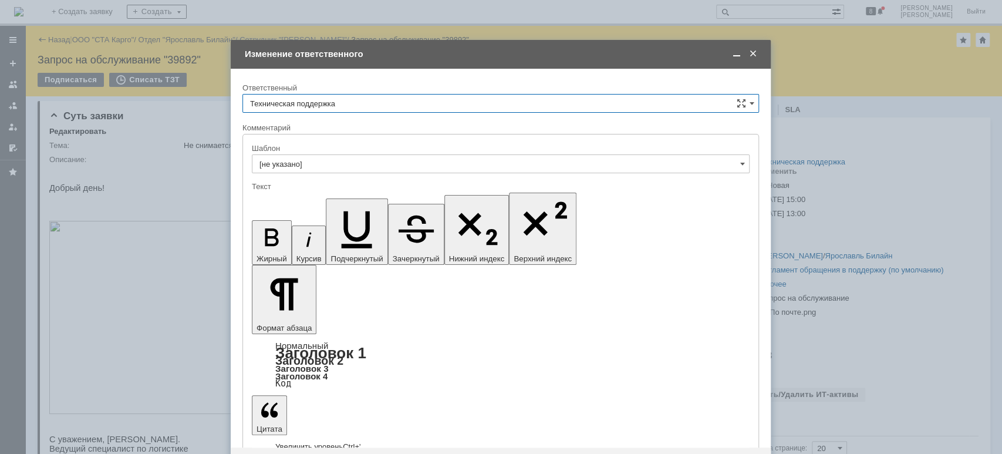
click at [383, 108] on input "Техническая поддержка" at bounding box center [500, 103] width 517 height 19
click at [360, 168] on div "[PERSON_NAME]" at bounding box center [500, 163] width 515 height 19
type input "[PERSON_NAME]"
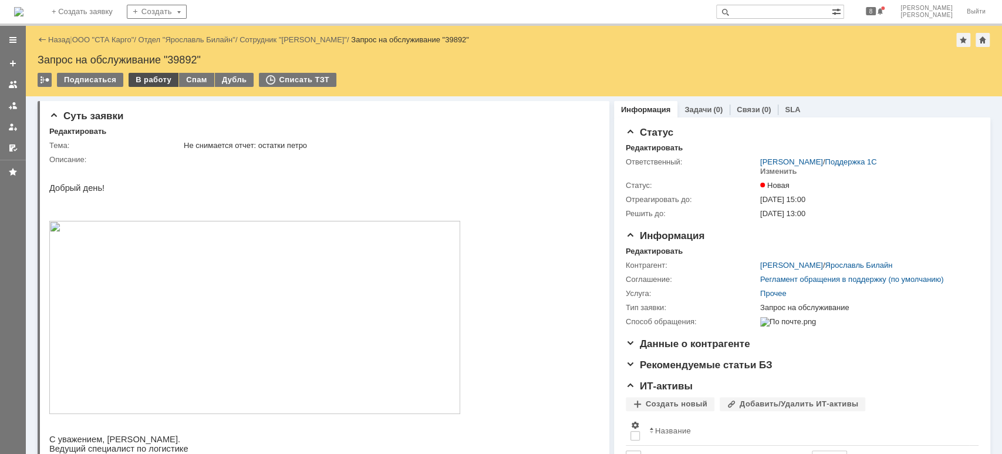
click at [138, 78] on div "В работу" at bounding box center [154, 80] width 50 height 14
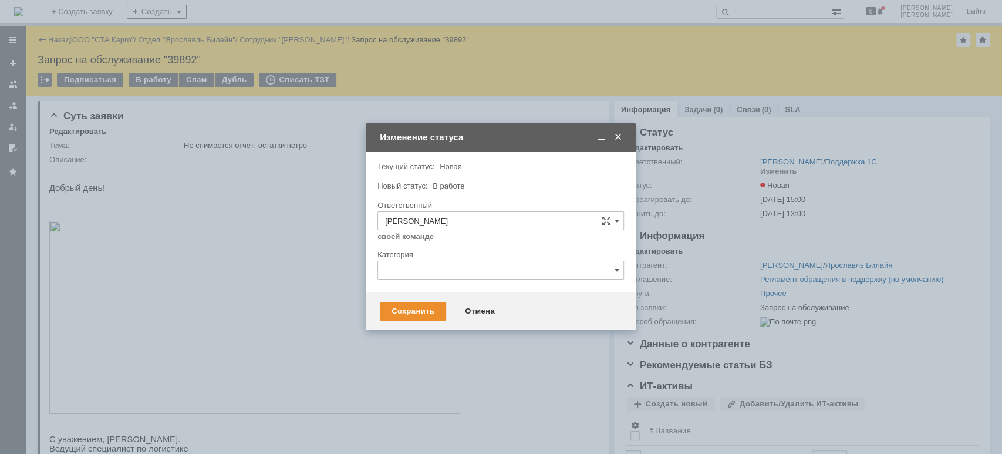
click at [392, 301] on div "Сохранить Отмена" at bounding box center [501, 311] width 270 height 38
click at [395, 305] on div "Сохранить" at bounding box center [413, 311] width 66 height 19
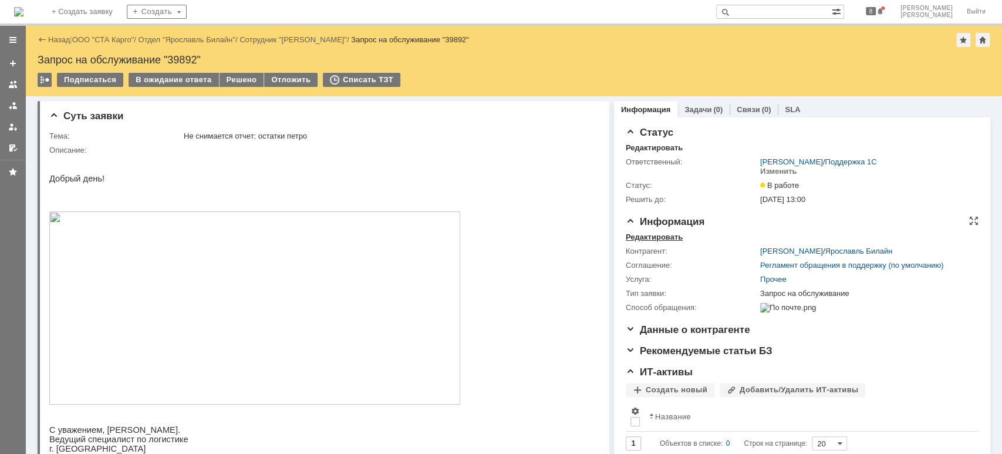
click at [668, 235] on div "Редактировать" at bounding box center [654, 236] width 57 height 9
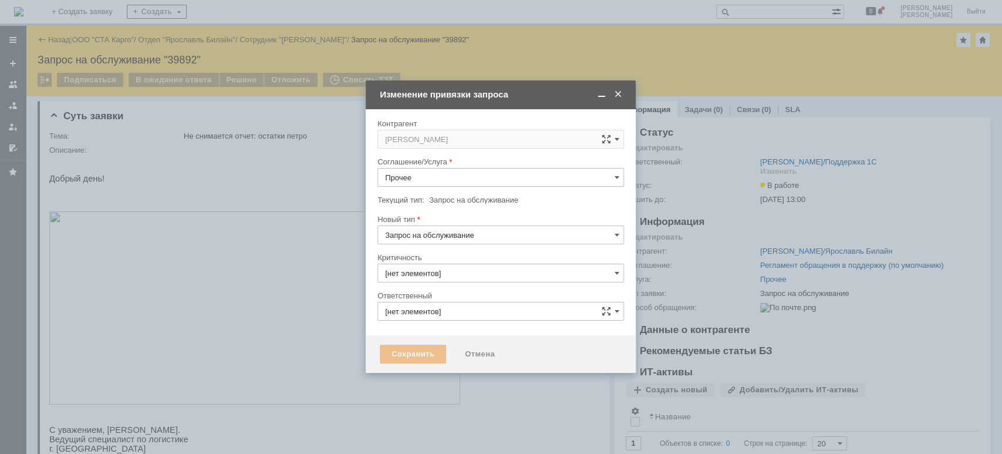
type input "3. Низкая"
type input "[PERSON_NAME]"
type input "[не указано]"
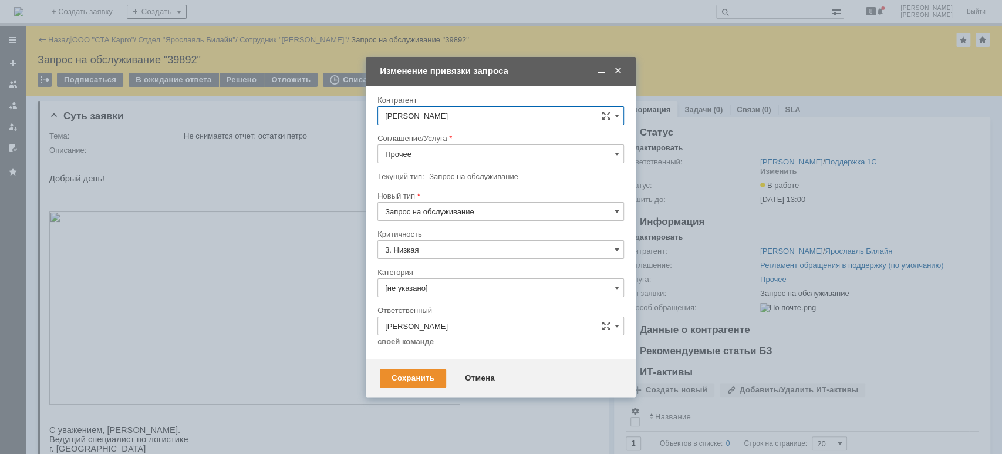
click at [454, 159] on input "Прочее" at bounding box center [500, 153] width 247 height 19
click at [475, 238] on span "WMS Отчетность" at bounding box center [500, 240] width 231 height 9
type input "WMS Отчетность"
click at [471, 286] on input "[не указано]" at bounding box center [500, 287] width 247 height 19
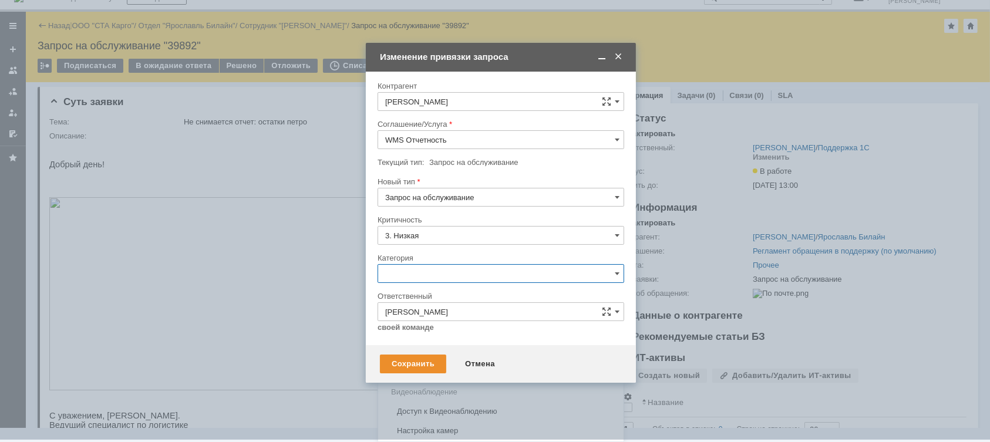
click at [479, 353] on span "Консультация пользователя" at bounding box center [500, 353] width 231 height 9
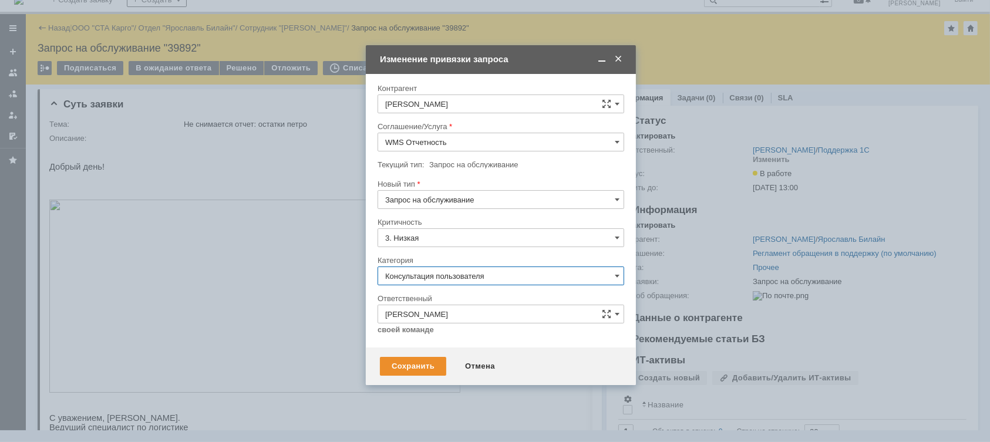
click at [503, 274] on input "Консультация пользователя" at bounding box center [500, 276] width 247 height 19
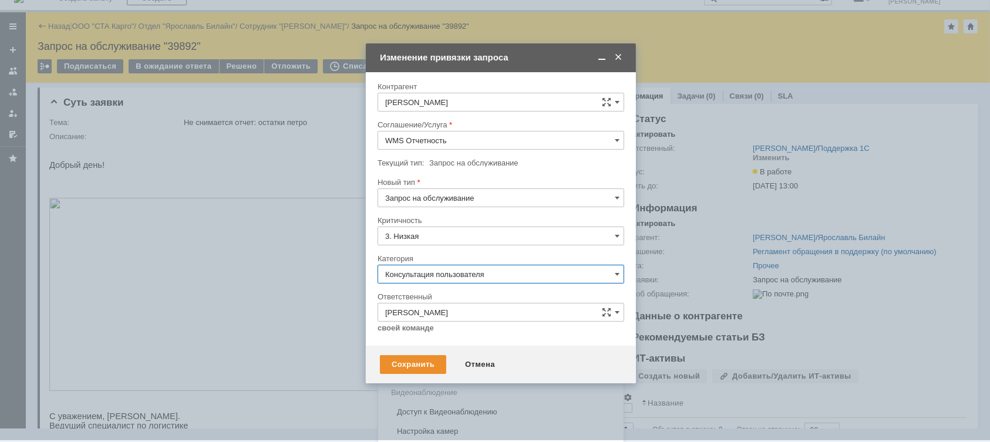
click at [424, 370] on span "Ошибка" at bounding box center [500, 373] width 231 height 9
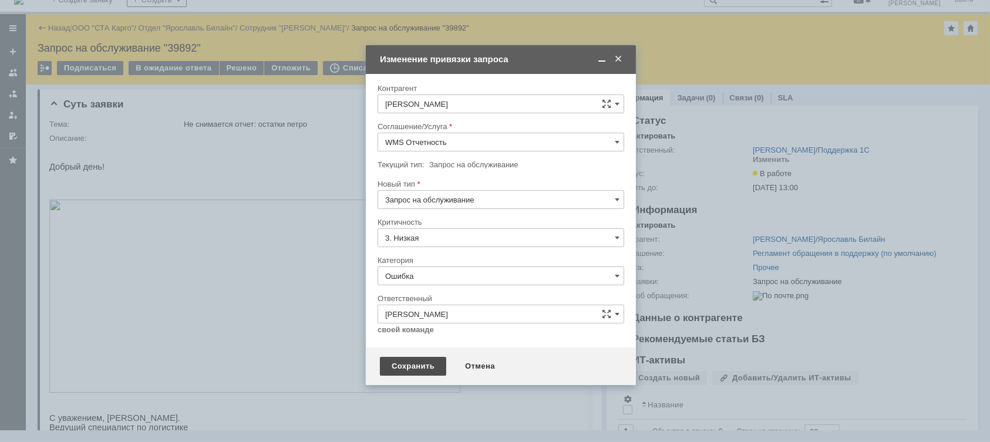
click at [419, 371] on div "Сохранить" at bounding box center [413, 366] width 66 height 19
type input "Ошибка"
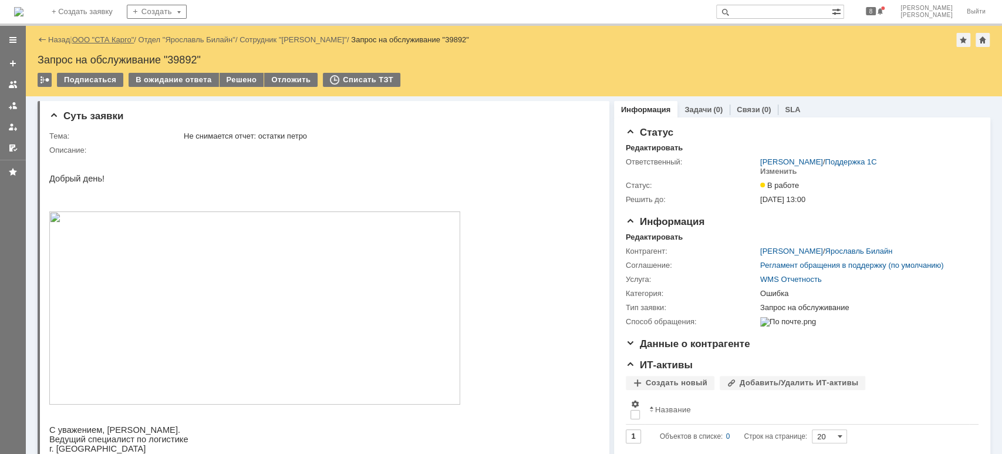
click at [120, 39] on link "ООО "СТА Карго"" at bounding box center [103, 39] width 62 height 9
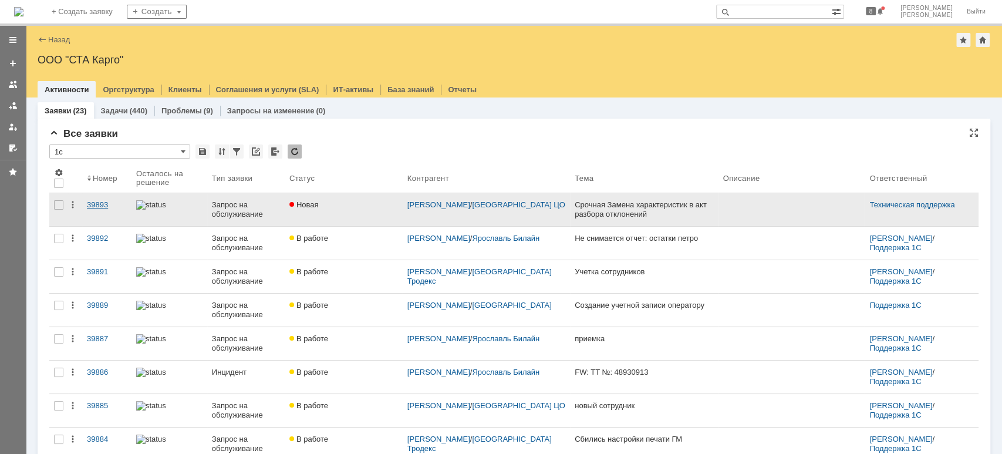
click at [96, 207] on div "39893" at bounding box center [107, 204] width 40 height 9
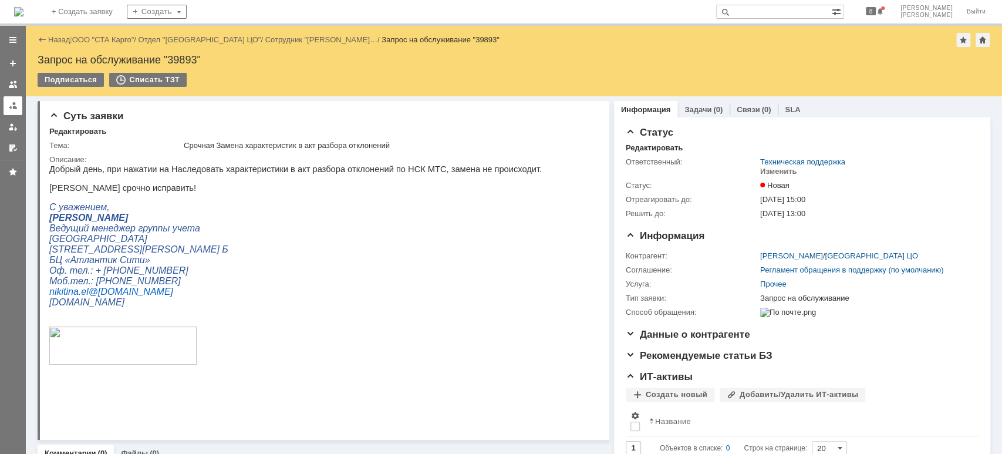
click at [11, 107] on div at bounding box center [12, 105] width 9 height 9
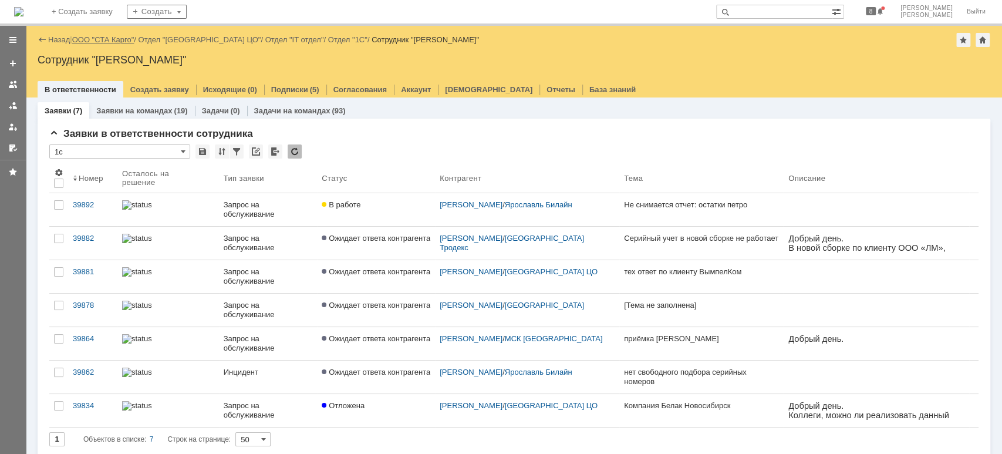
click at [116, 38] on link "ООО "СТА Карго"" at bounding box center [103, 39] width 62 height 9
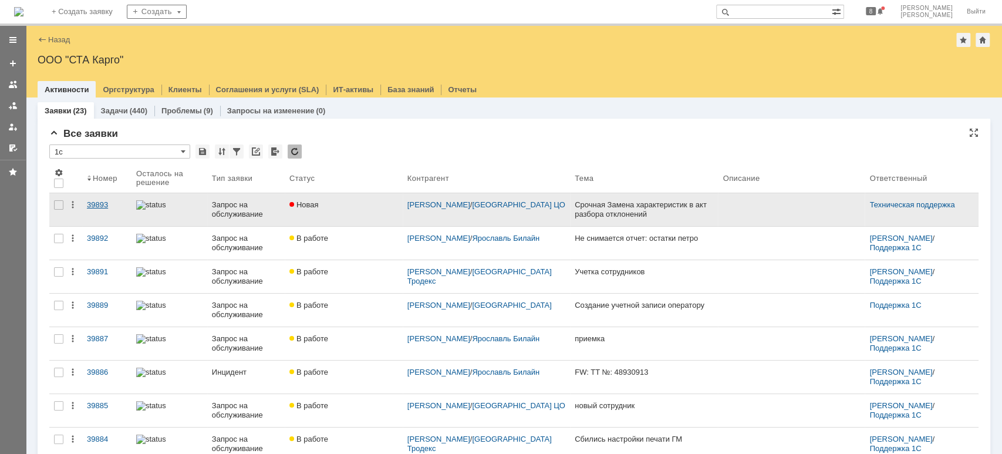
click at [95, 207] on div "39893" at bounding box center [107, 204] width 40 height 9
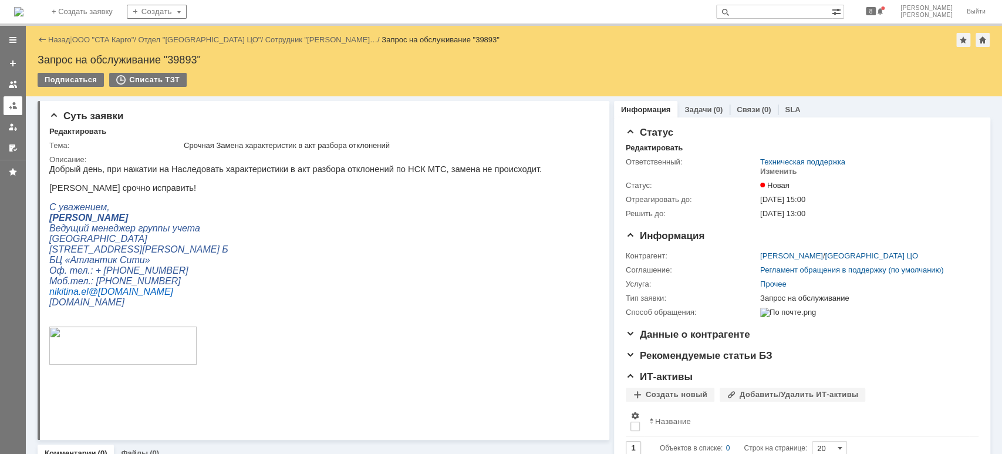
click at [11, 108] on div at bounding box center [12, 105] width 9 height 9
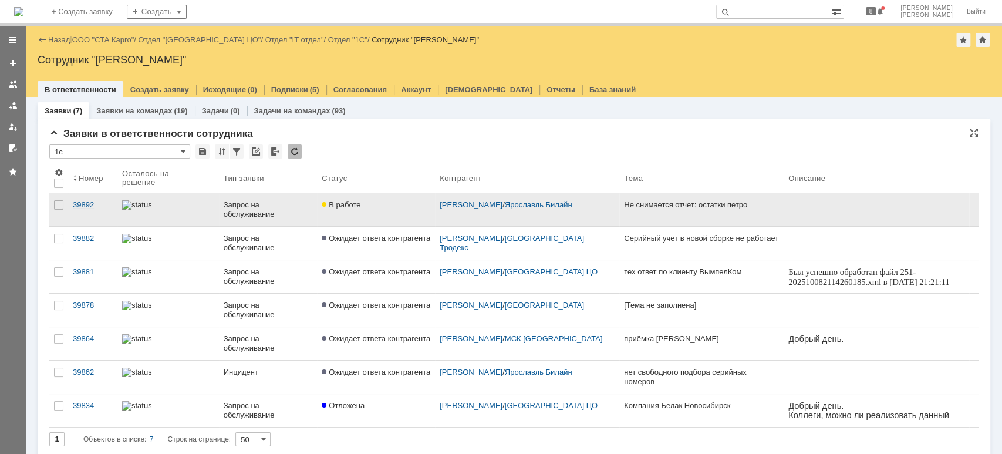
click at [87, 207] on div "39892" at bounding box center [93, 204] width 40 height 9
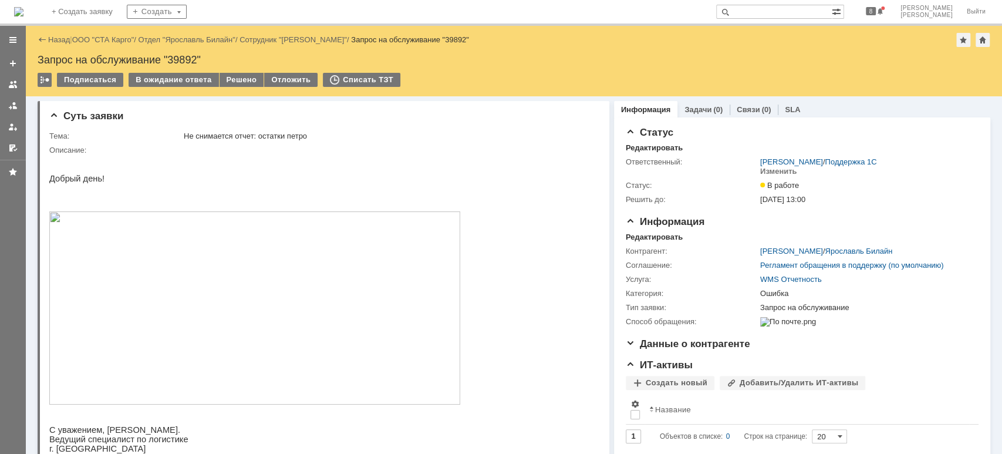
click at [311, 270] on img at bounding box center [254, 307] width 411 height 193
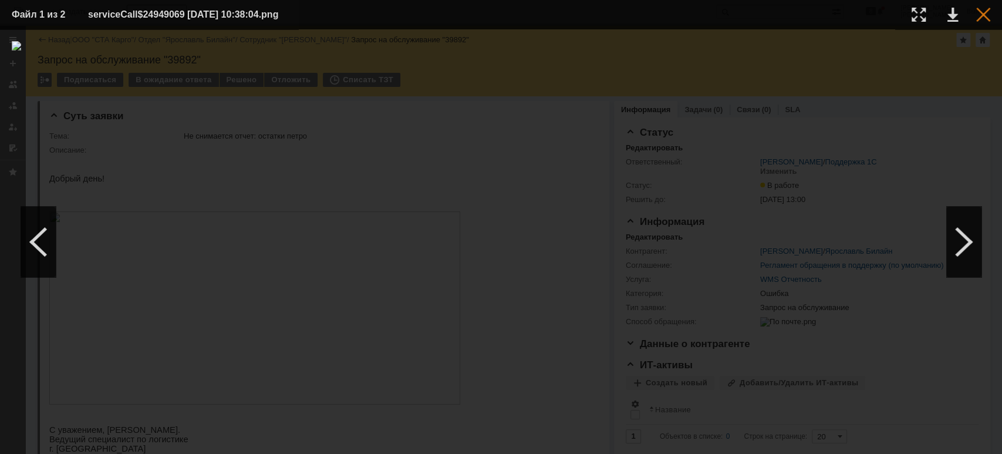
click at [980, 14] on div at bounding box center [983, 15] width 14 height 14
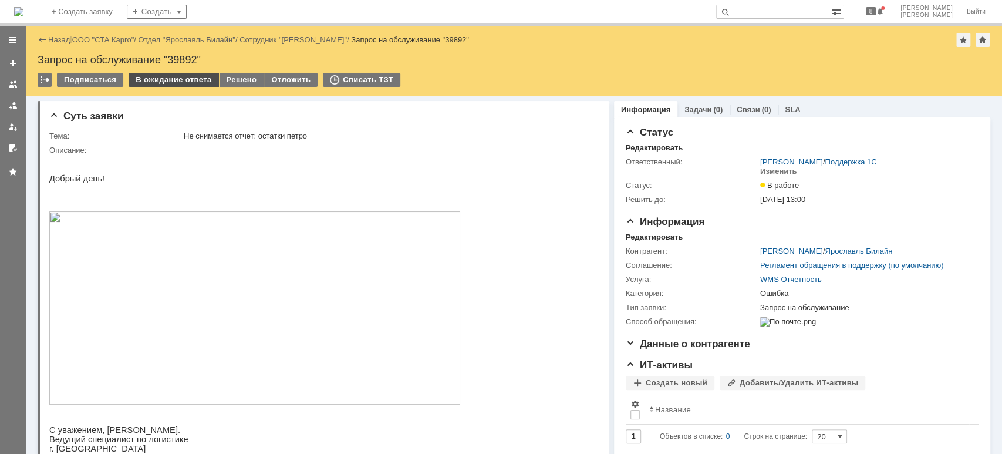
click at [190, 77] on div "В ожидание ответа" at bounding box center [174, 80] width 90 height 14
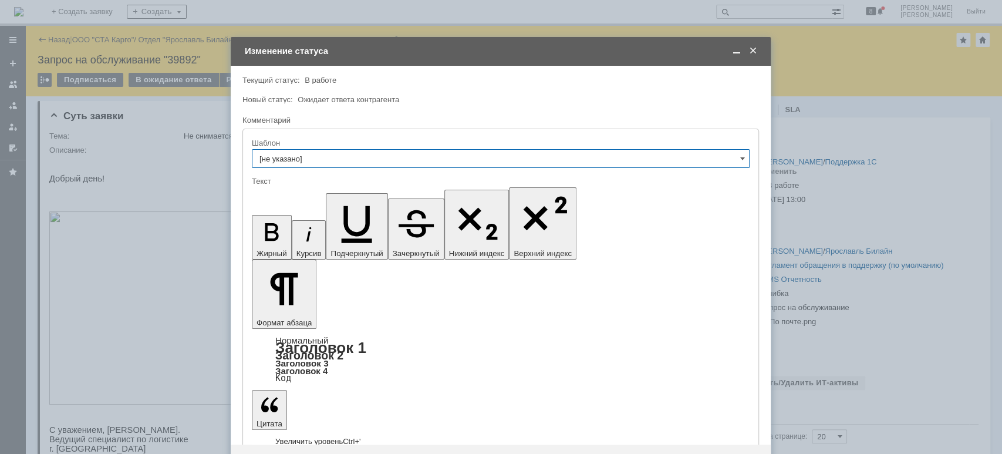
click at [280, 453] on div "Сохранить" at bounding box center [278, 463] width 66 height 19
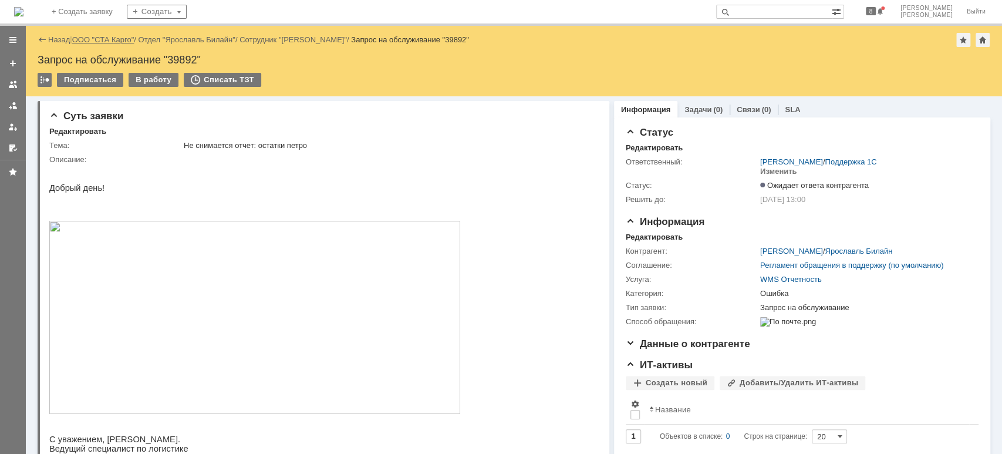
click at [89, 36] on link "ООО "СТА Карго"" at bounding box center [103, 39] width 62 height 9
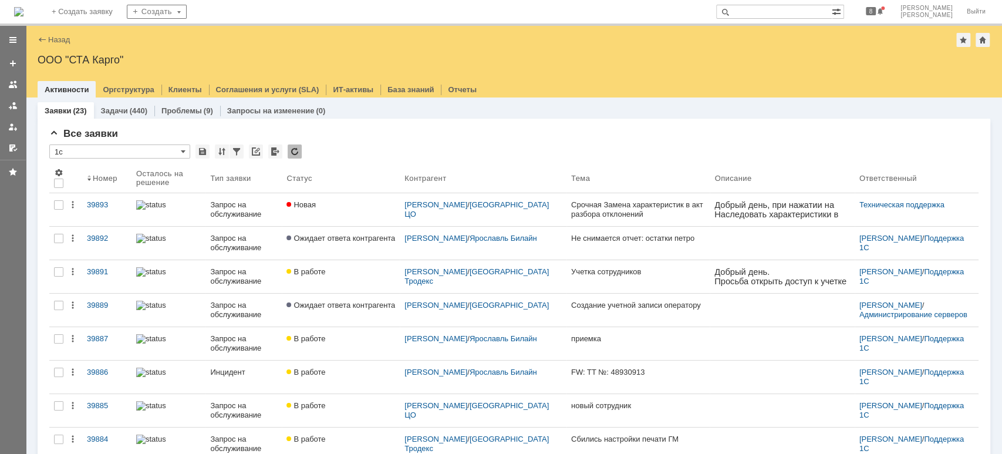
click at [18, 107] on link at bounding box center [13, 105] width 19 height 19
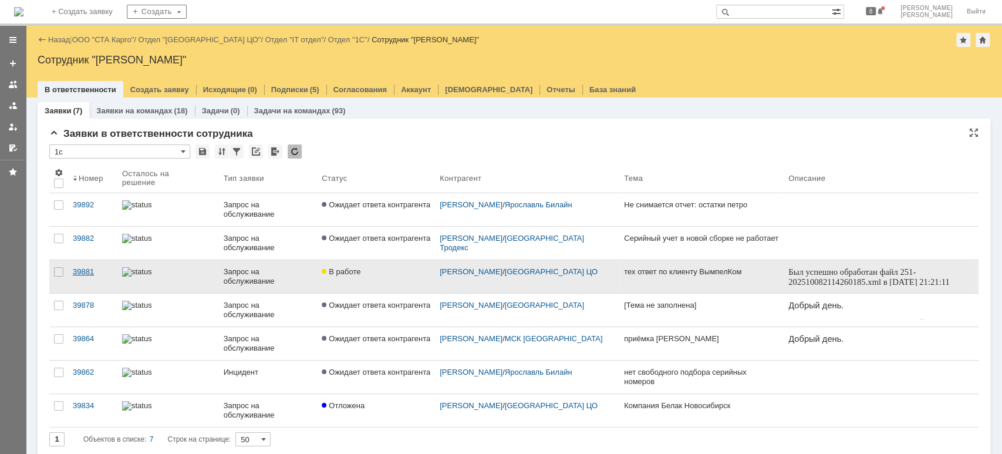
click at [93, 268] on div "39881" at bounding box center [93, 271] width 40 height 9
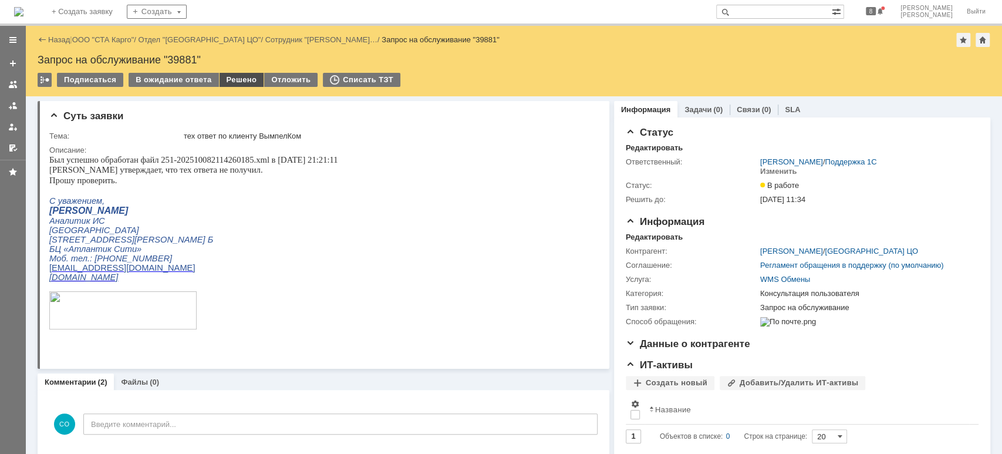
click at [230, 80] on div "Решено" at bounding box center [242, 80] width 45 height 14
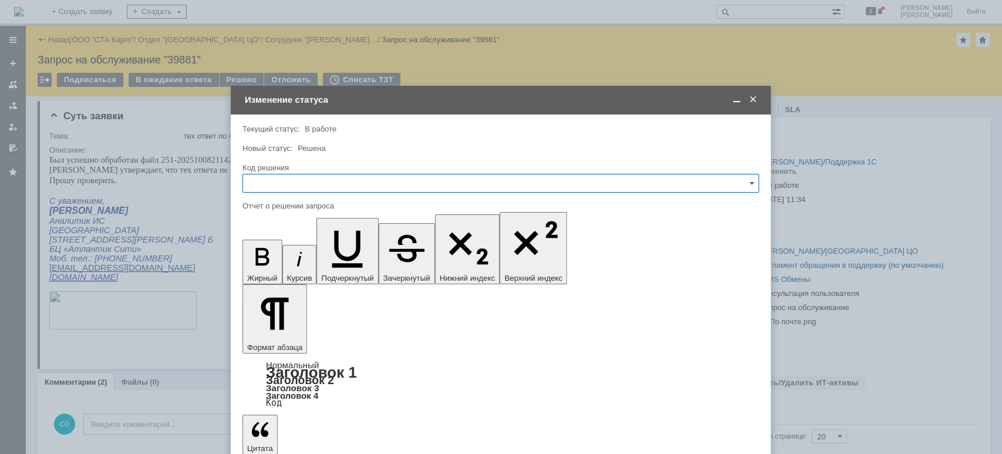
click at [296, 178] on input "text" at bounding box center [500, 183] width 517 height 19
click at [303, 334] on div "Решено" at bounding box center [500, 340] width 515 height 19
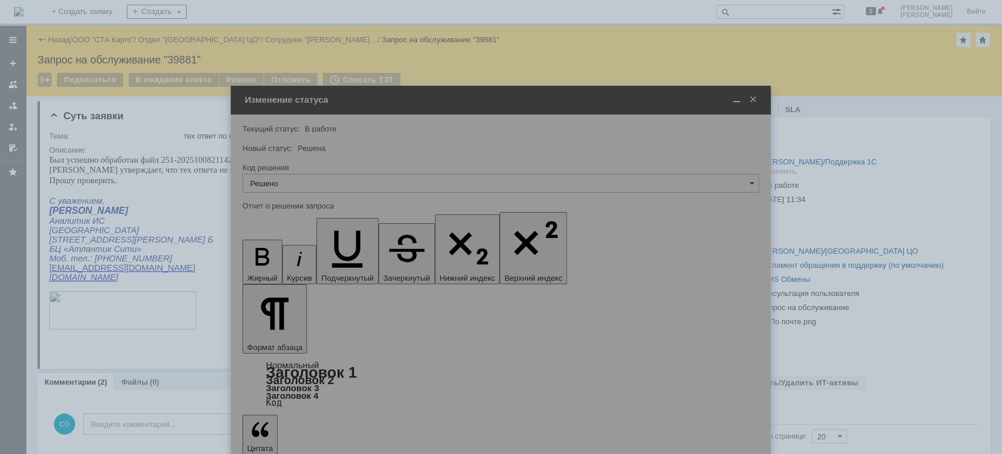
type input "Решено"
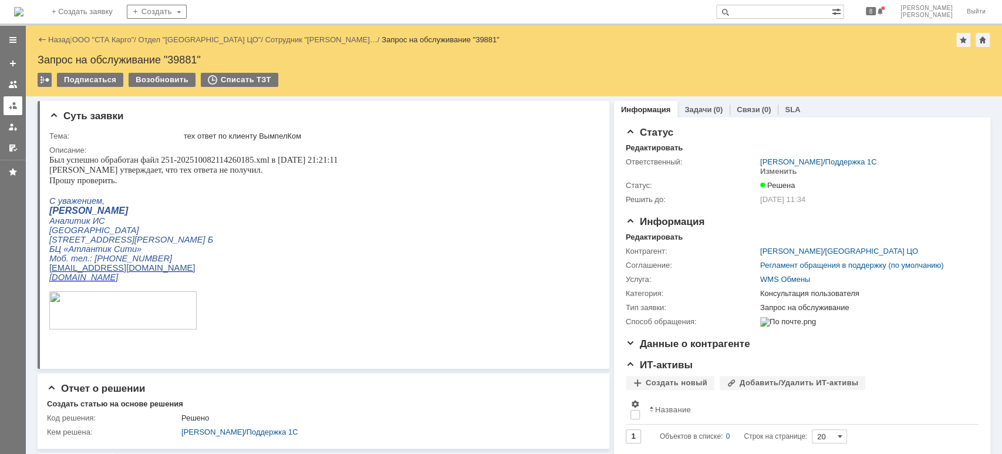
click at [14, 109] on div at bounding box center [12, 105] width 9 height 9
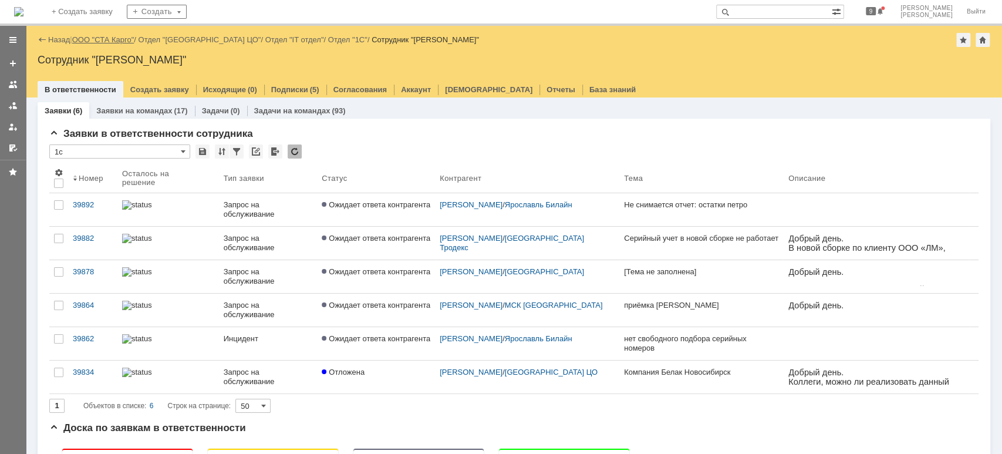
click at [103, 39] on link "ООО "СТА Карго"" at bounding box center [103, 39] width 62 height 9
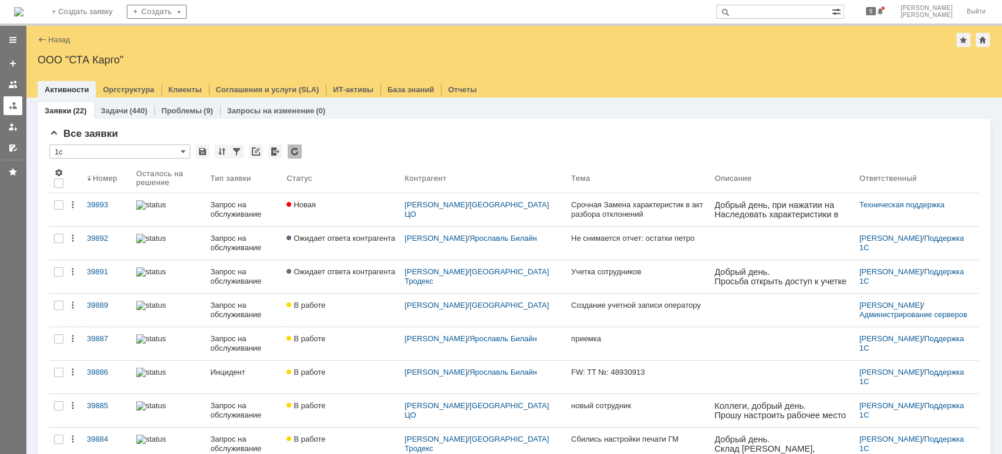
click at [4, 107] on link at bounding box center [13, 105] width 19 height 19
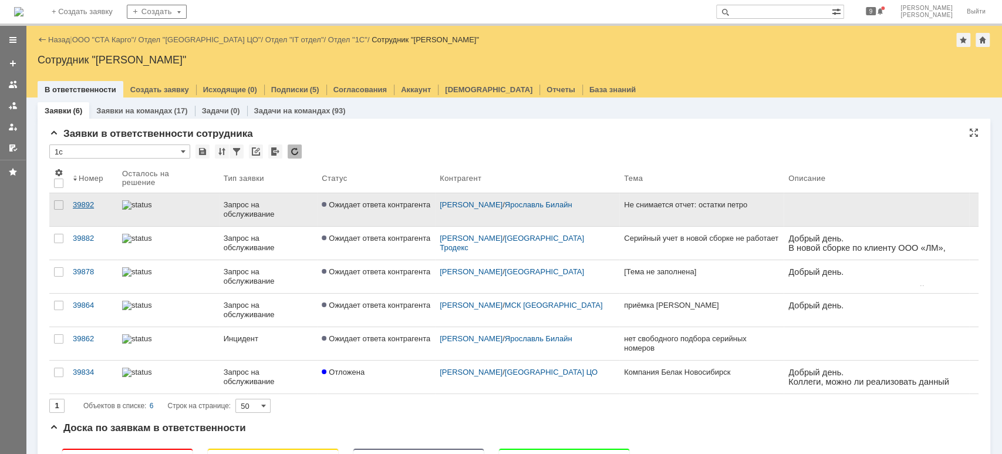
click at [82, 205] on div "39892" at bounding box center [93, 204] width 40 height 9
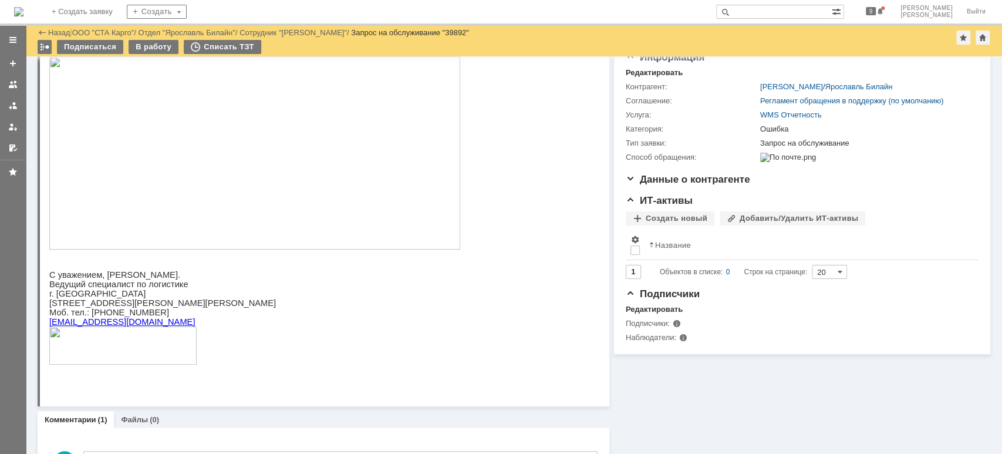
scroll to position [231, 0]
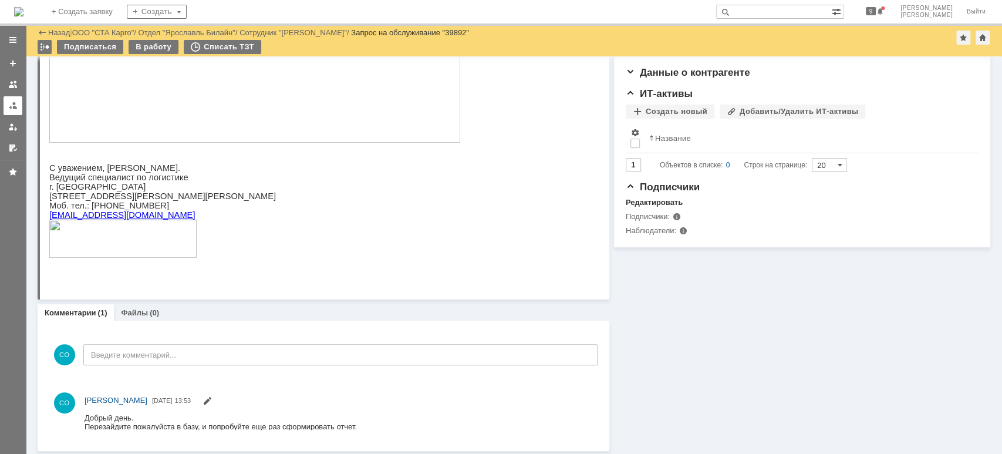
click at [14, 108] on div at bounding box center [12, 105] width 9 height 9
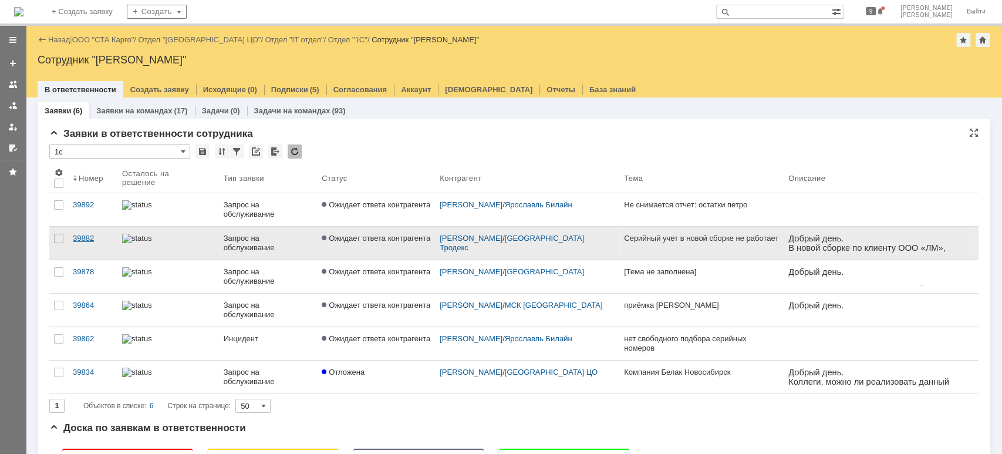
click at [86, 236] on div "39882" at bounding box center [93, 238] width 40 height 9
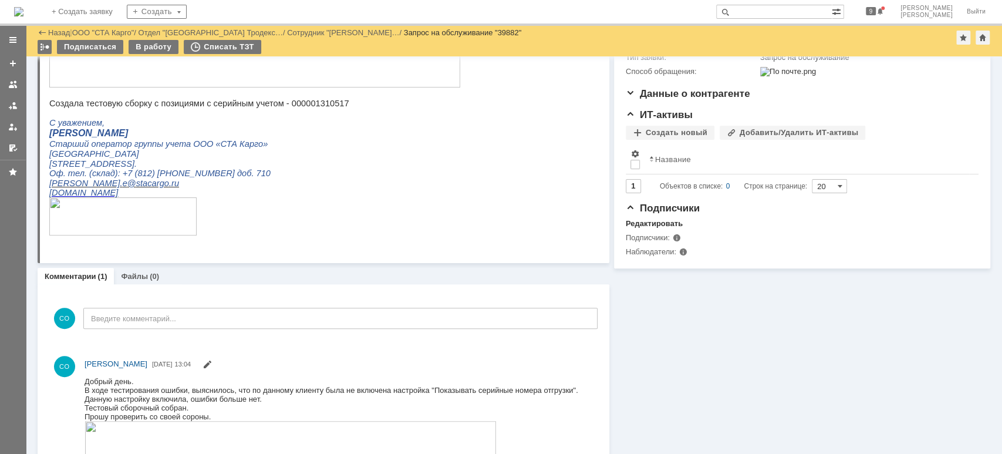
scroll to position [252, 0]
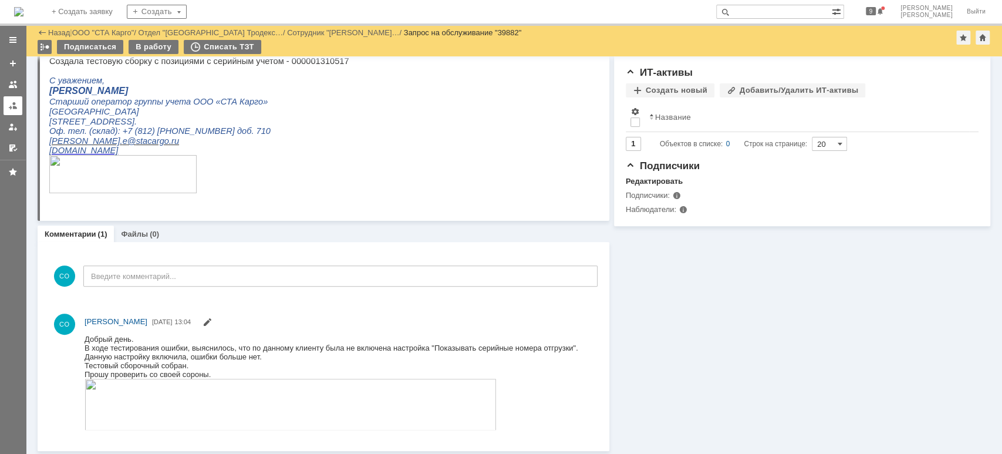
click at [9, 103] on div at bounding box center [12, 105] width 9 height 9
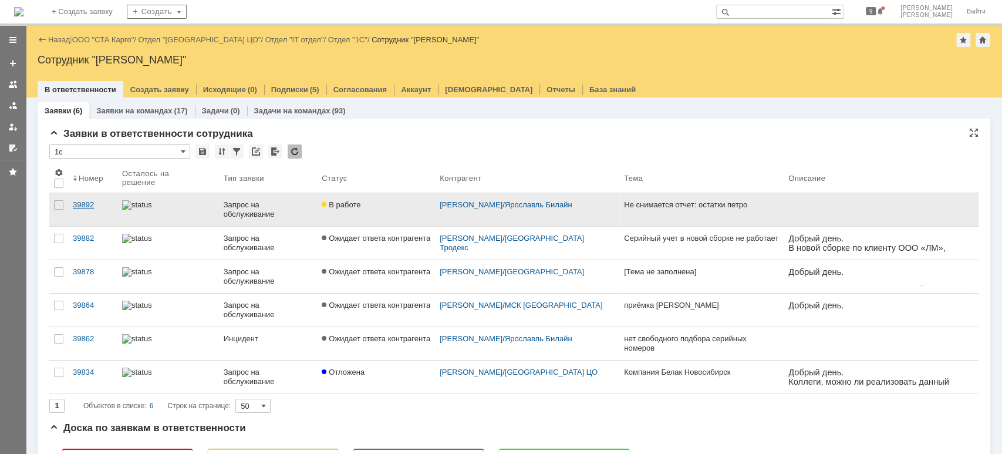
click at [89, 207] on div "39892" at bounding box center [93, 204] width 40 height 9
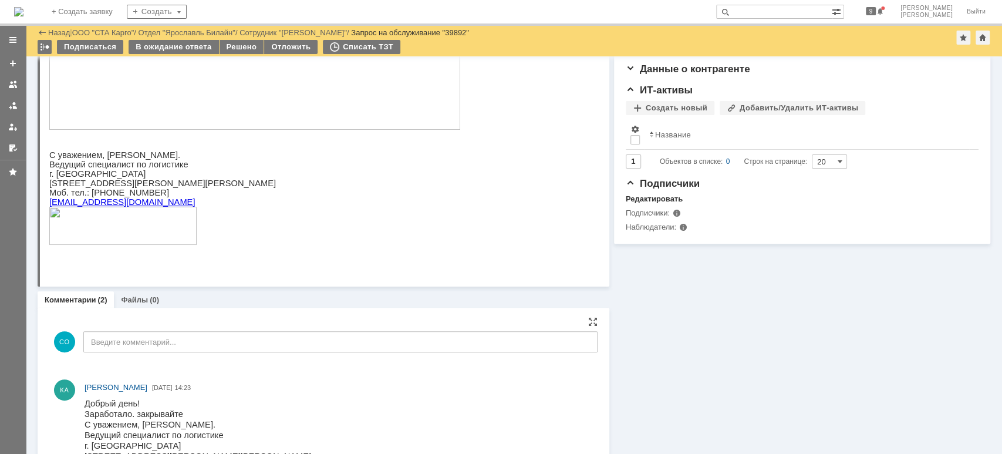
scroll to position [313, 0]
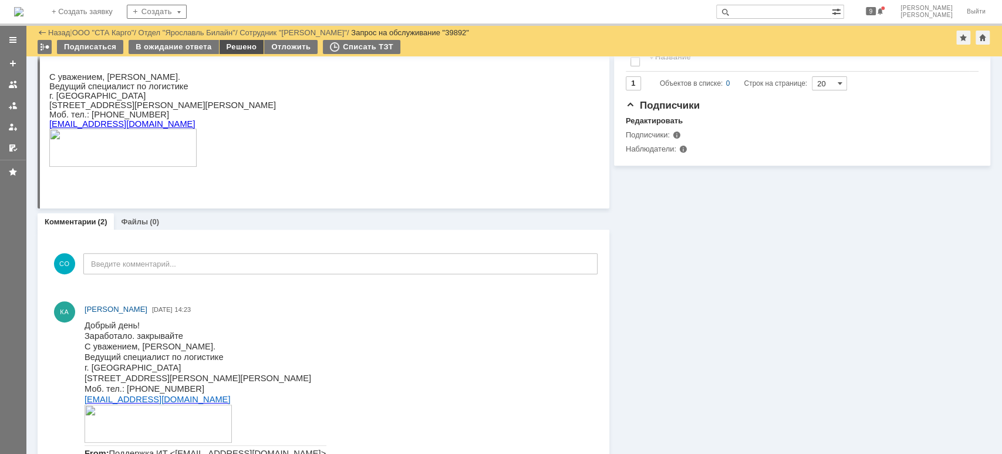
click at [228, 45] on div "Решено" at bounding box center [242, 47] width 45 height 14
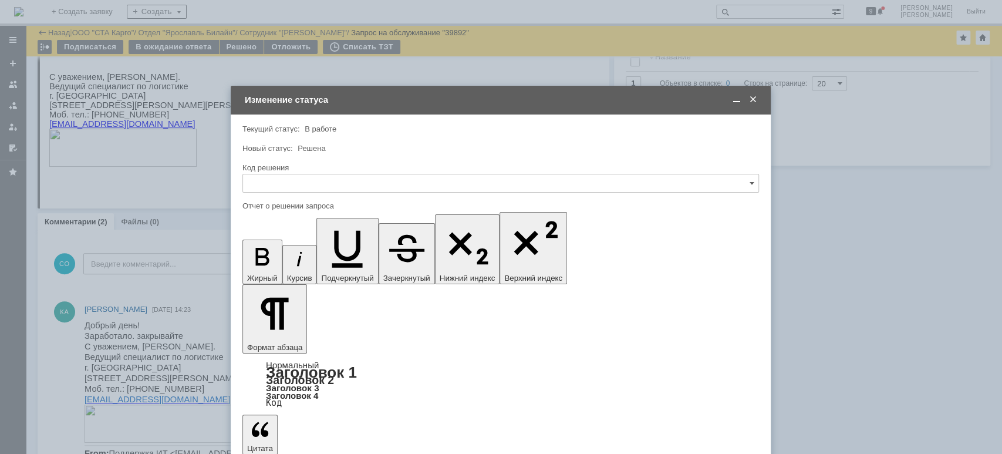
scroll to position [0, 0]
click at [313, 187] on input "text" at bounding box center [500, 183] width 517 height 19
click at [250, 336] on span "Решено" at bounding box center [500, 340] width 501 height 9
type input "Решено"
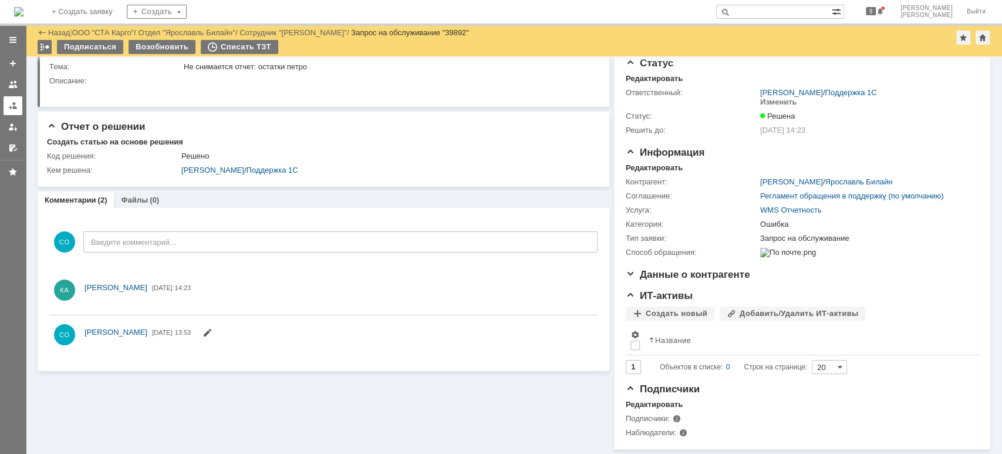
click at [14, 103] on div at bounding box center [12, 105] width 9 height 9
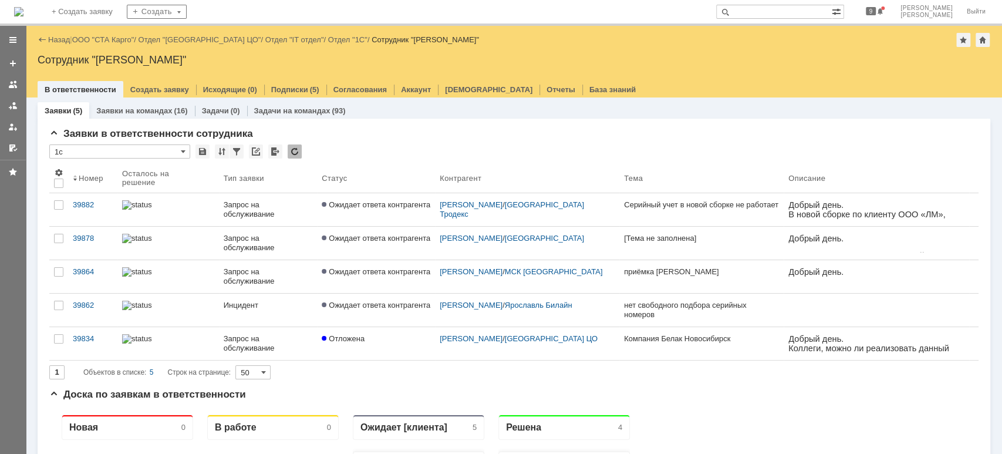
drag, startPoint x: 106, startPoint y: 36, endPoint x: 116, endPoint y: 52, distance: 18.7
click at [106, 36] on link "ООО "СТА Карго"" at bounding box center [103, 39] width 62 height 9
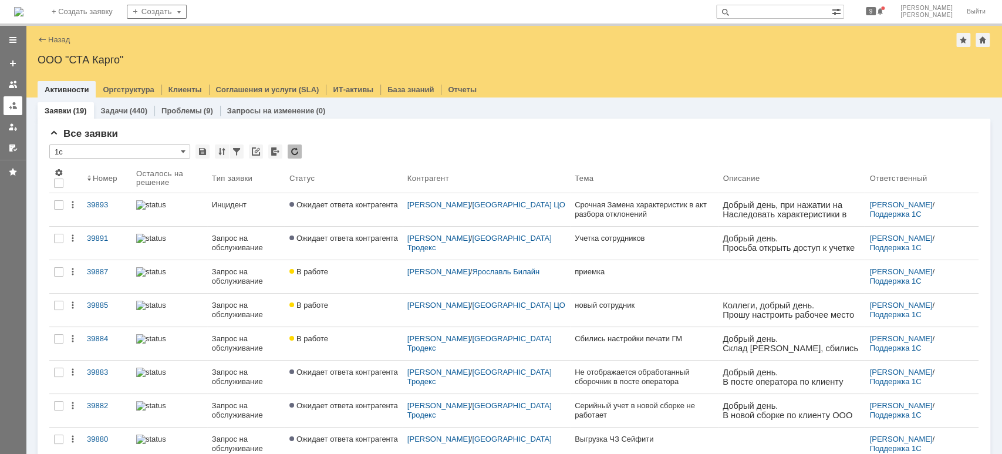
click at [6, 107] on link at bounding box center [13, 105] width 19 height 19
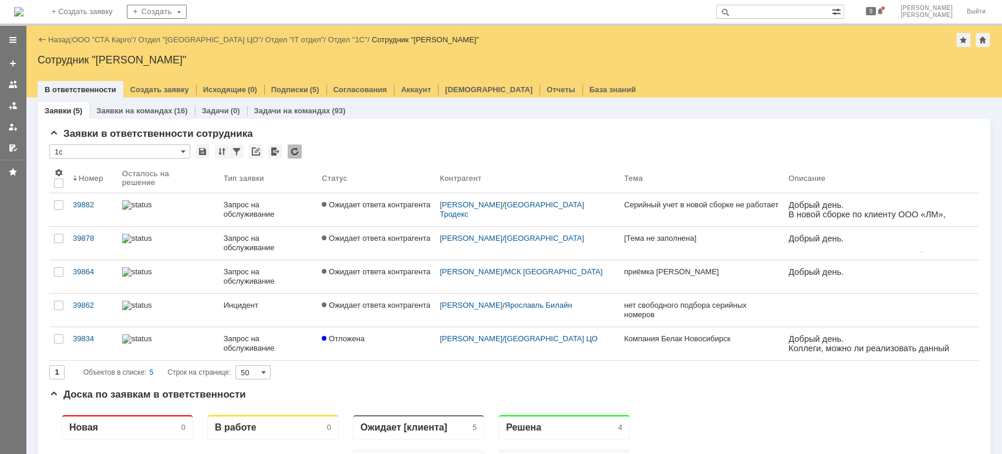
click at [113, 38] on link "ООО "СТА Карго"" at bounding box center [103, 39] width 62 height 9
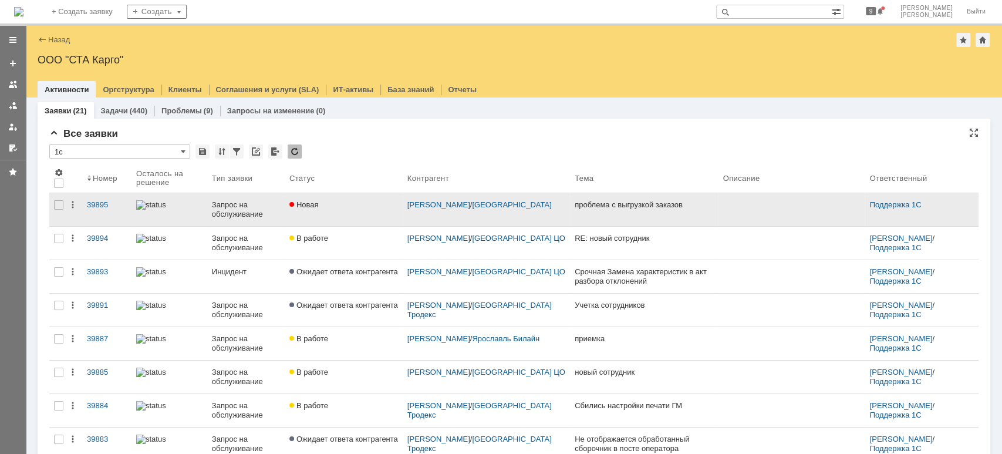
click at [252, 207] on div "Запрос на обслуживание" at bounding box center [246, 209] width 68 height 19
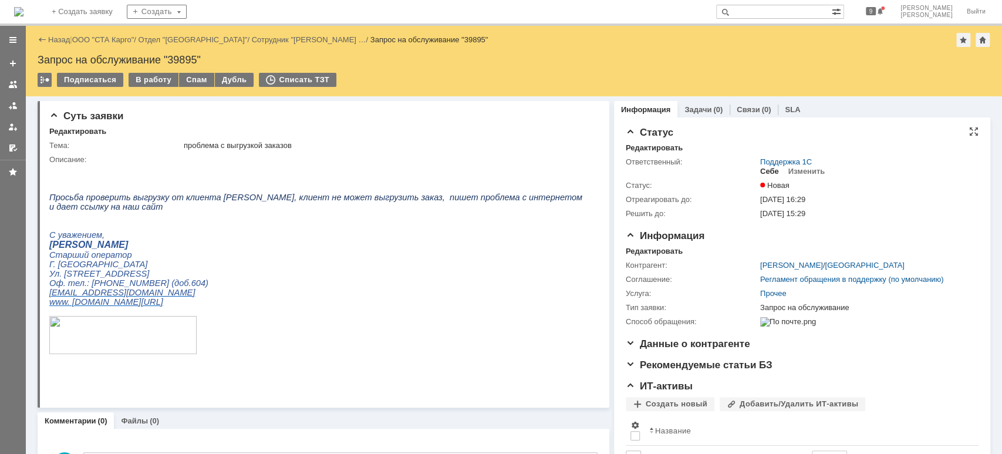
click at [767, 168] on div "Себе" at bounding box center [769, 171] width 19 height 9
click at [146, 82] on div "В работу" at bounding box center [154, 80] width 50 height 14
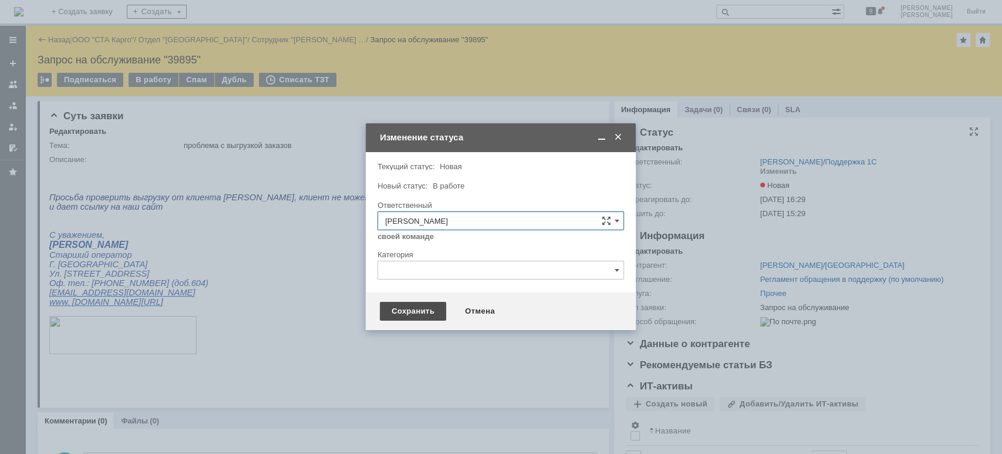
click at [423, 315] on div "Сохранить" at bounding box center [413, 311] width 66 height 19
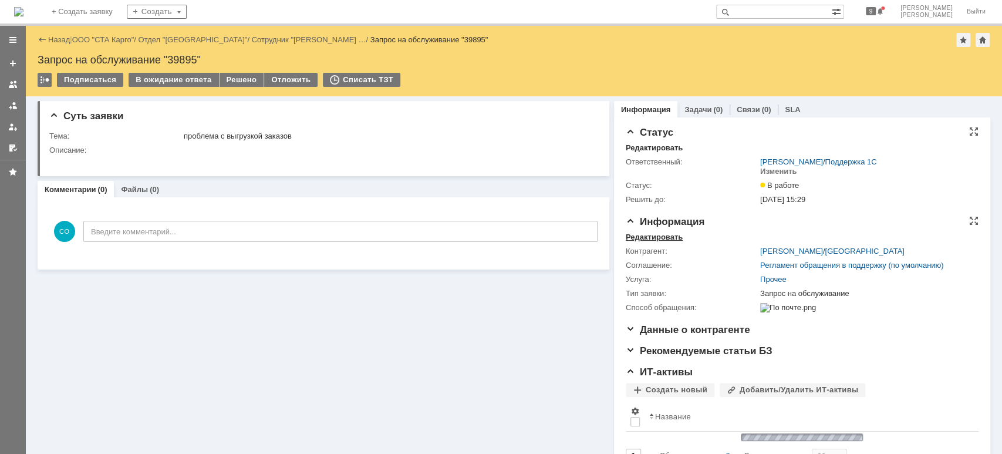
click at [659, 233] on div "Редактировать" at bounding box center [654, 236] width 57 height 9
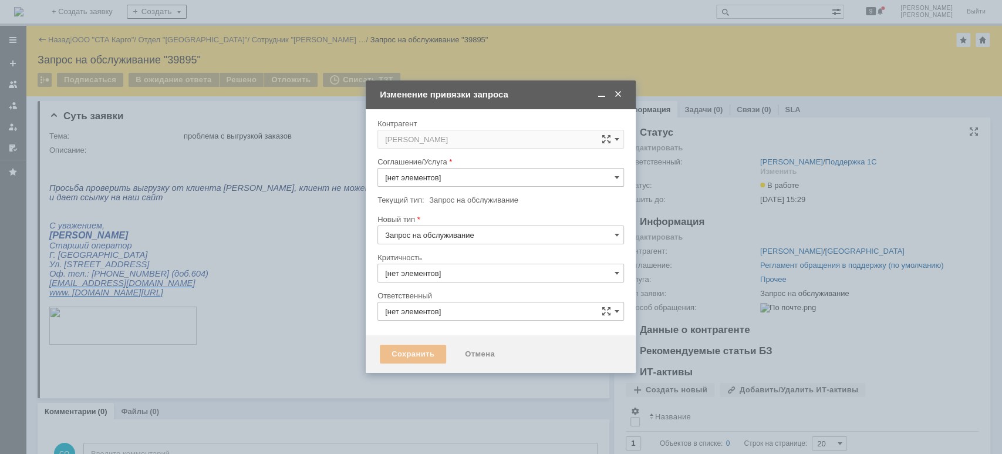
type input "Прочее"
type input "3. Низкая"
type input "[не указано]"
type input "[PERSON_NAME]"
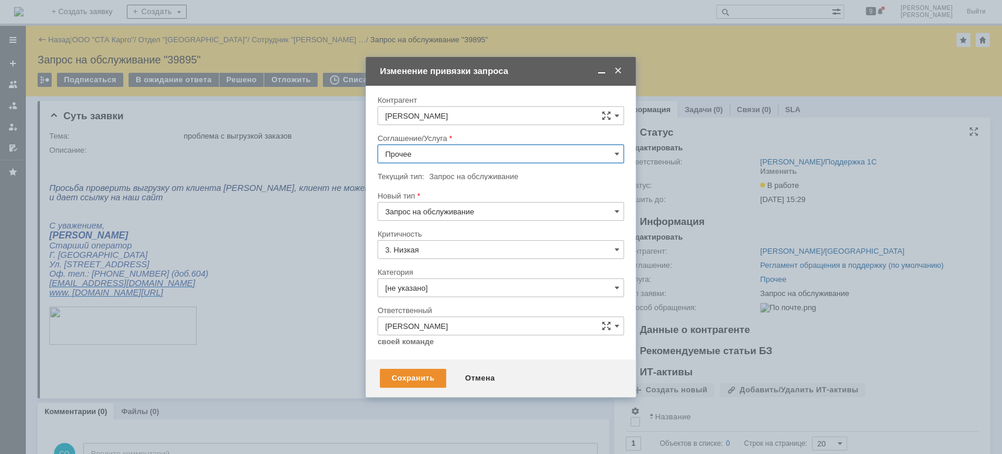
click at [433, 154] on input "Прочее" at bounding box center [500, 153] width 247 height 19
click at [459, 214] on span "WMS Обмены" at bounding box center [500, 211] width 231 height 9
type input "WMS Обмены"
click at [465, 291] on input "[не указано]" at bounding box center [500, 287] width 247 height 19
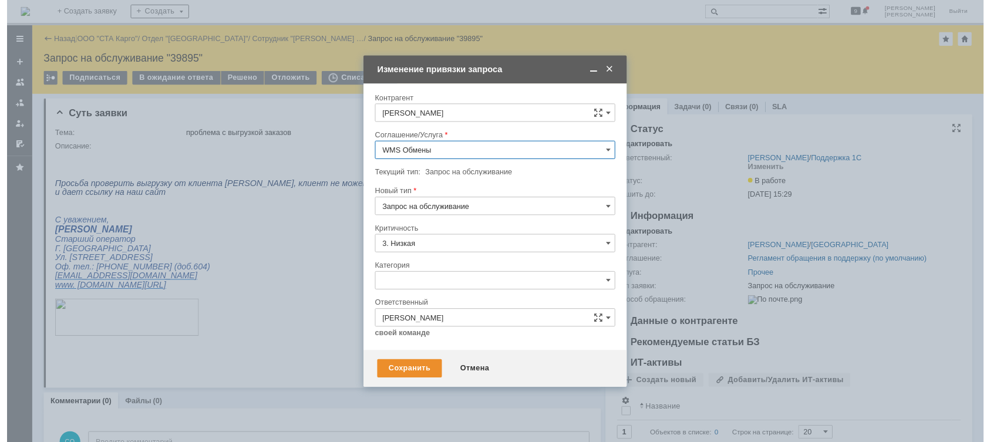
scroll to position [14, 0]
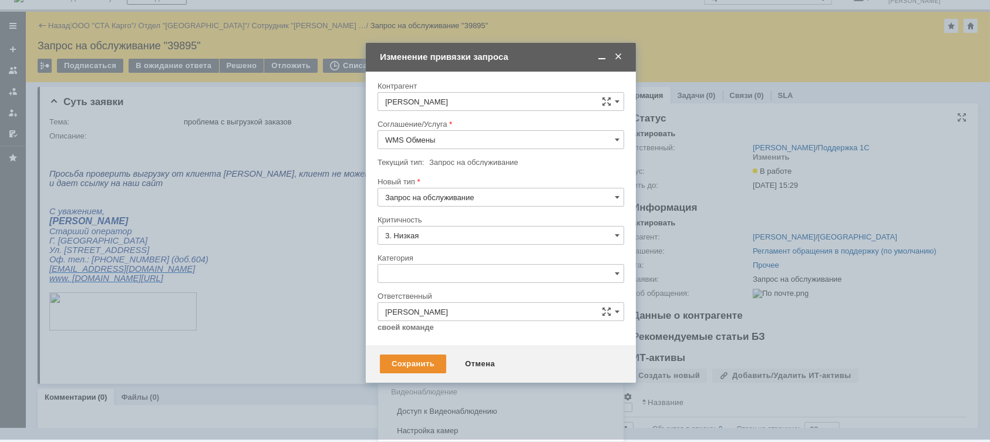
click at [437, 350] on span "Консультация пользователя" at bounding box center [500, 353] width 231 height 9
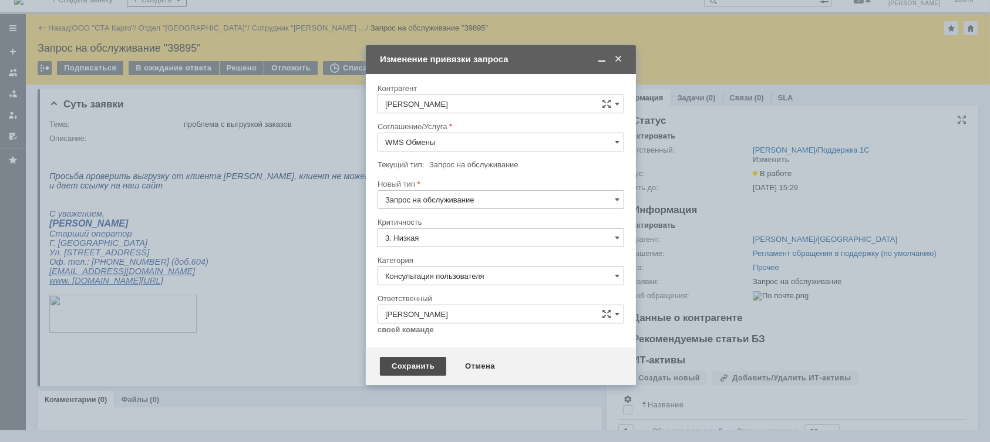
click at [417, 369] on div "Сохранить" at bounding box center [413, 366] width 66 height 19
type input "Консультация пользователя"
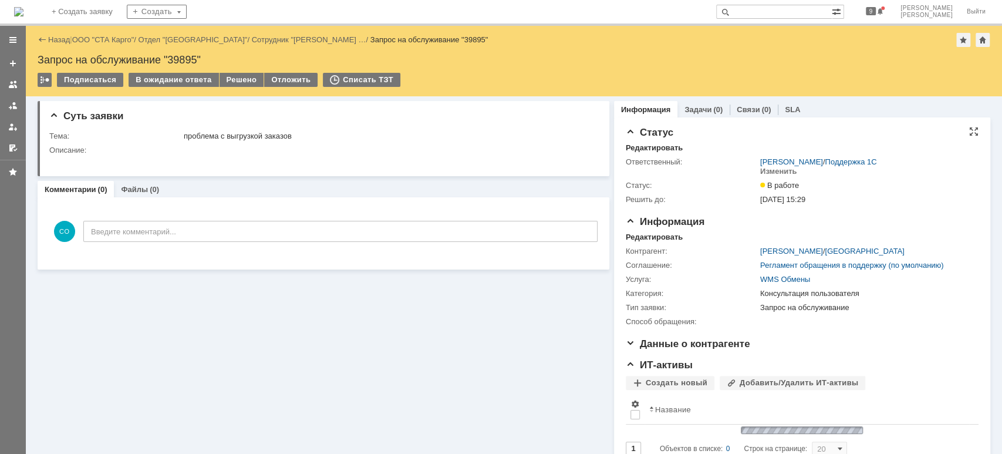
scroll to position [0, 0]
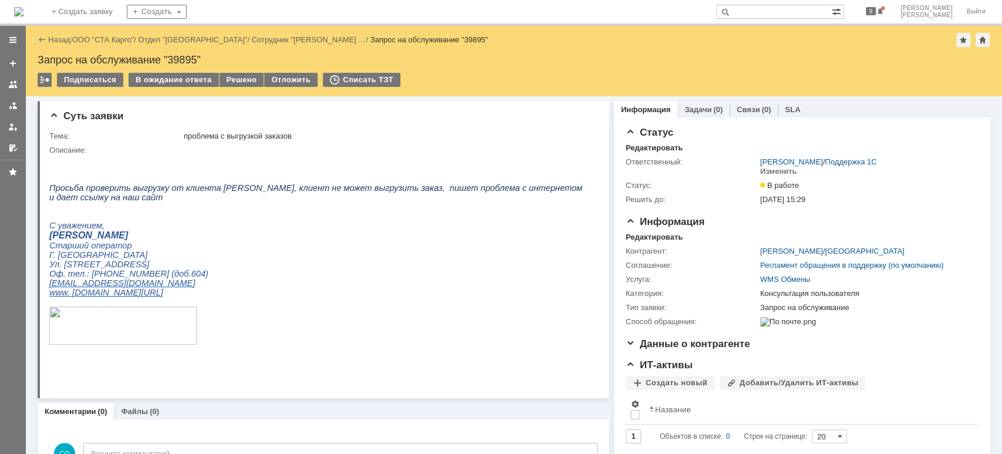
click at [98, 33] on div "Назад | ООО "СТА Карго" / Отдел "Ростов-на-Дону" / Сотрудник "Гончарова Светлан…" at bounding box center [514, 40] width 953 height 14
click at [100, 38] on link "ООО "СТА Карго"" at bounding box center [103, 39] width 62 height 9
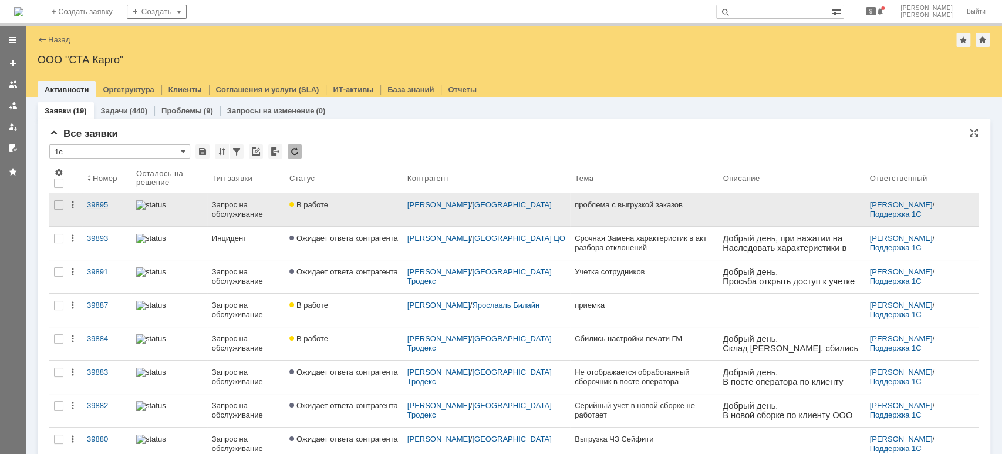
click at [103, 203] on div "39895" at bounding box center [107, 204] width 40 height 9
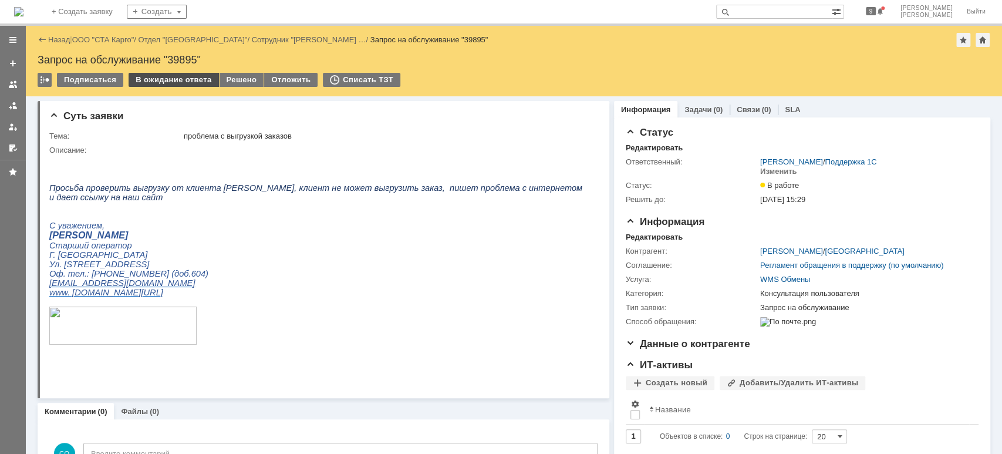
click at [178, 79] on div "В ожидание ответа" at bounding box center [174, 80] width 90 height 14
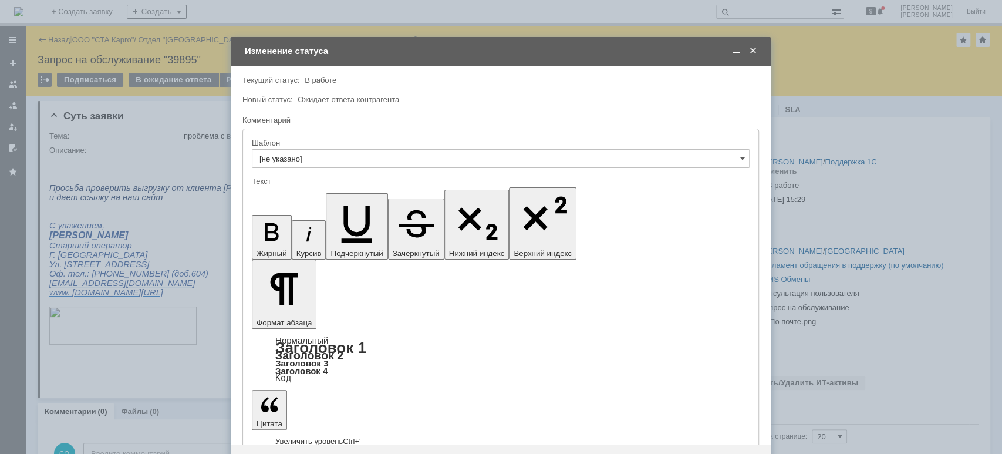
click at [278, 453] on div "Сохранить" at bounding box center [278, 463] width 66 height 19
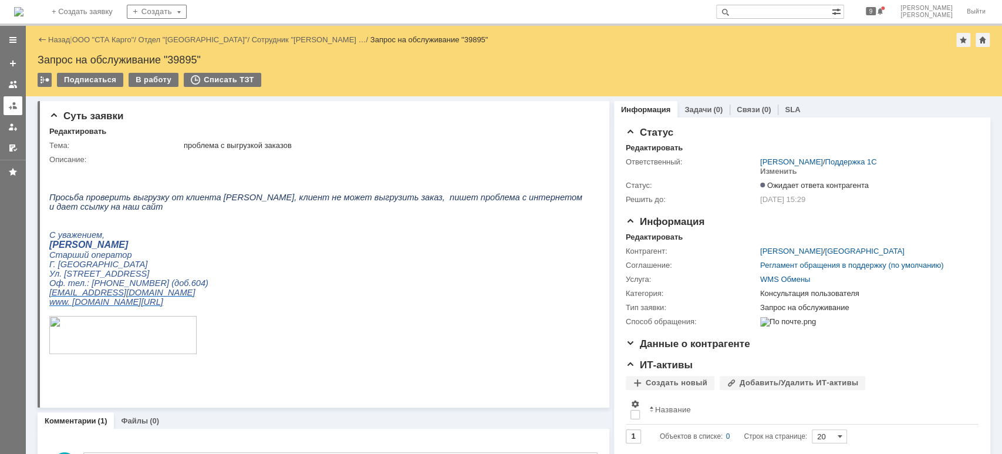
click at [19, 111] on link at bounding box center [13, 105] width 19 height 19
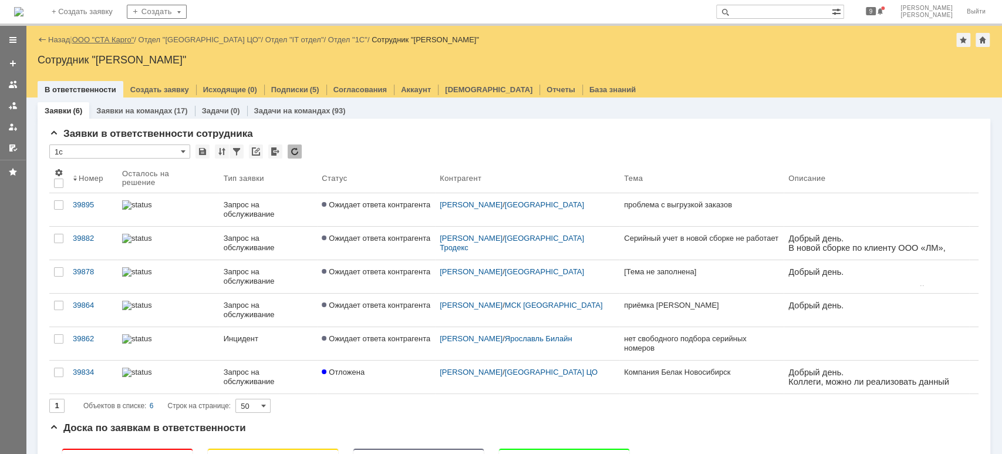
click at [127, 37] on link "ООО "СТА Карго"" at bounding box center [103, 39] width 62 height 9
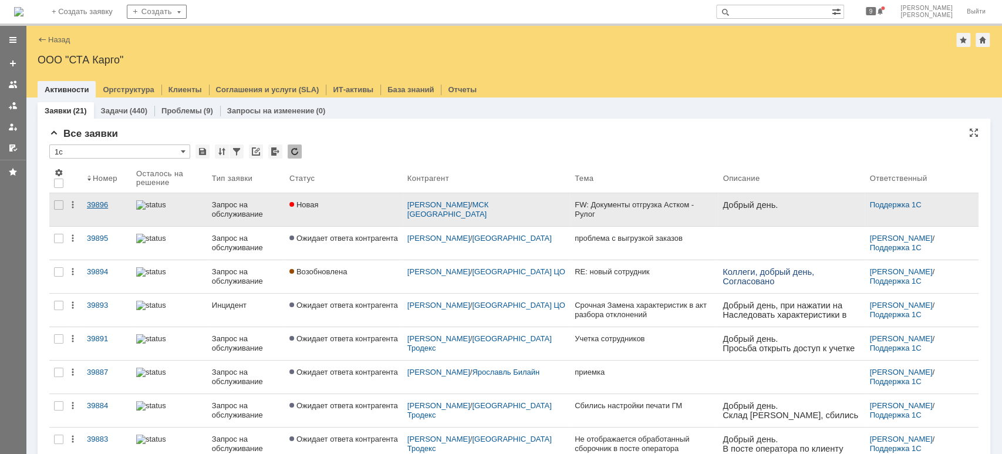
click at [105, 201] on div "39896" at bounding box center [107, 204] width 40 height 9
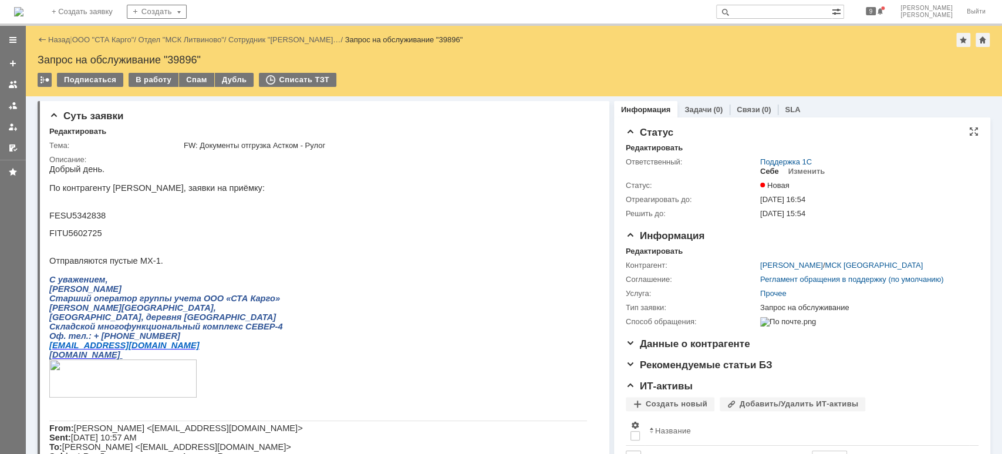
click at [765, 169] on div "Себе" at bounding box center [769, 171] width 19 height 9
click at [136, 75] on div "В работу" at bounding box center [154, 80] width 50 height 14
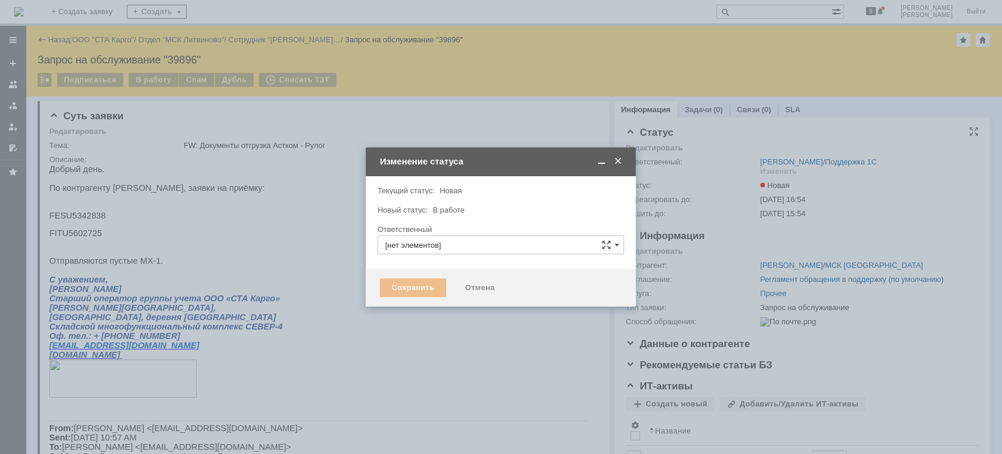
type input "[PERSON_NAME]"
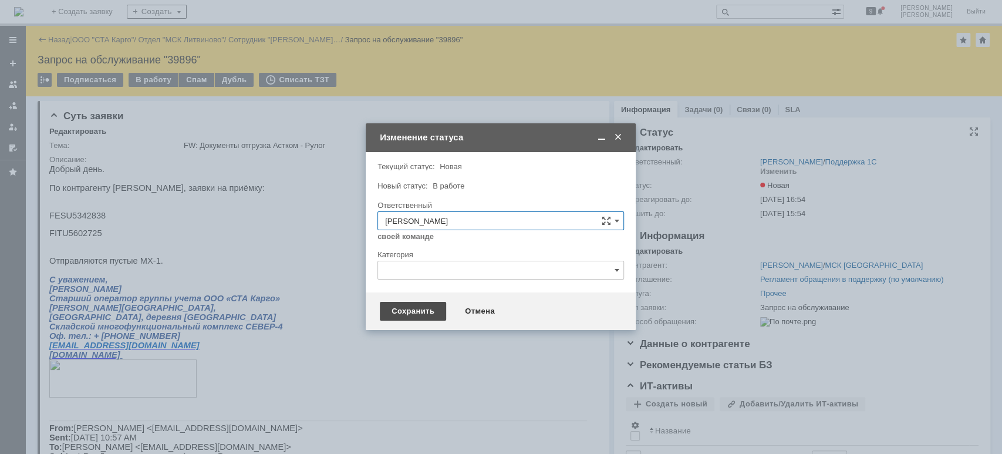
click at [407, 305] on div "Сохранить" at bounding box center [413, 311] width 66 height 19
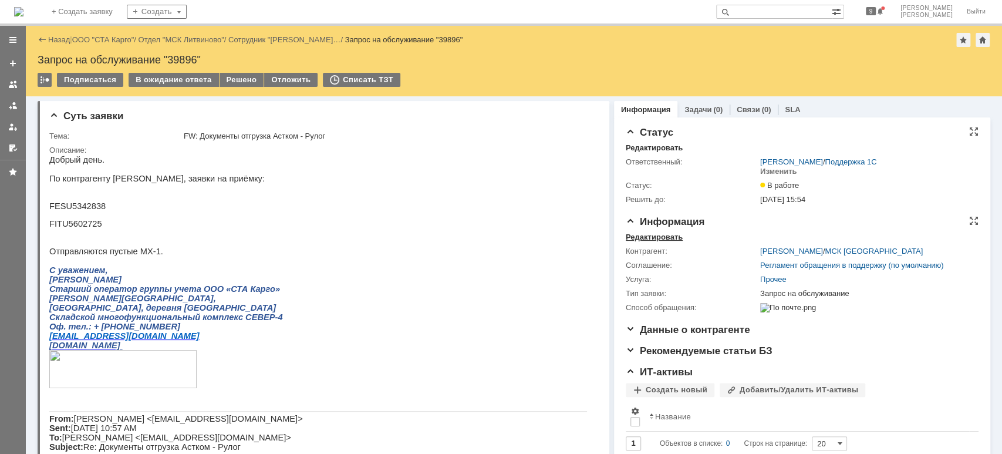
click at [671, 240] on div "Редактировать" at bounding box center [654, 236] width 57 height 9
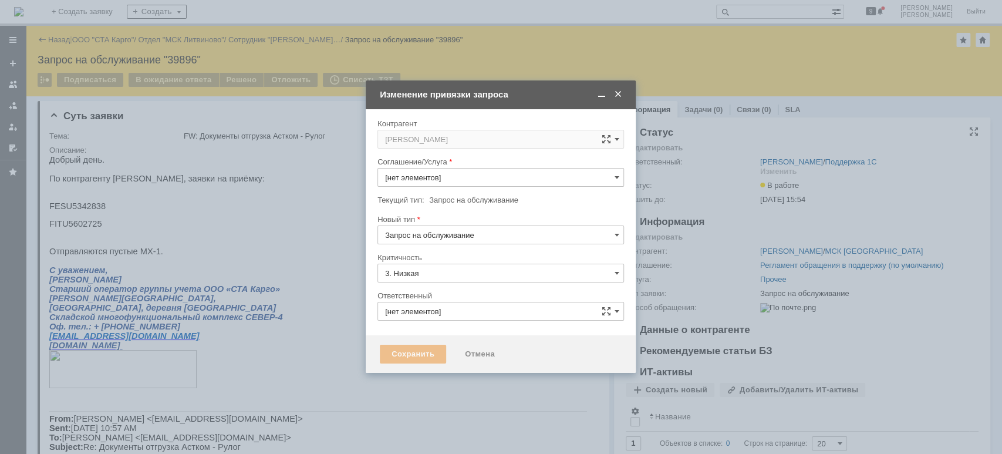
type input "[не указано]"
type input "[PERSON_NAME]"
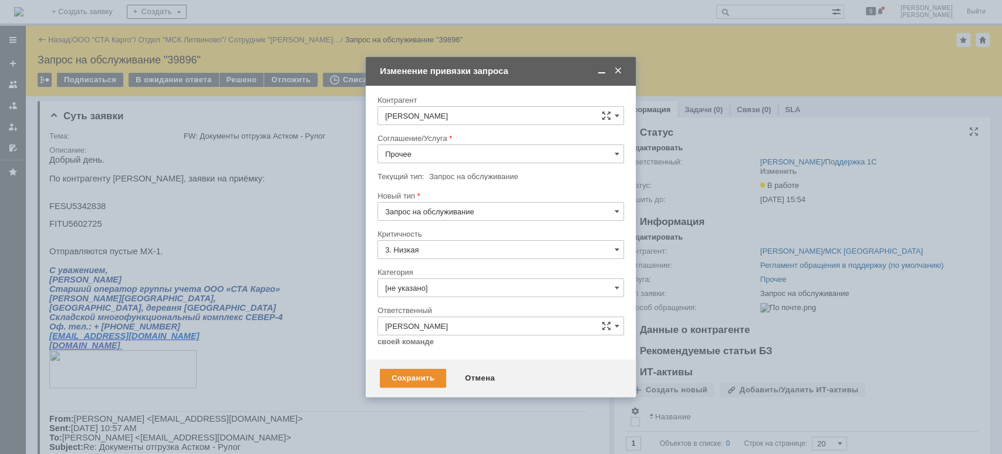
click at [441, 164] on div at bounding box center [500, 167] width 247 height 8
click at [439, 156] on input "Прочее" at bounding box center [500, 153] width 247 height 19
click at [480, 286] on span "WMS Обмены" at bounding box center [500, 290] width 231 height 9
type input "WMS Обмены"
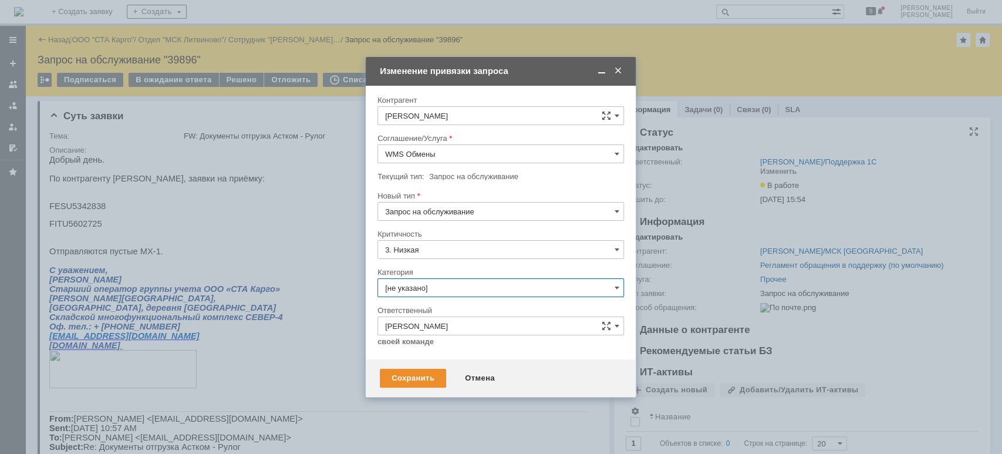
click at [491, 285] on input "[не указано]" at bounding box center [500, 287] width 247 height 19
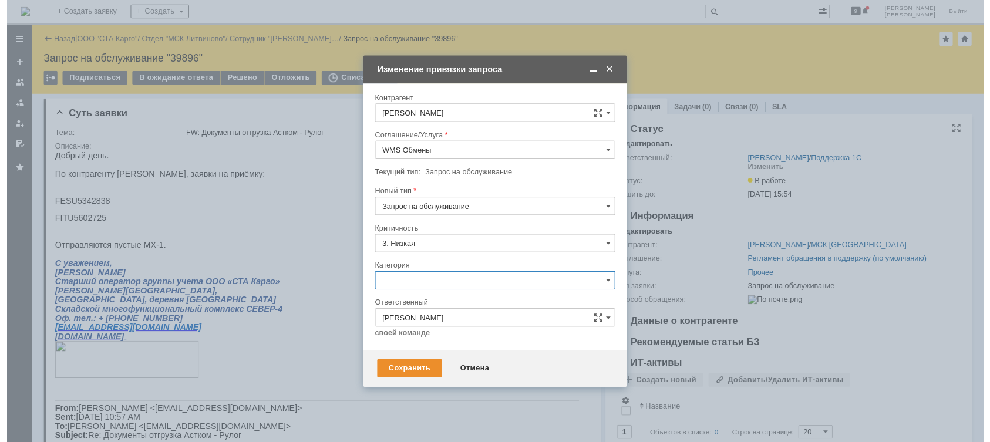
scroll to position [14, 0]
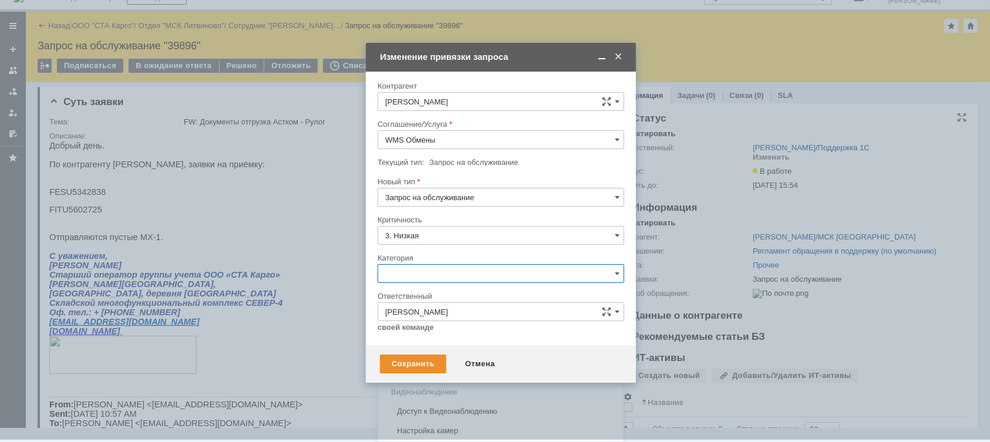
click at [479, 352] on span "Консультация пользователя" at bounding box center [500, 353] width 231 height 9
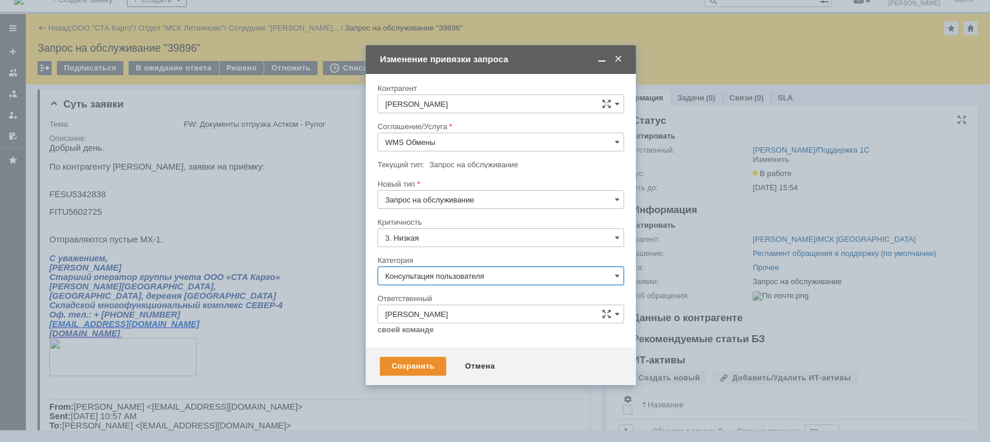
click at [521, 274] on input "Консультация пользователя" at bounding box center [500, 276] width 247 height 19
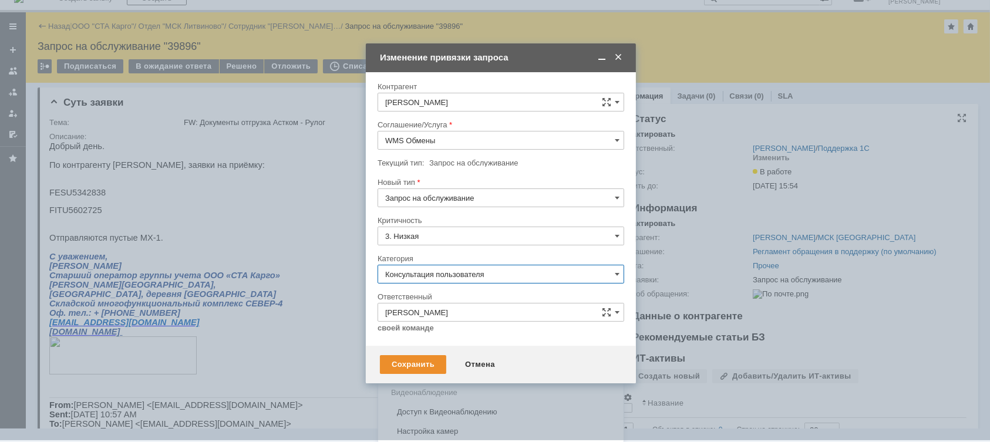
click at [438, 370] on span "Ошибка" at bounding box center [500, 373] width 231 height 9
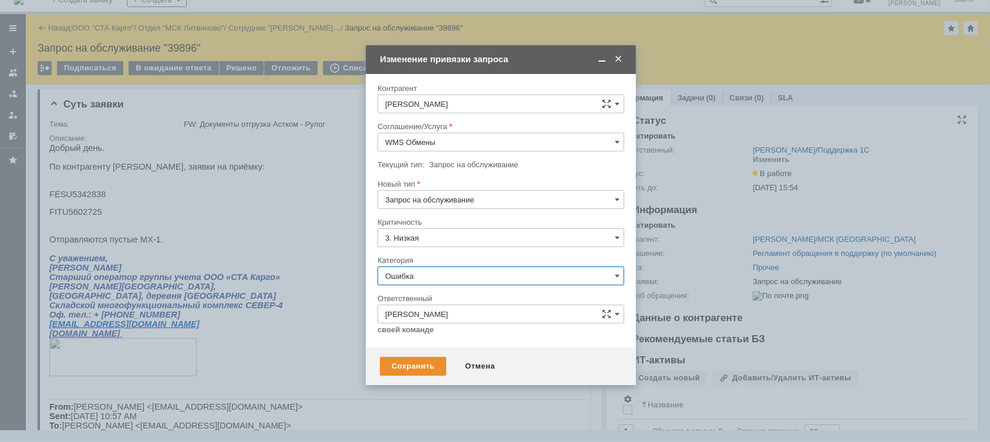
type input "Ошибка"
click at [410, 366] on div "Сохранить" at bounding box center [413, 366] width 66 height 19
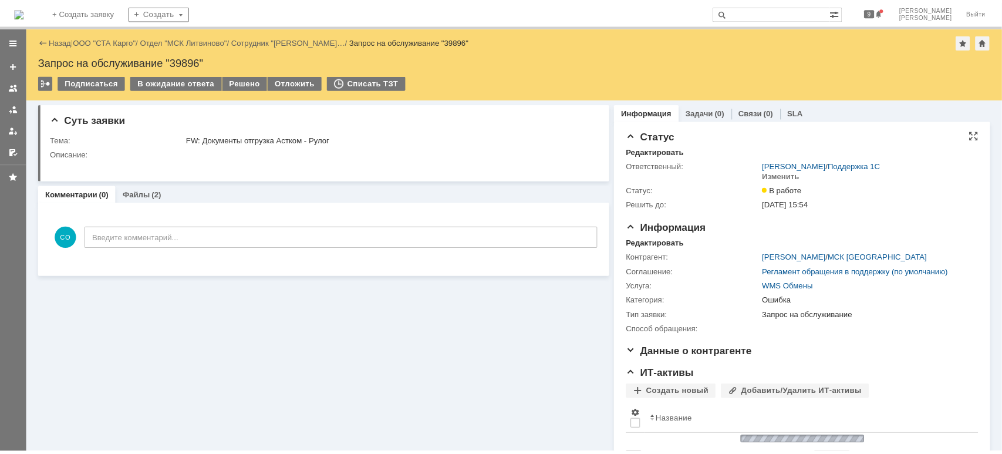
scroll to position [0, 0]
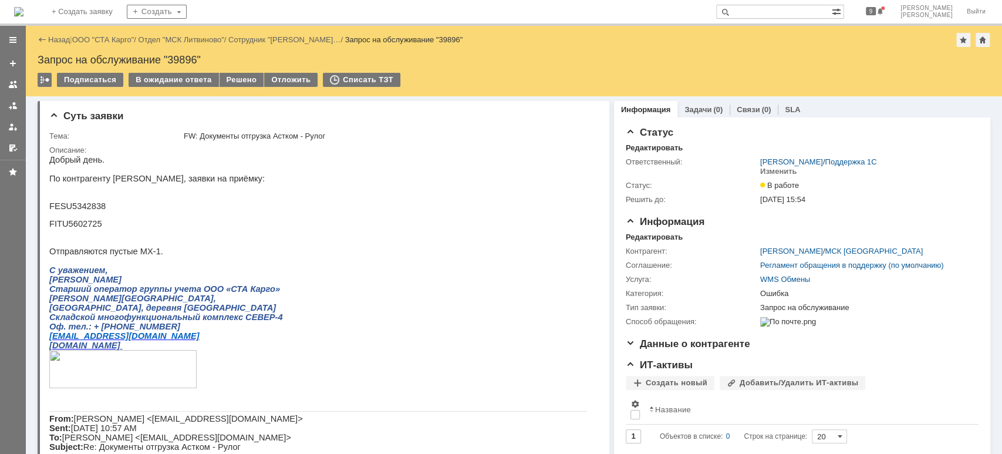
click at [74, 207] on p "FESU5342838" at bounding box center [318, 205] width 538 height 9
copy p "FESU5342838"
click at [94, 211] on p "FESU5342838" at bounding box center [318, 205] width 538 height 9
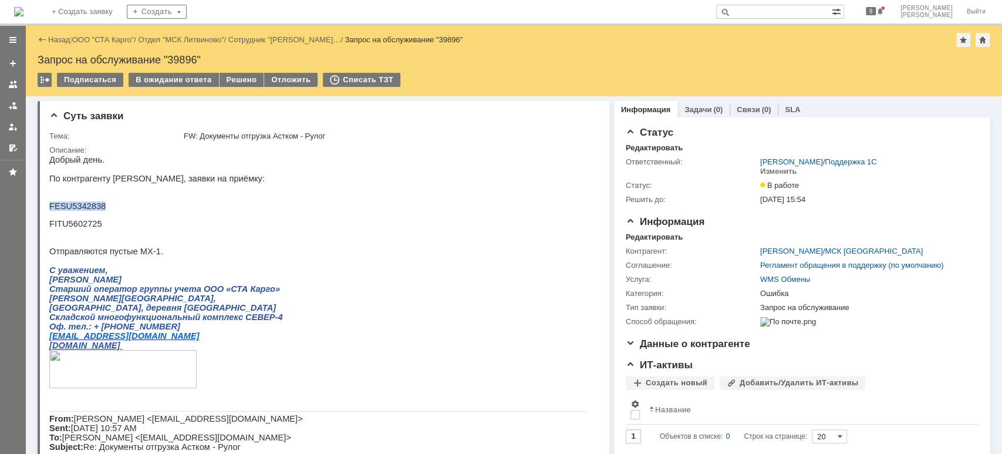
click at [63, 211] on p "FESU5342838" at bounding box center [318, 205] width 538 height 9
click at [180, 69] on div "Назад | ООО "СТА Карго" / Отдел "МСК Литвиново" / Сотрудник "Завидова Виктория …" at bounding box center [514, 61] width 976 height 70
click at [181, 79] on div "В ожидание ответа" at bounding box center [174, 80] width 90 height 14
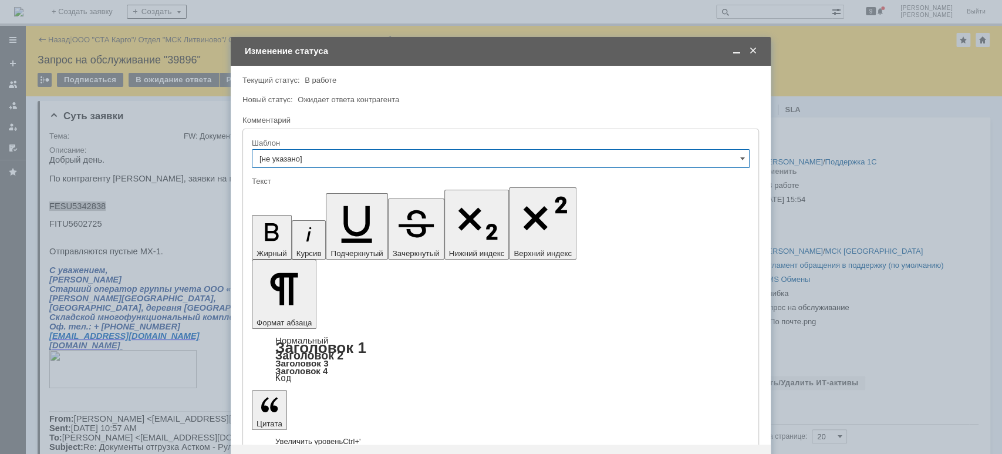
click at [286, 453] on div "Сохранить" at bounding box center [278, 463] width 66 height 19
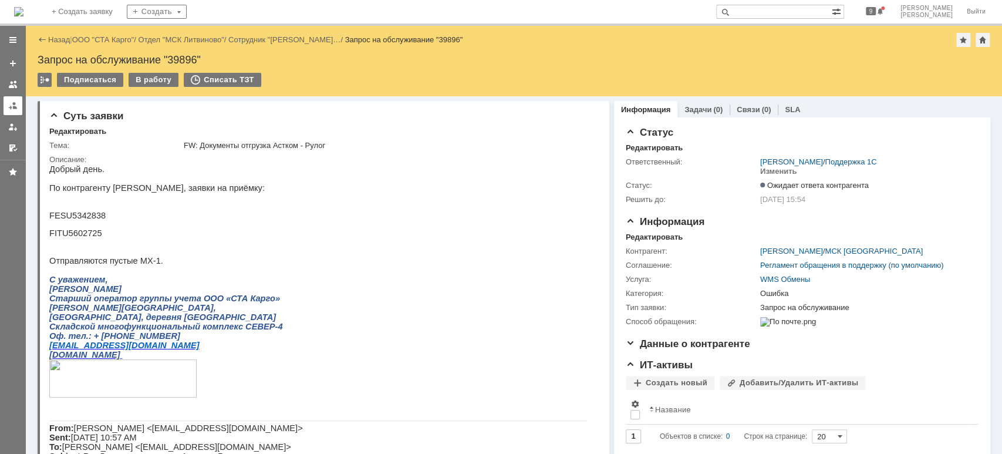
click at [14, 105] on div at bounding box center [12, 105] width 9 height 9
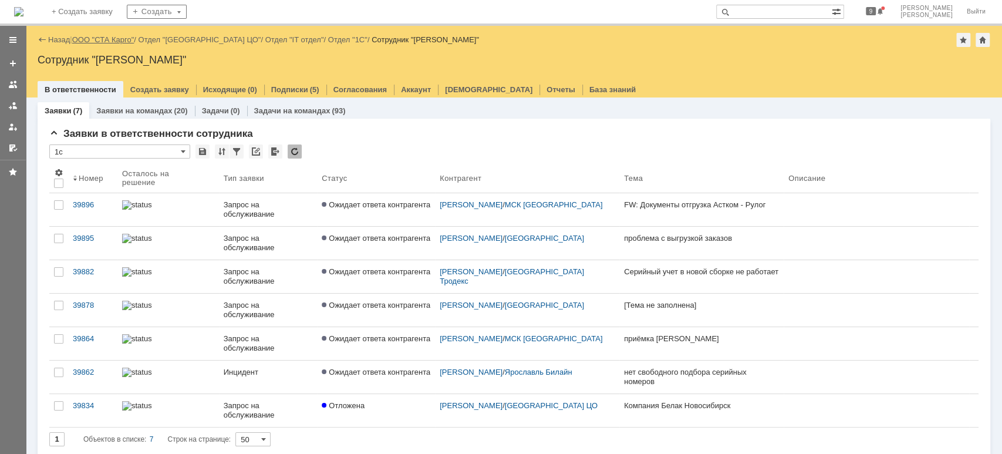
click at [110, 36] on link "ООО "СТА Карго"" at bounding box center [103, 39] width 62 height 9
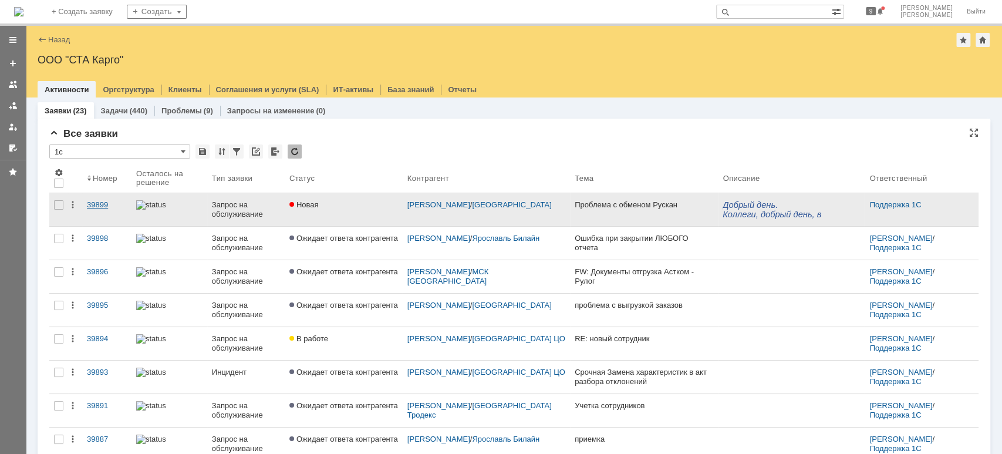
click at [105, 198] on link "39899" at bounding box center [106, 209] width 49 height 33
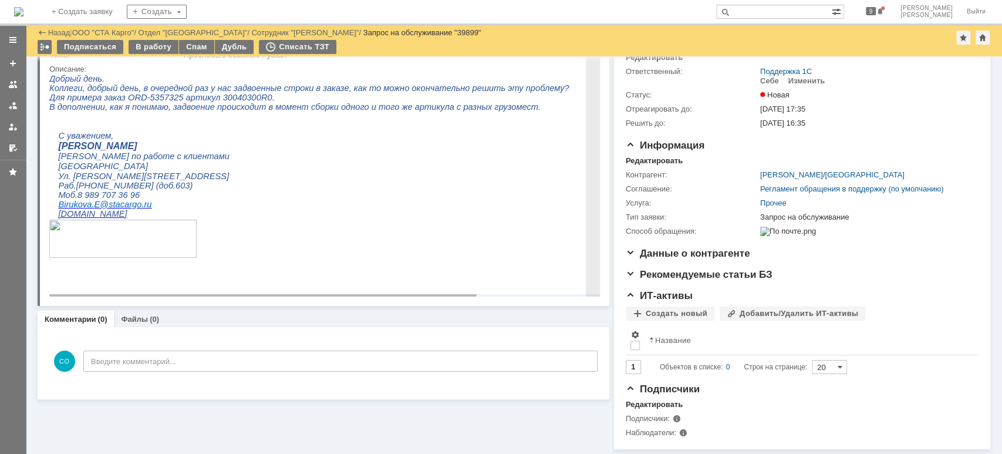
scroll to position [58, 0]
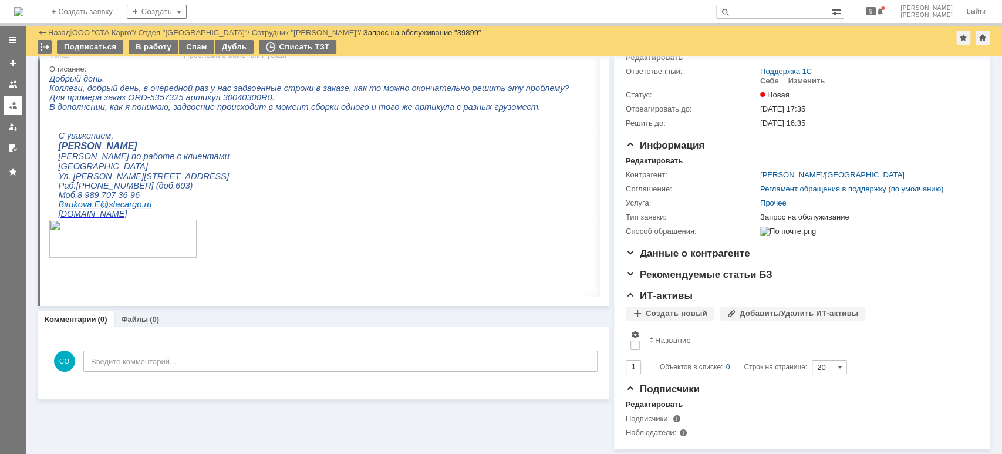
click at [13, 106] on div at bounding box center [12, 105] width 9 height 9
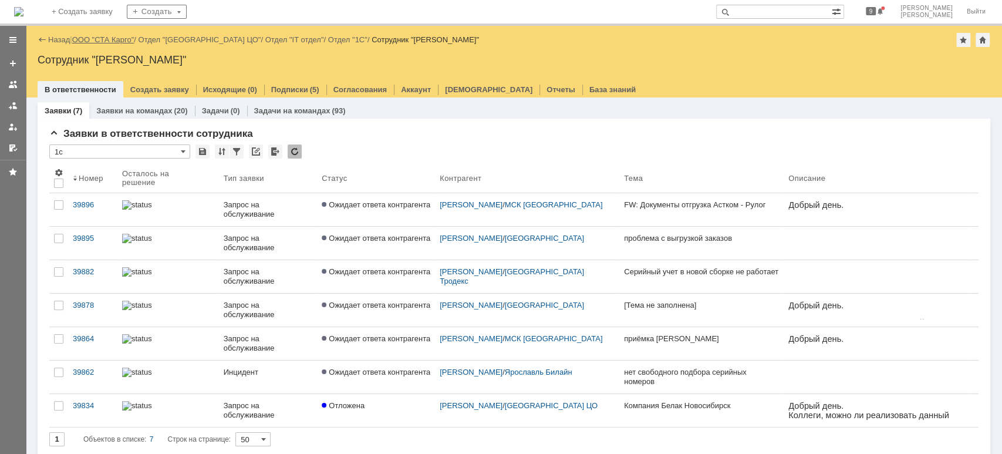
click at [97, 38] on link "ООО "СТА Карго"" at bounding box center [103, 39] width 62 height 9
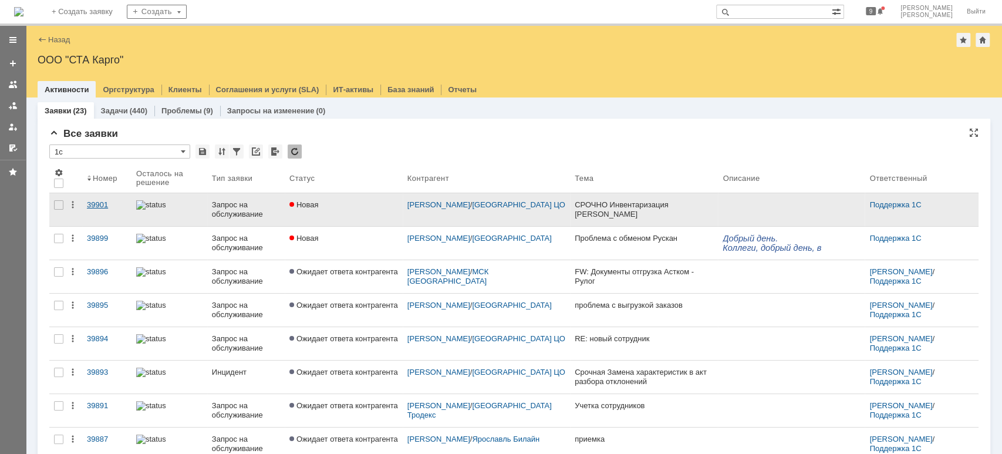
click at [106, 200] on div "39901" at bounding box center [107, 204] width 40 height 9
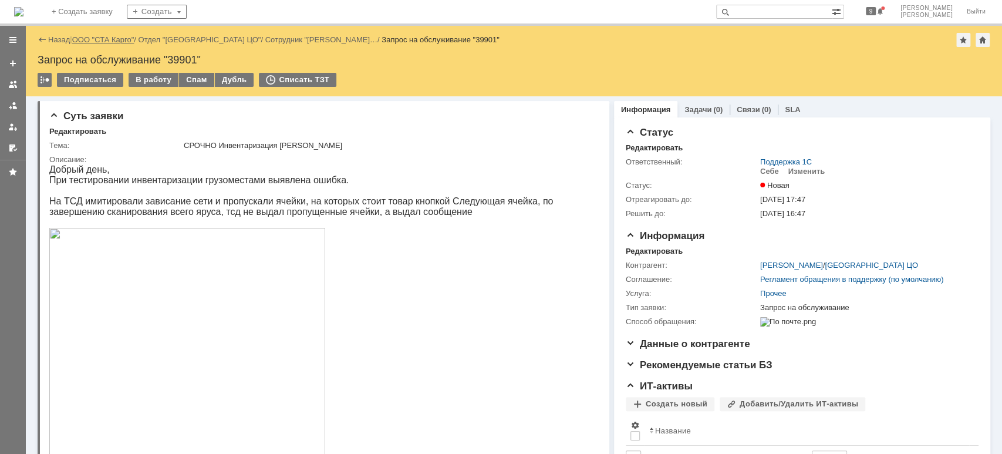
click at [106, 39] on link "ООО "СТА Карго"" at bounding box center [103, 39] width 62 height 9
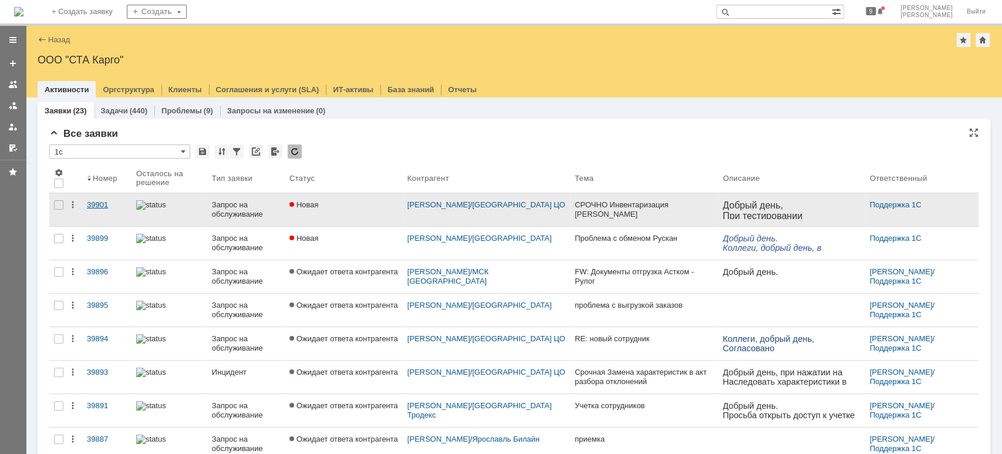
click at [93, 208] on div "39901" at bounding box center [107, 204] width 40 height 9
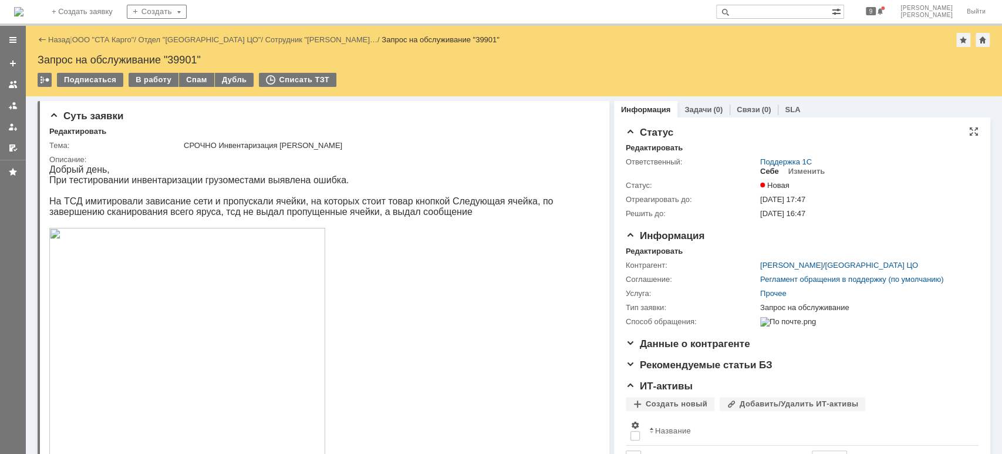
click at [760, 169] on div "Себе" at bounding box center [769, 171] width 19 height 9
click at [159, 80] on div "В работу" at bounding box center [154, 80] width 50 height 14
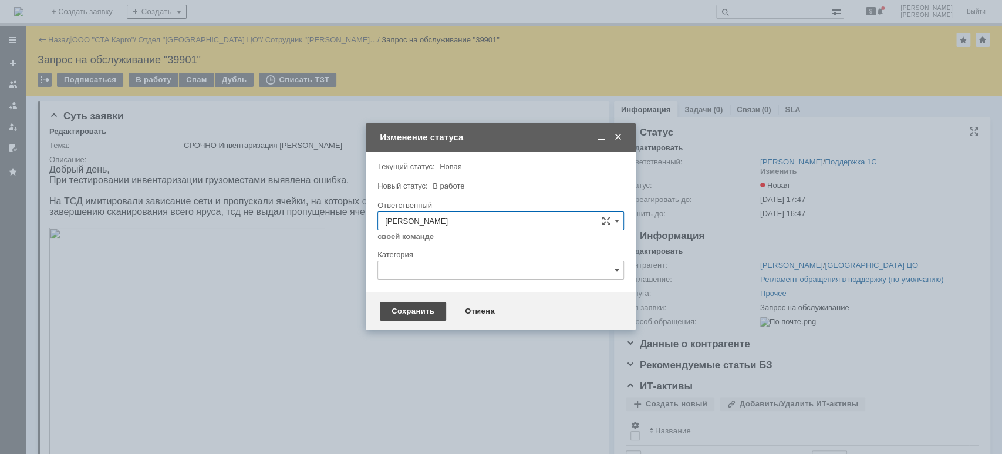
click at [418, 310] on div "Сохранить" at bounding box center [413, 311] width 66 height 19
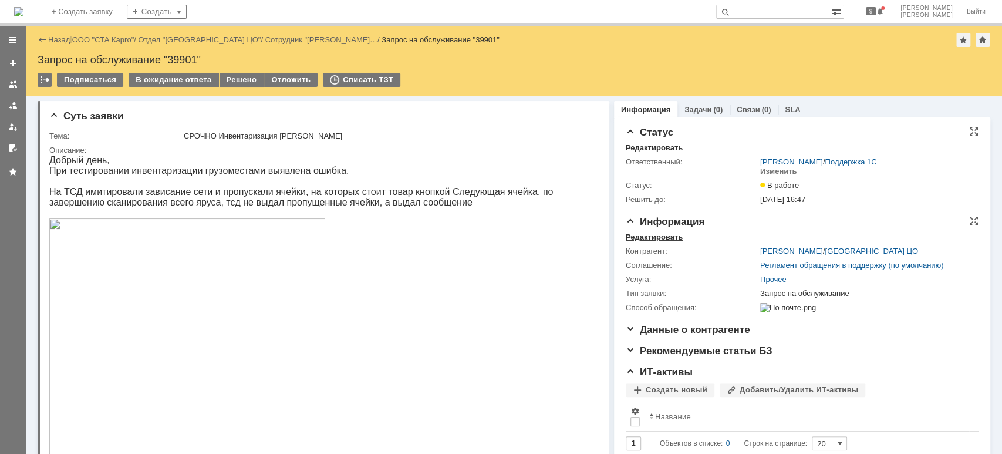
click at [638, 238] on div "Редактировать" at bounding box center [654, 236] width 57 height 9
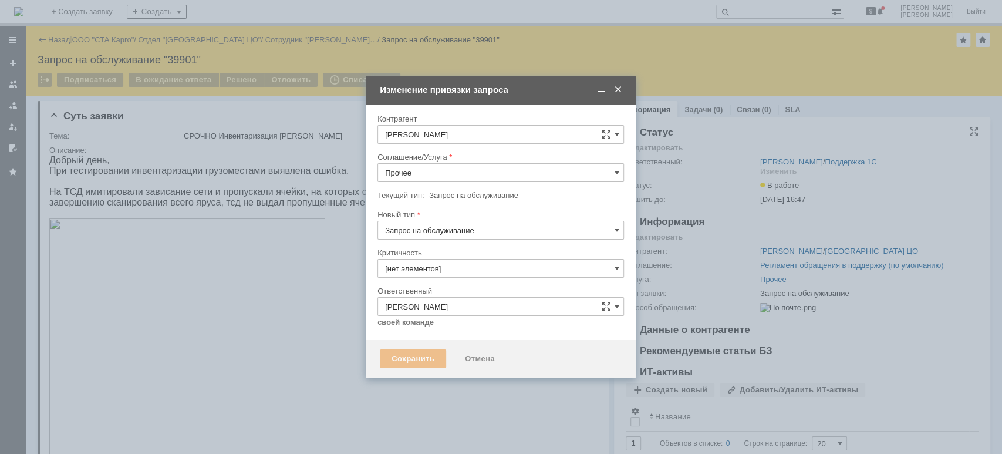
type input "3. Низкая"
type input "[не указано]"
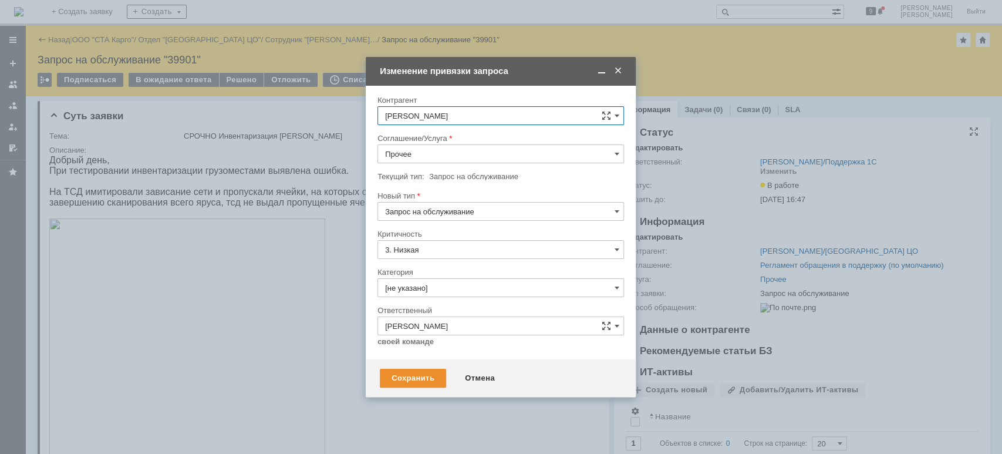
click at [422, 156] on input "Прочее" at bounding box center [500, 153] width 247 height 19
click at [503, 252] on div "WMS Инвентаризация ТСД" at bounding box center [500, 261] width 245 height 19
type input "WMS Инвентаризация ТСД"
click at [486, 215] on input "Запрос на обслуживание" at bounding box center [500, 211] width 247 height 19
click at [478, 269] on span "Инцидент" at bounding box center [500, 271] width 231 height 9
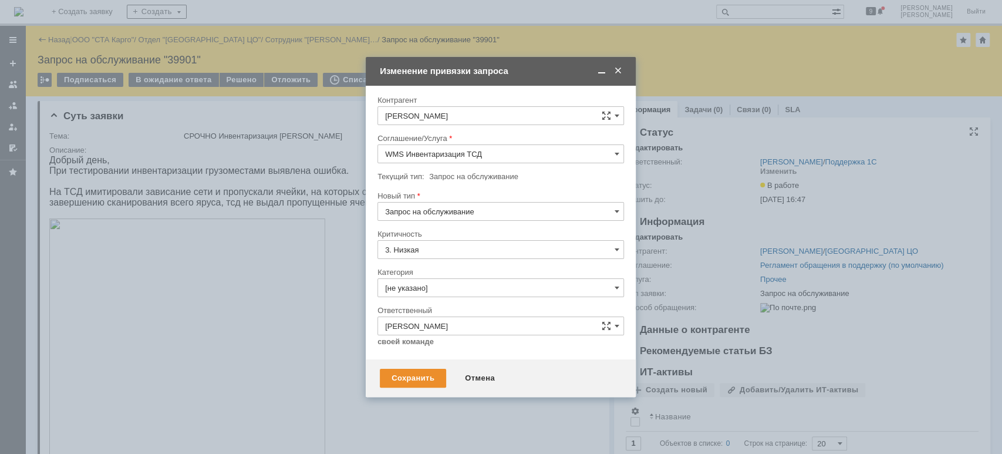
type input "Инцидент"
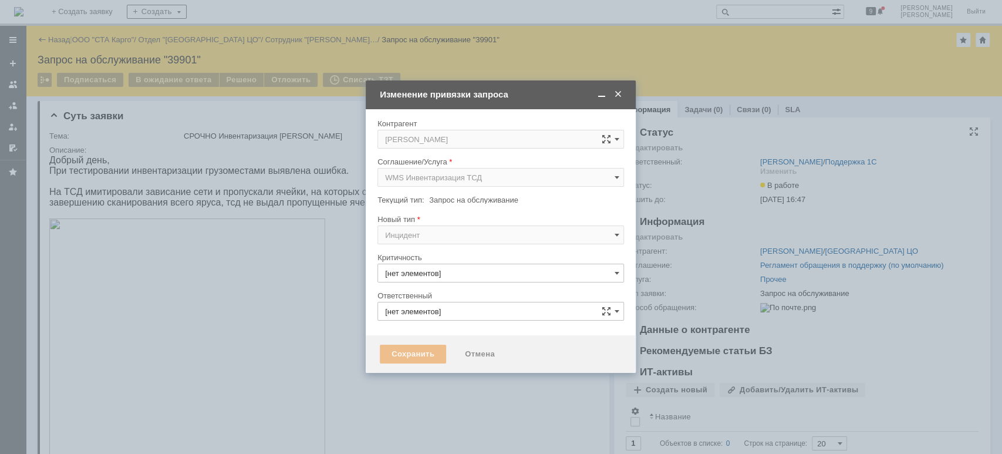
type input "3. Низкая"
type input "[PERSON_NAME]"
type input "[не указано]"
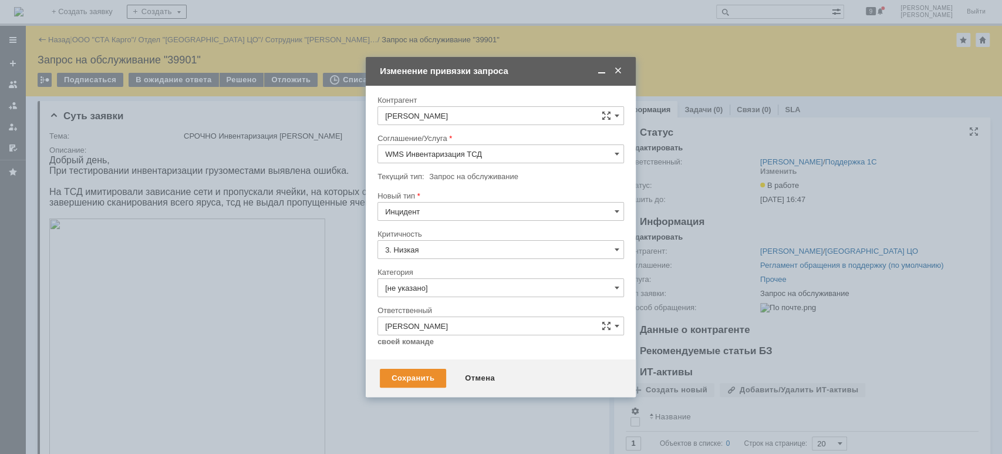
type input "Инцидент"
click at [453, 288] on input "[не указано]" at bounding box center [500, 287] width 247 height 19
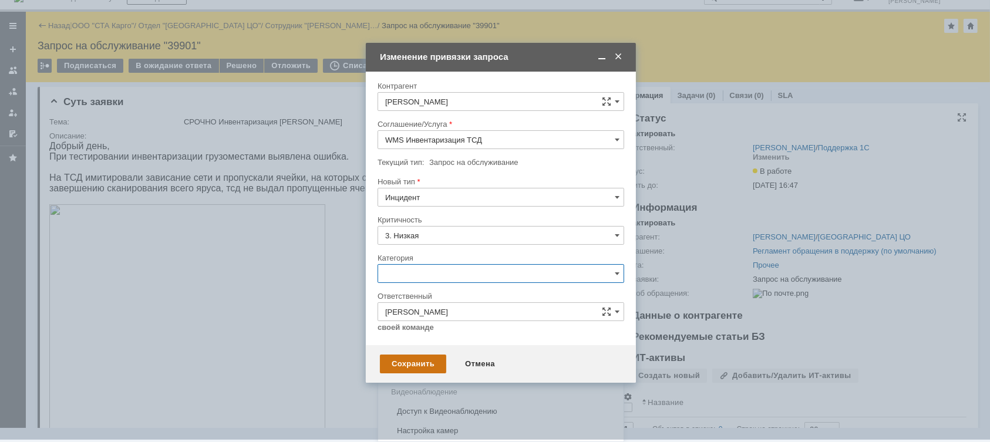
click at [439, 365] on div "Ошибка" at bounding box center [500, 372] width 245 height 19
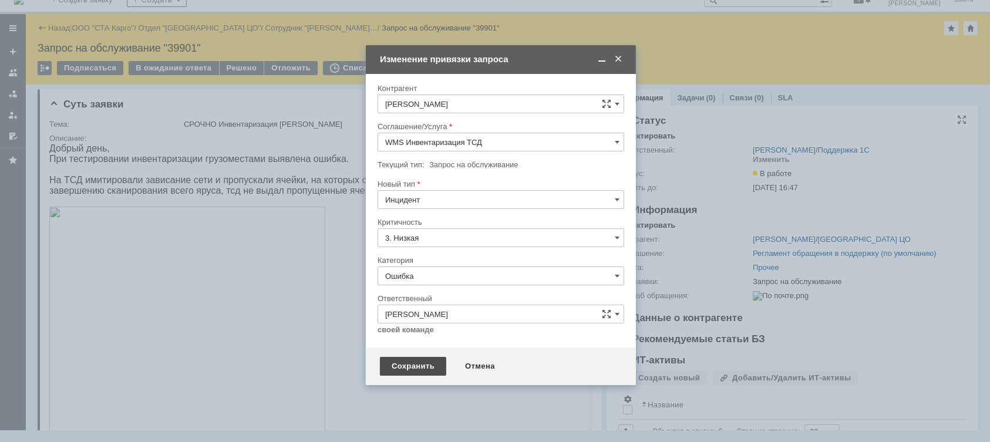
type input "Ошибка"
click at [414, 368] on div "Сохранить" at bounding box center [413, 366] width 66 height 19
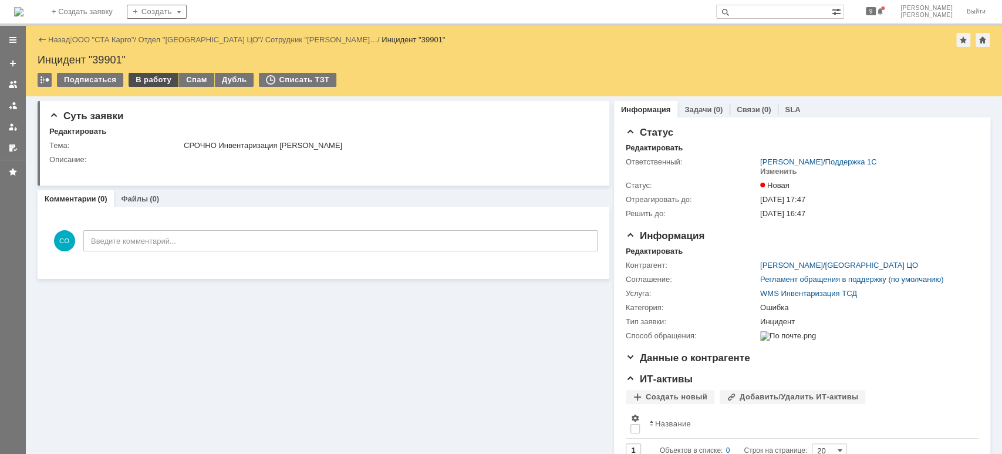
click at [159, 80] on div "В работу" at bounding box center [154, 80] width 50 height 14
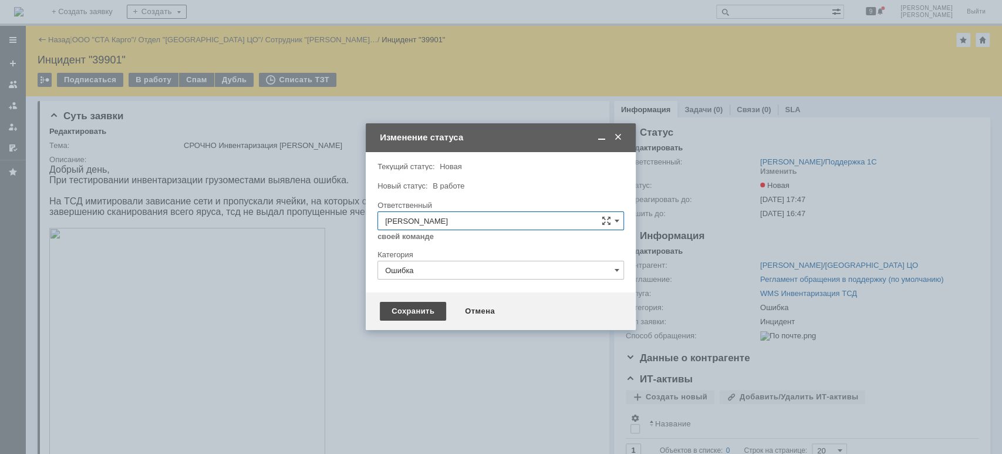
click at [397, 312] on div "Сохранить" at bounding box center [413, 311] width 66 height 19
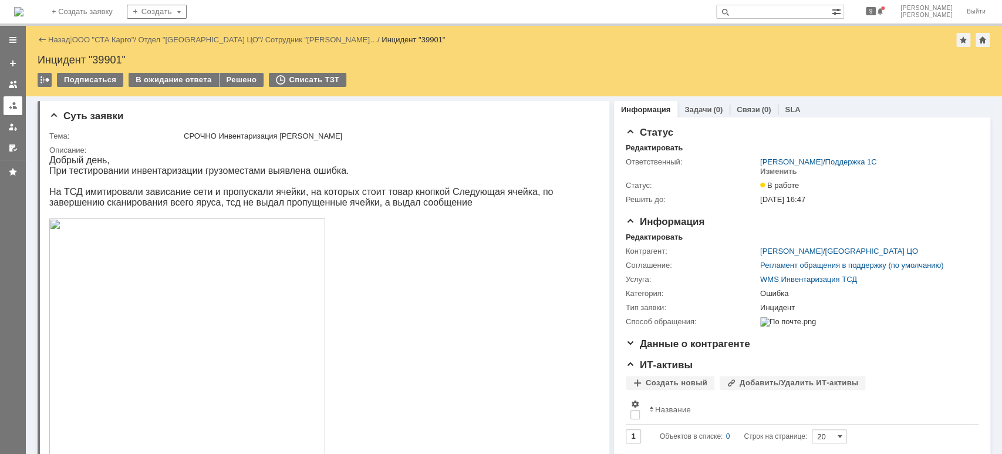
click at [18, 106] on link at bounding box center [13, 105] width 19 height 19
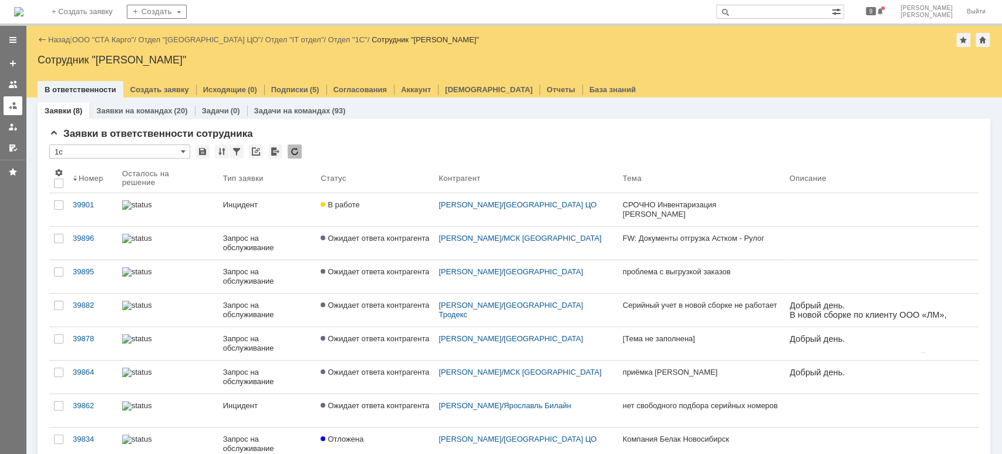
click at [15, 107] on div at bounding box center [12, 105] width 9 height 9
click at [12, 103] on div at bounding box center [12, 105] width 9 height 9
click at [89, 42] on link "ООО "СТА Карго"" at bounding box center [103, 39] width 62 height 9
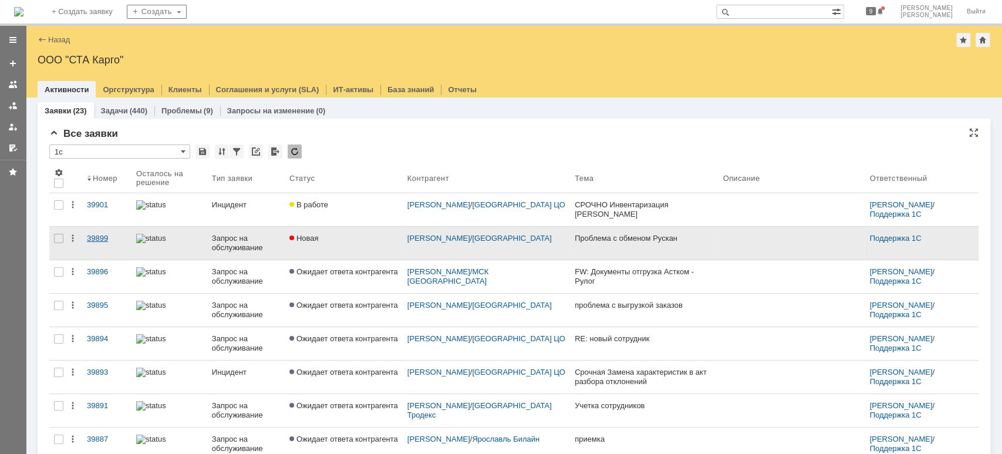
click at [106, 234] on div "39899" at bounding box center [107, 238] width 40 height 9
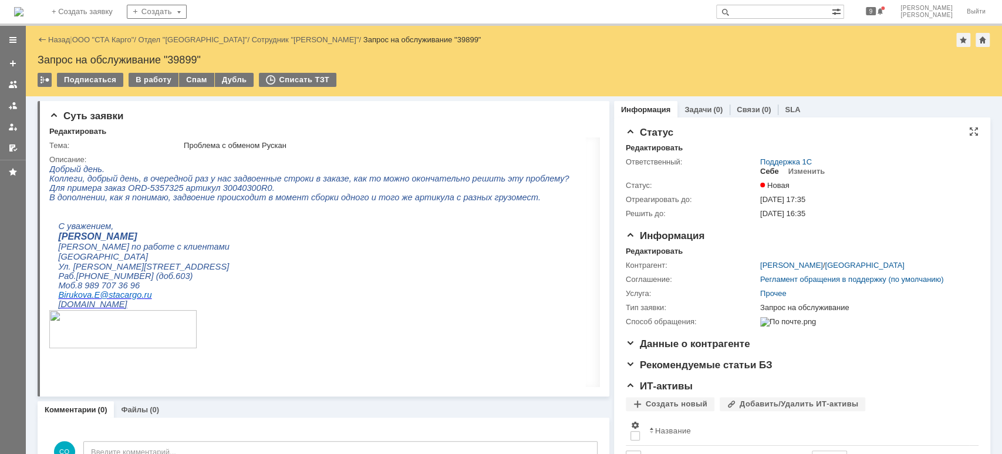
click at [767, 174] on div "Себе" at bounding box center [769, 171] width 19 height 9
click at [145, 80] on div "В работу" at bounding box center [154, 80] width 50 height 14
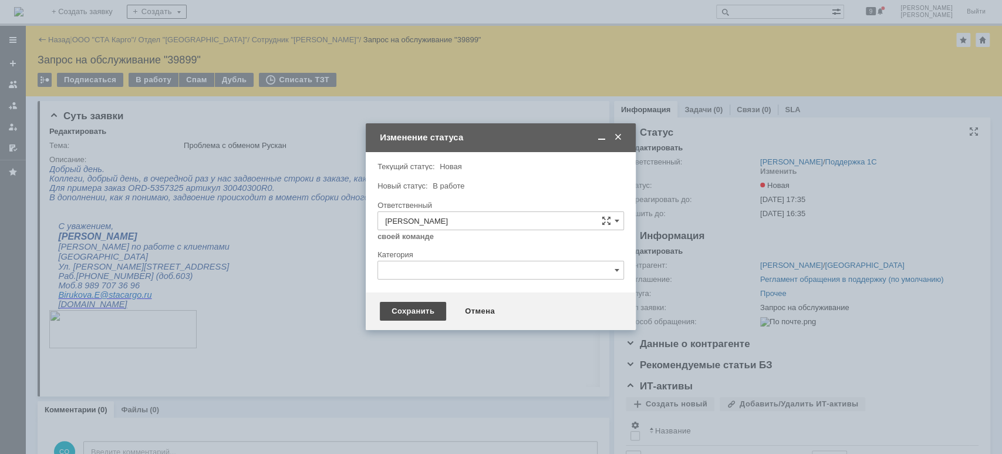
click at [410, 306] on div "Сохранить" at bounding box center [413, 311] width 66 height 19
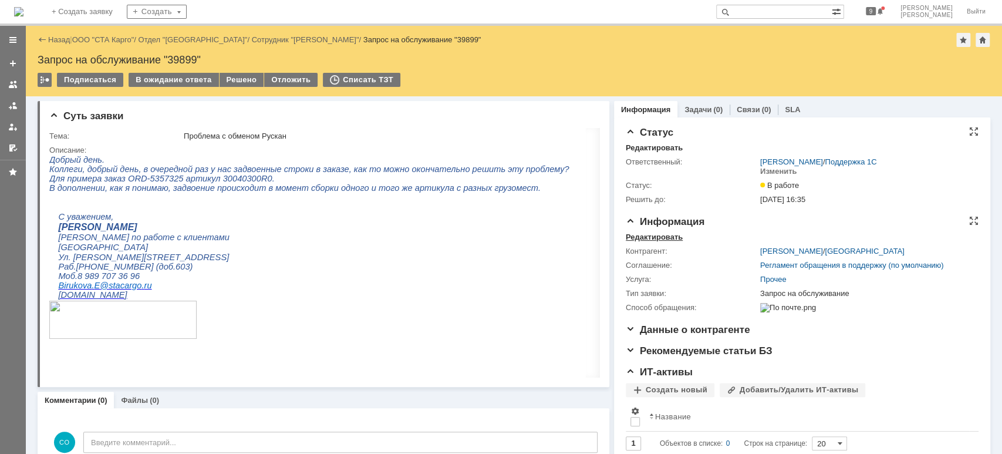
click at [652, 236] on div "Редактировать" at bounding box center [654, 236] width 57 height 9
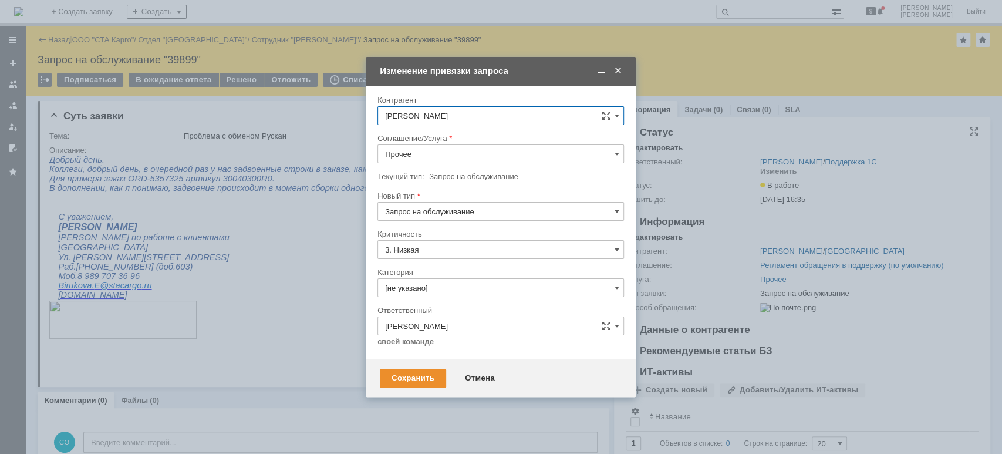
click at [449, 154] on input "Прочее" at bounding box center [500, 153] width 247 height 19
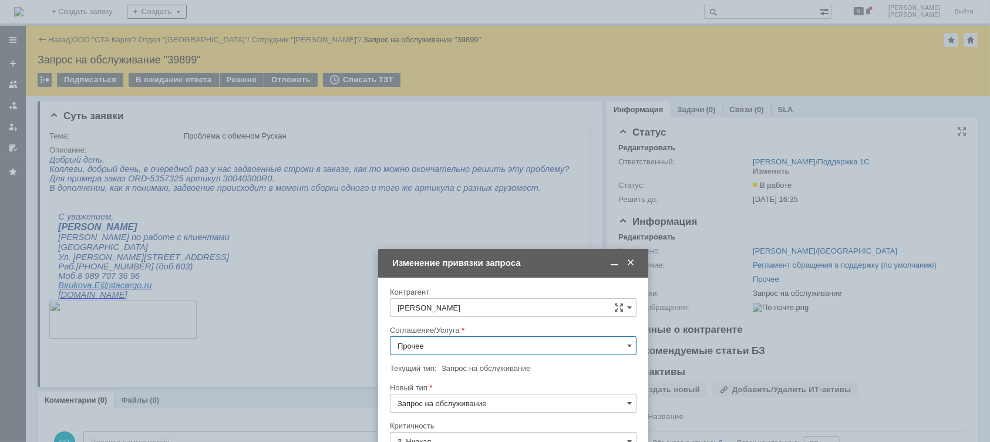
type input "Прочее"
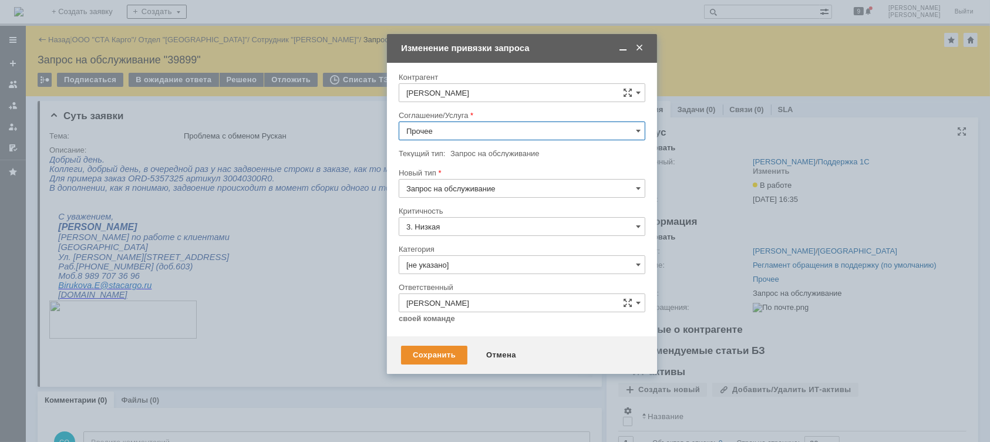
drag, startPoint x: 534, startPoint y: 78, endPoint x: 552, endPoint y: 53, distance: 31.5
click at [554, 52] on div "Изменение привязки запроса" at bounding box center [523, 48] width 244 height 11
click at [498, 191] on input "Запрос на обслуживание" at bounding box center [522, 187] width 247 height 19
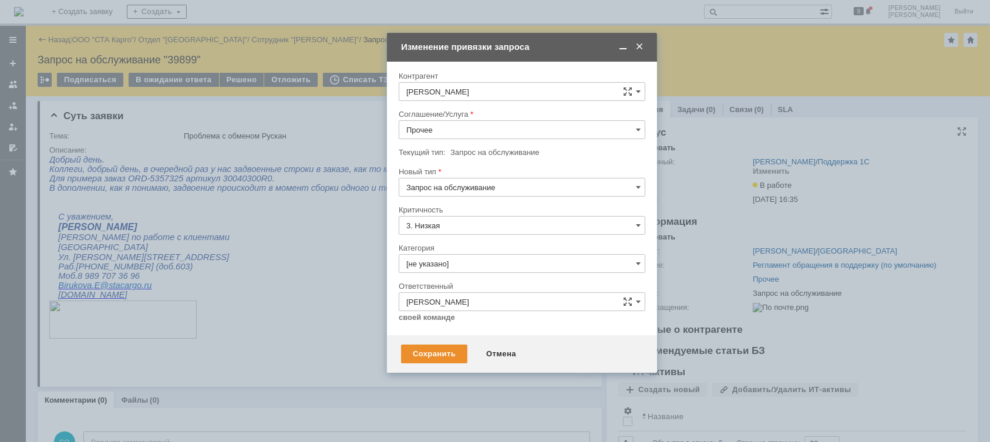
click at [511, 132] on input "Прочее" at bounding box center [522, 129] width 247 height 19
type input "Запрос на обслуживание"
click at [474, 188] on span "WMS Обмены" at bounding box center [521, 187] width 231 height 9
type input "WMS Обмены"
click at [484, 188] on input "Запрос на обслуживание" at bounding box center [522, 187] width 247 height 19
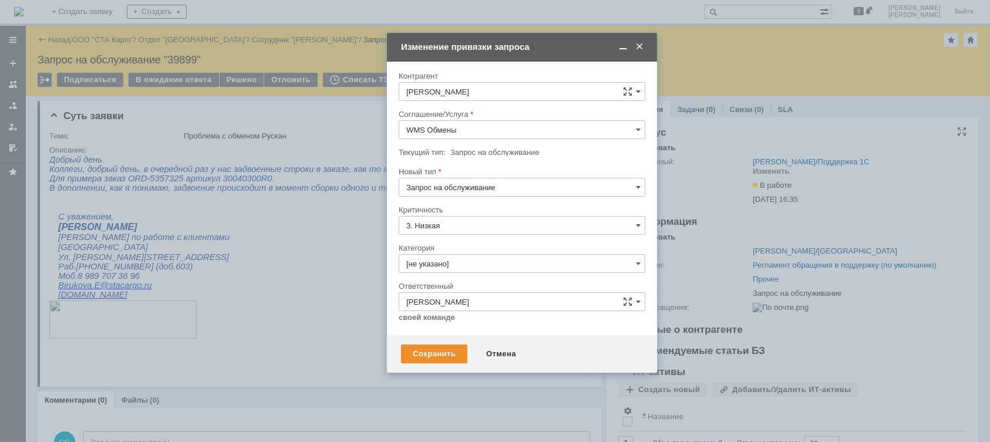
click at [467, 242] on div "Инцидент" at bounding box center [521, 247] width 245 height 19
type input "Инцидент"
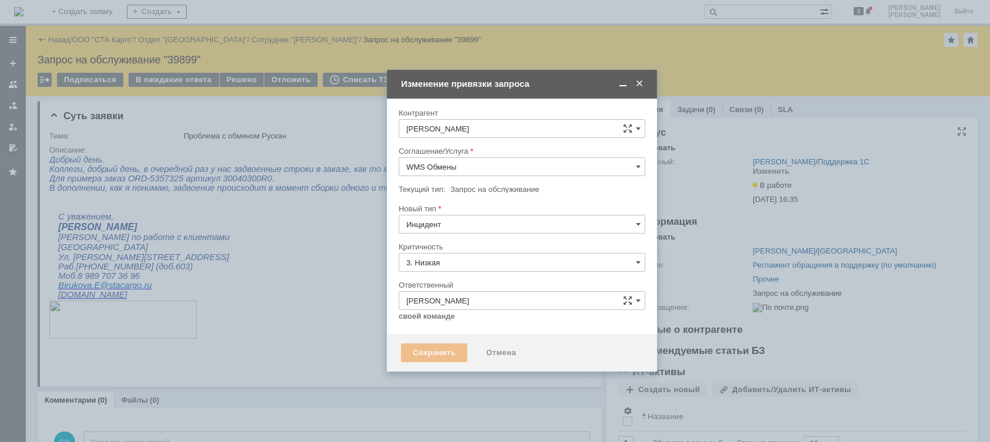
type input "[не указано]"
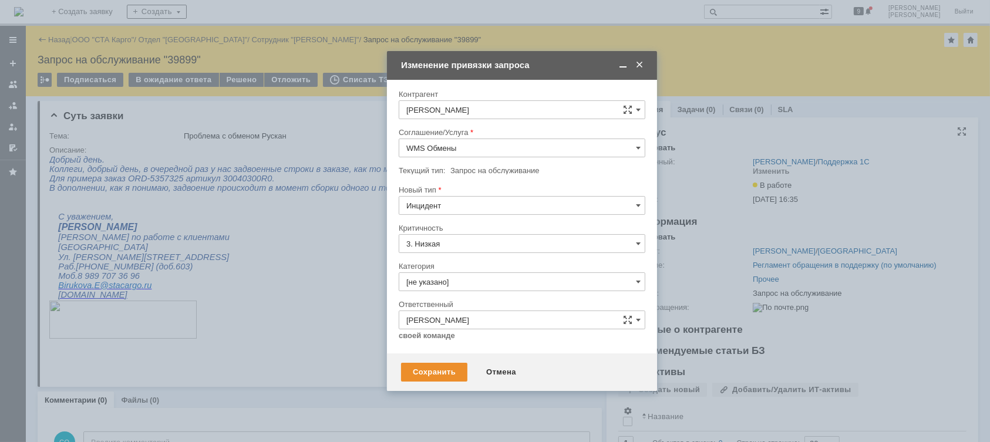
type input "Инцидент"
click at [469, 277] on input "[не указано]" at bounding box center [522, 281] width 247 height 19
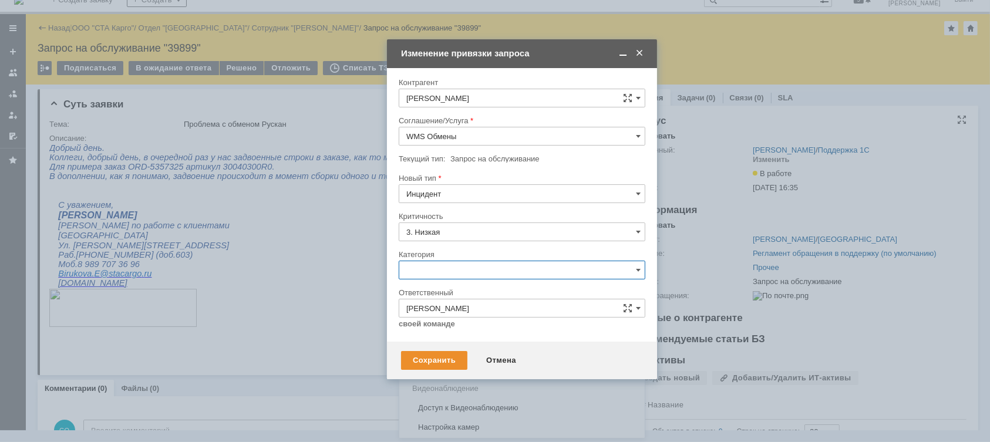
click at [459, 230] on input "3. Низкая" at bounding box center [522, 232] width 247 height 19
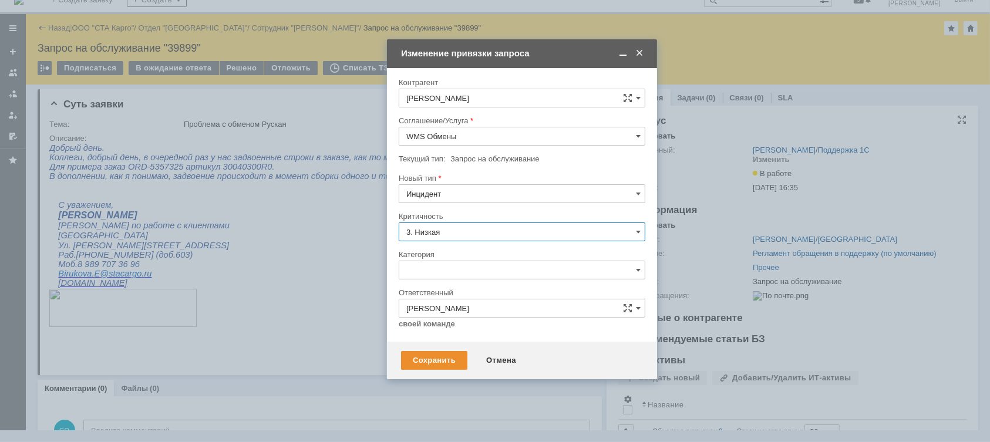
type input "[не указано]"
click at [479, 211] on div "Критичность" at bounding box center [522, 216] width 247 height 11
type input "3. Низкая"
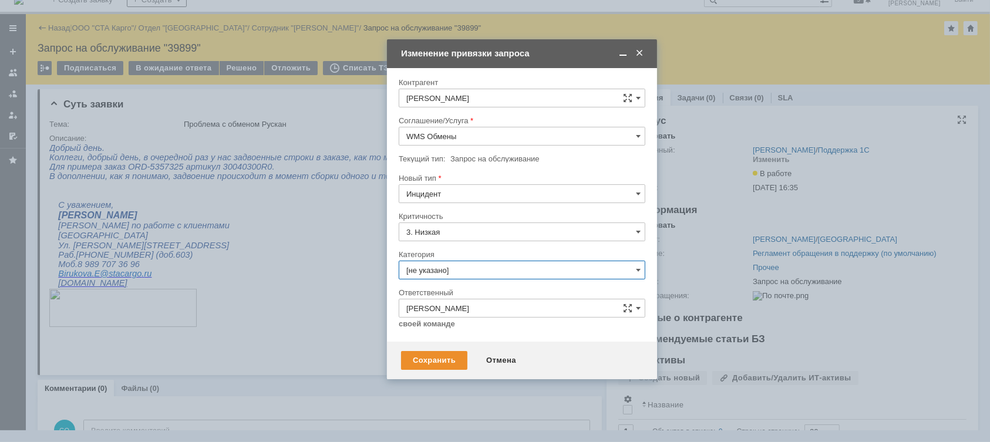
click at [468, 271] on input "[не указано]" at bounding box center [522, 270] width 247 height 19
click at [451, 368] on span "Ошибка" at bounding box center [521, 369] width 231 height 9
type input "Ошибка"
click at [443, 357] on div "Сохранить" at bounding box center [434, 360] width 66 height 19
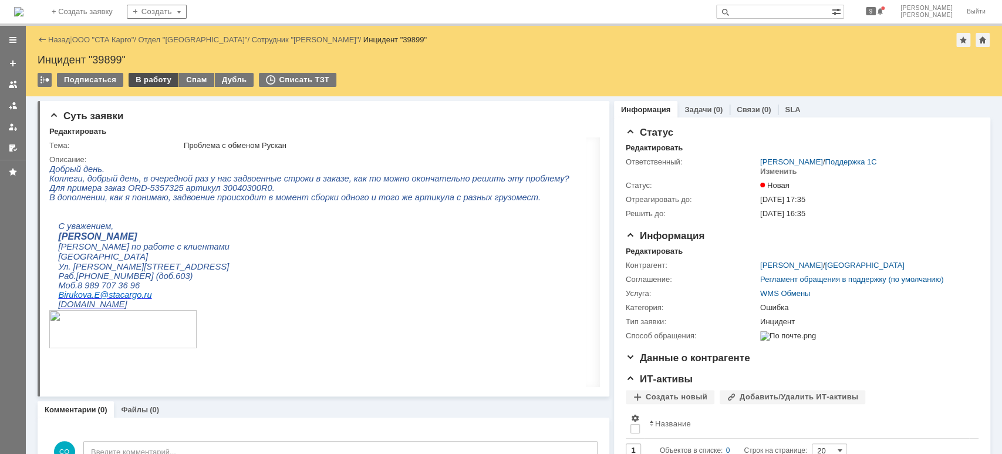
click at [143, 85] on div "В работу" at bounding box center [154, 80] width 50 height 14
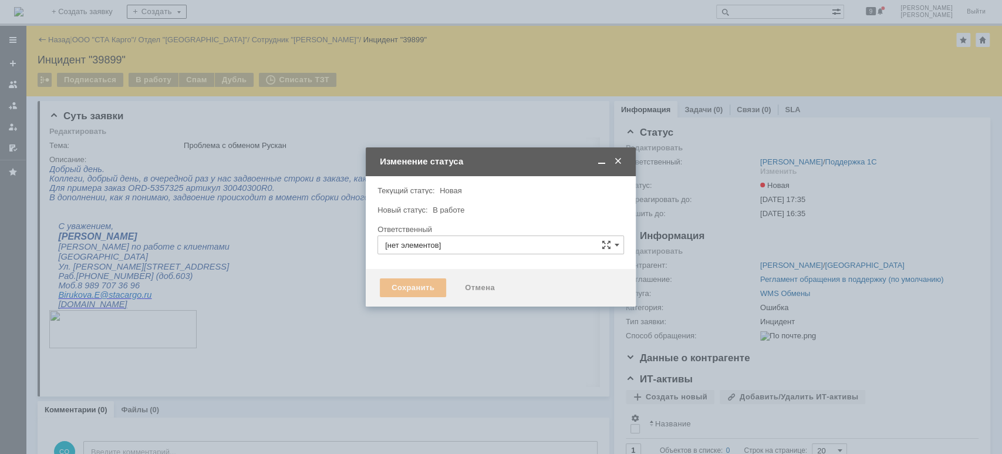
type input "[PERSON_NAME]"
type input "Ошибка"
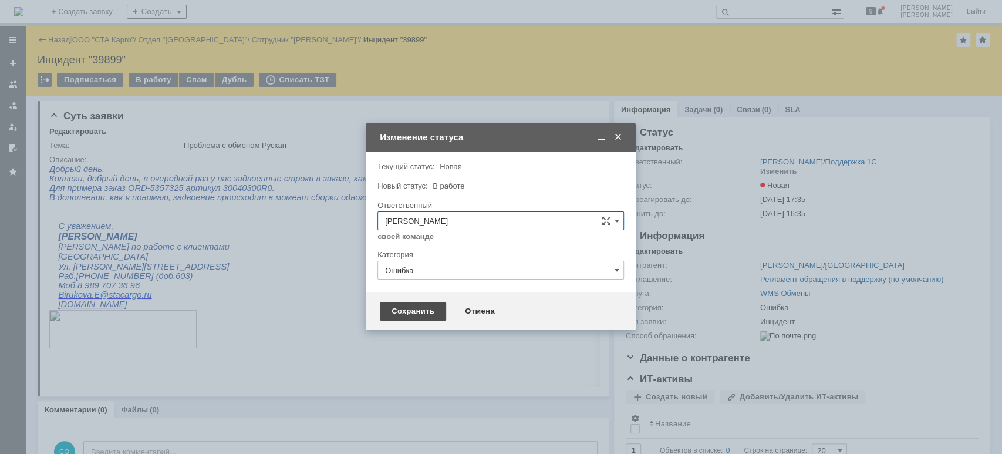
click at [393, 318] on div "Сохранить" at bounding box center [413, 311] width 66 height 19
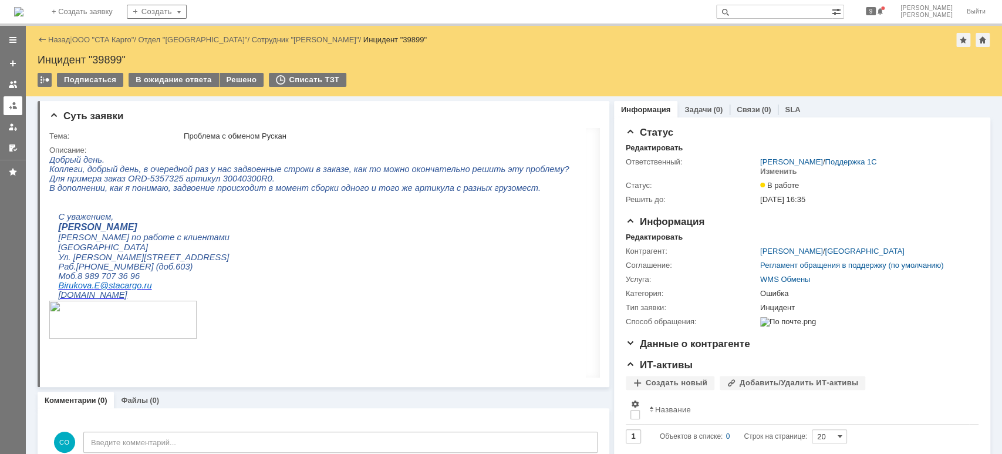
click at [9, 103] on div at bounding box center [12, 105] width 9 height 9
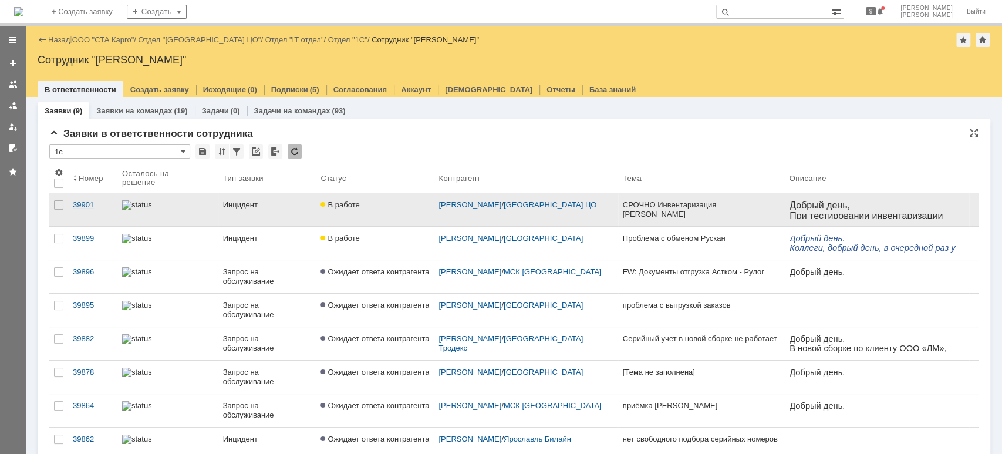
click at [75, 204] on div "39901" at bounding box center [93, 204] width 40 height 9
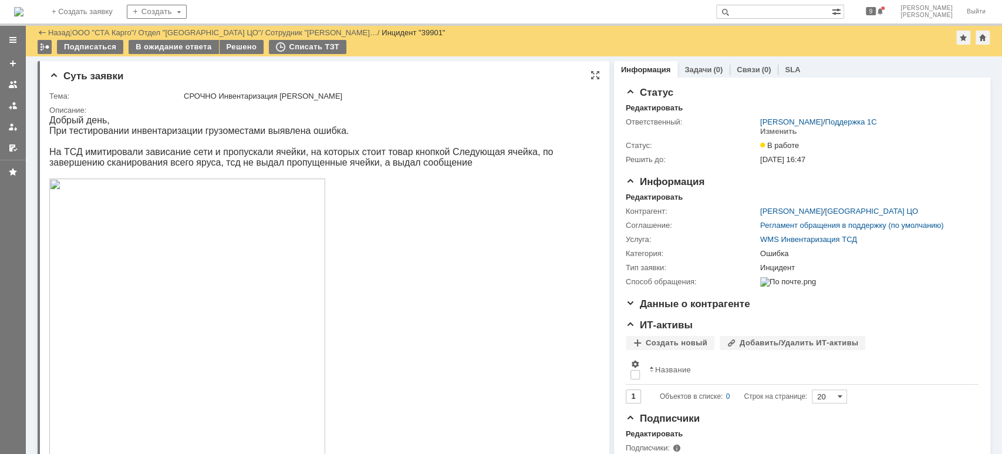
scroll to position [78, 0]
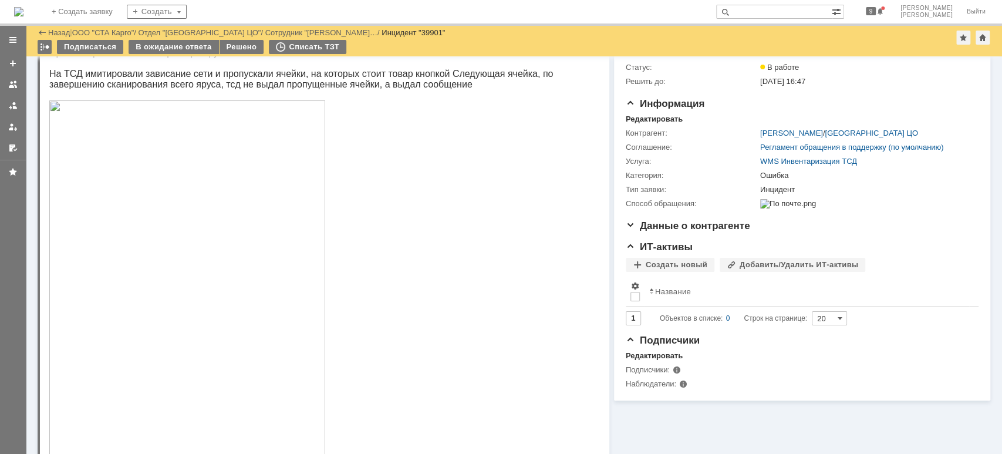
click at [122, 29] on link "ООО "СТА Карго"" at bounding box center [103, 32] width 62 height 9
